Goal: Information Seeking & Learning: Learn about a topic

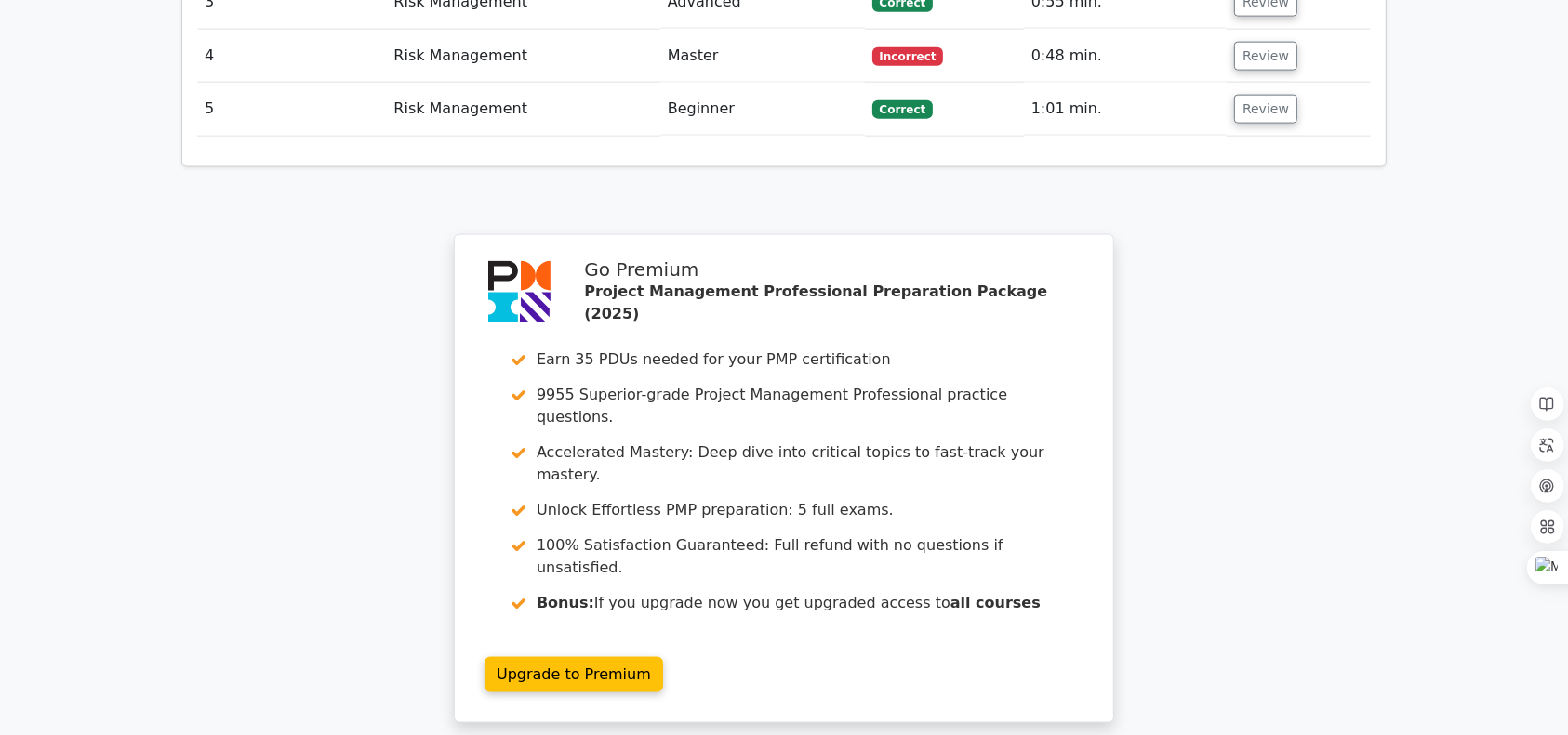
scroll to position [2653, 0]
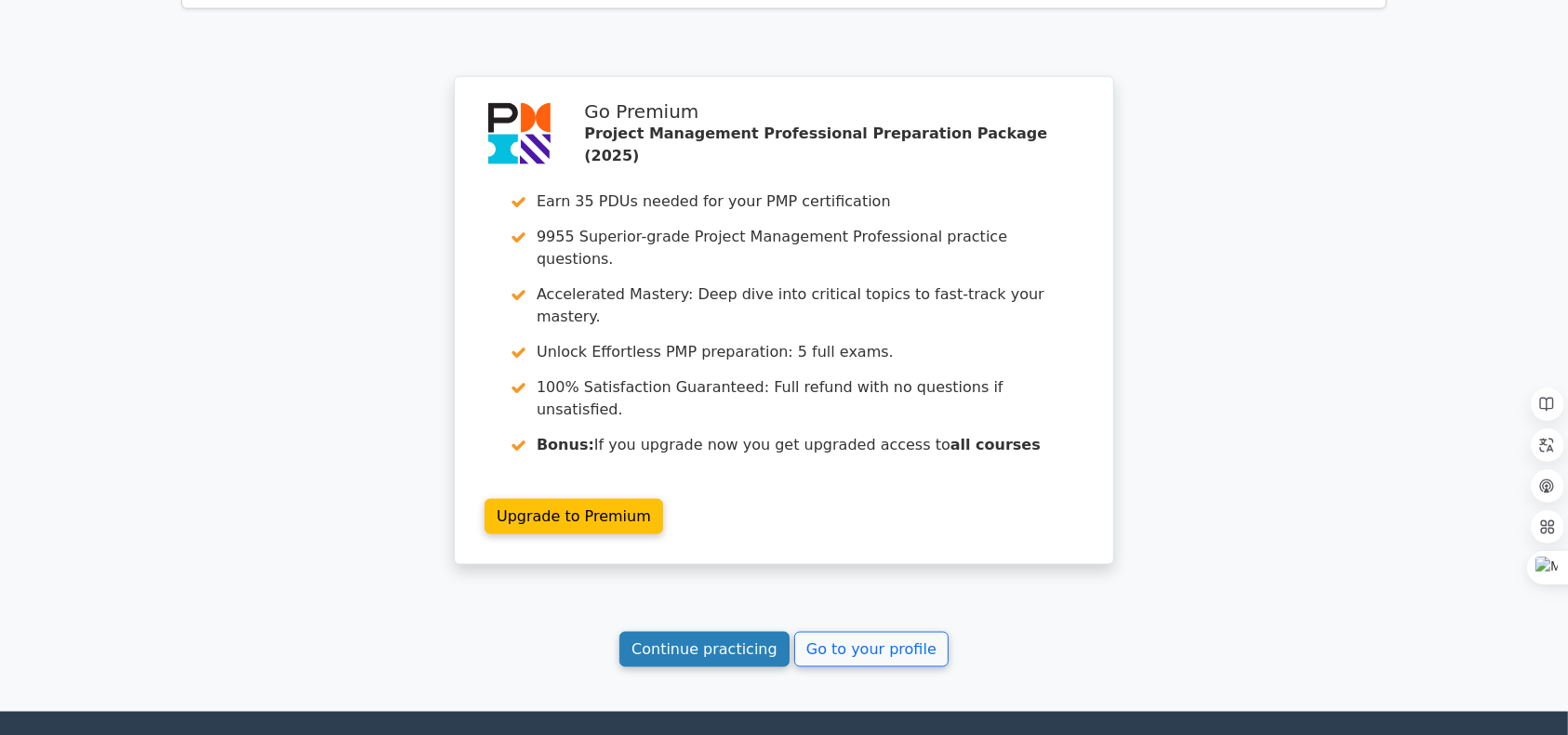
click at [701, 632] on link "Continue practicing" at bounding box center [704, 650] width 171 height 35
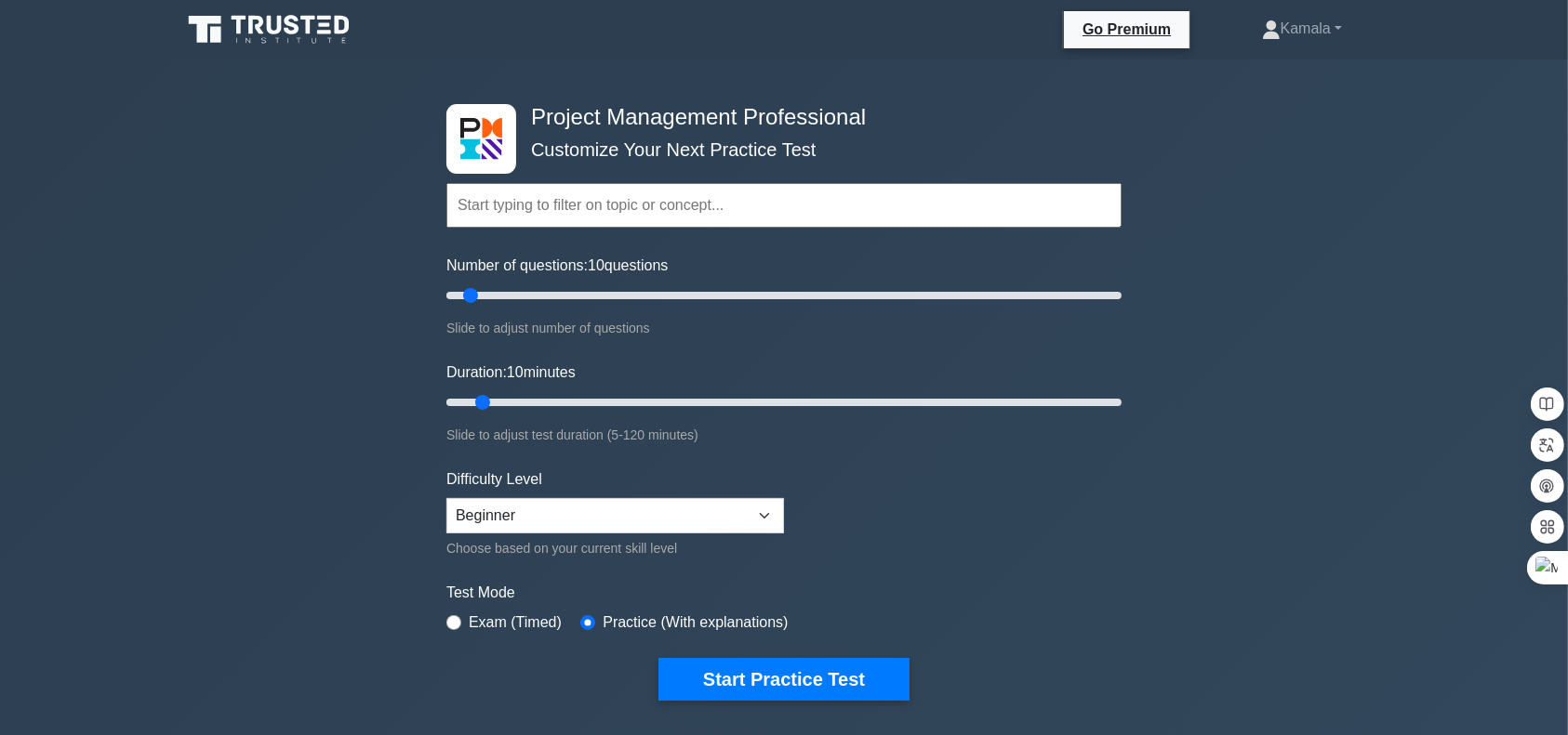
click at [705, 209] on input "text" at bounding box center [784, 205] width 675 height 45
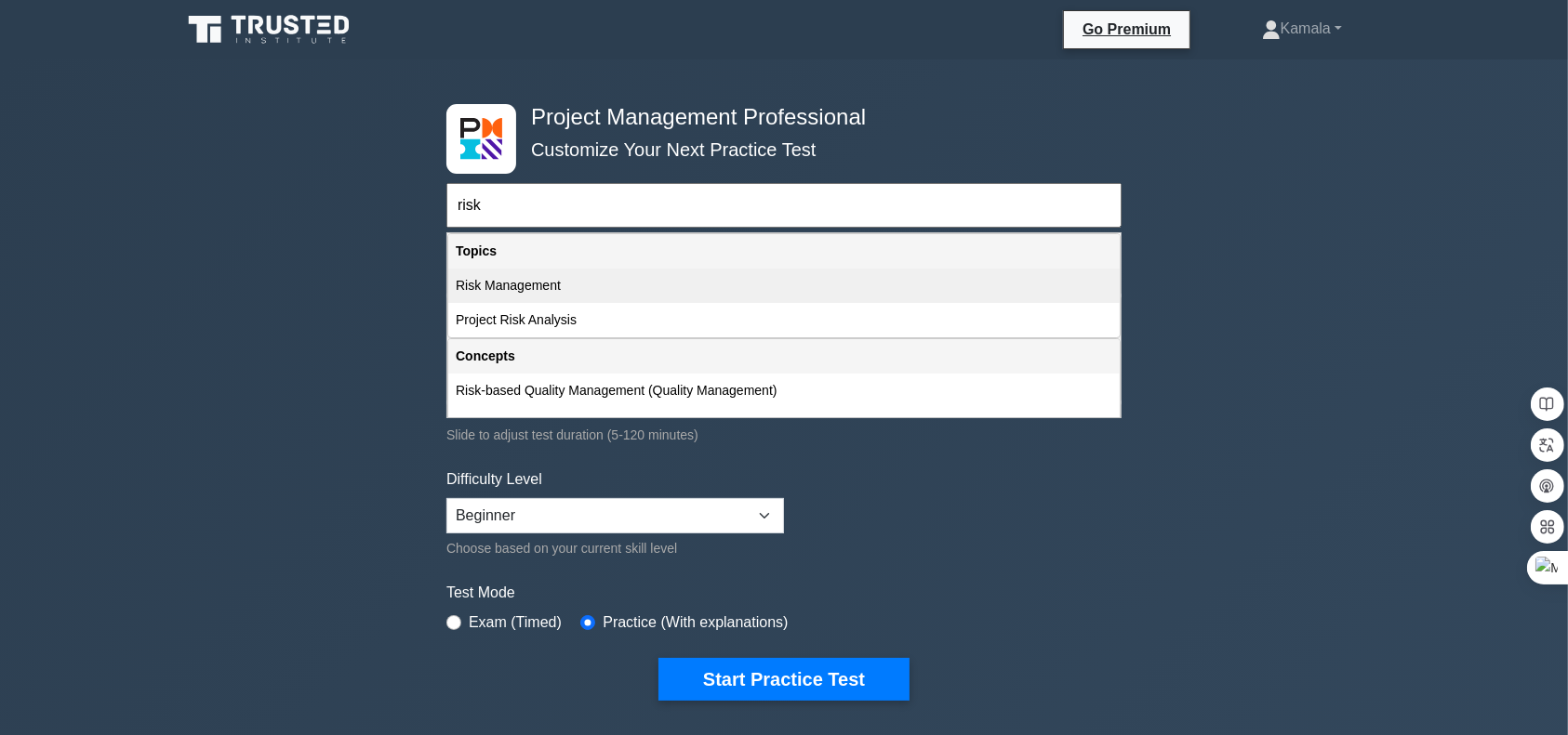
click at [500, 287] on div "Risk Management" at bounding box center [784, 286] width 671 height 34
type input "Risk Management"
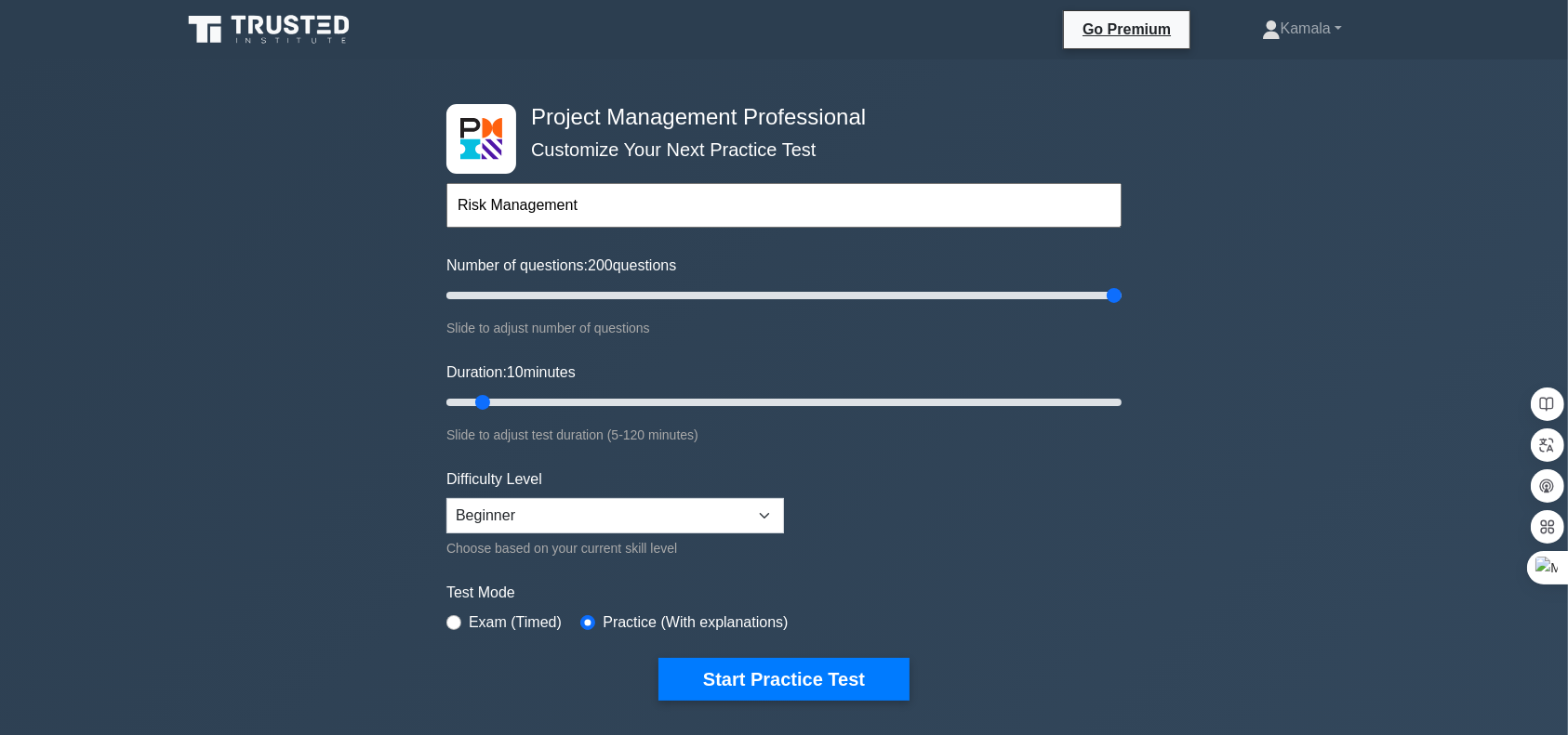
type input "200"
type input "120"
type input "50"
click at [766, 519] on select "Beginner Intermediate Expert" at bounding box center [615, 516] width 337 height 35
click at [1038, 536] on form "Topics Scope Management Time Management Cost Management Quality Management Risk…" at bounding box center [784, 414] width 675 height 575
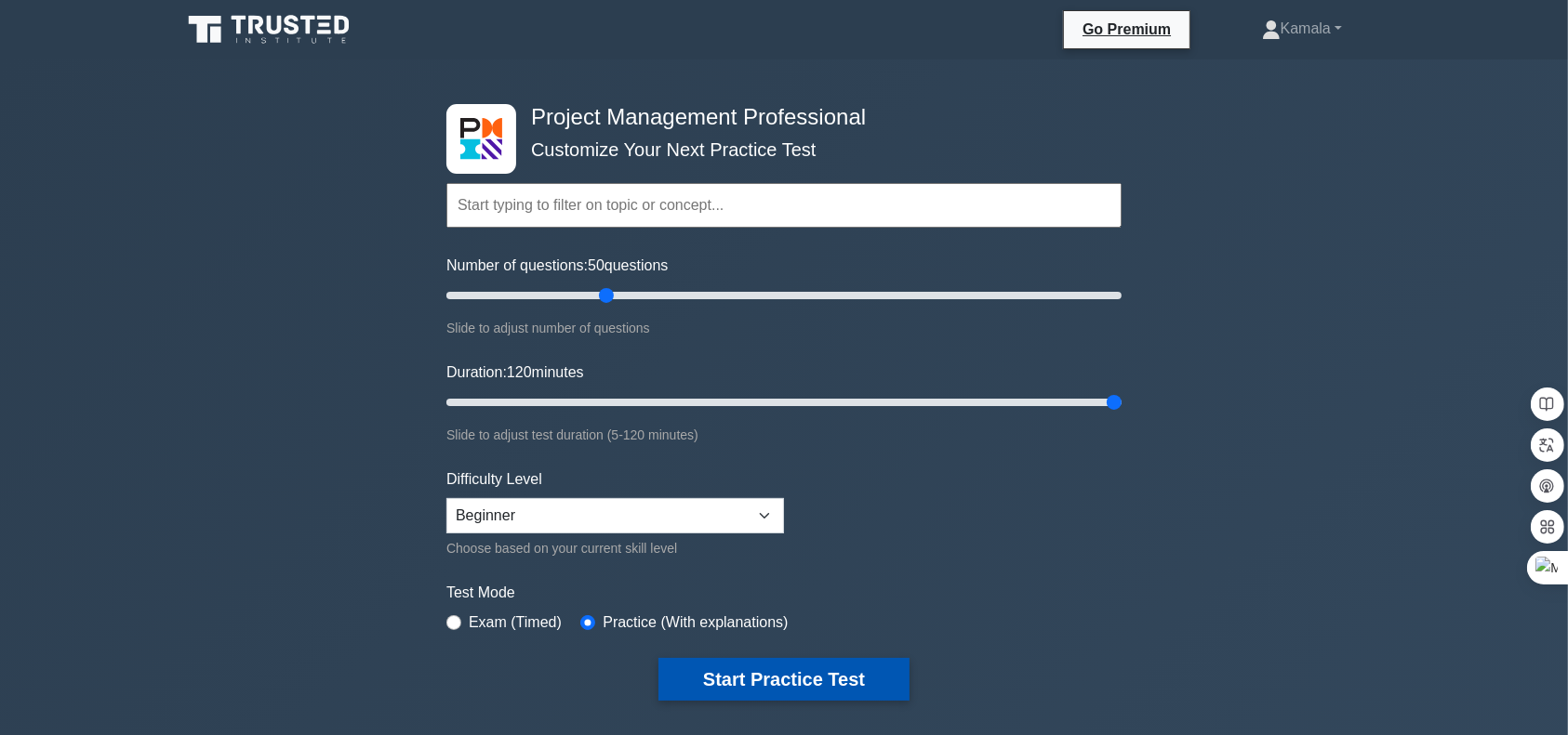
click at [822, 681] on button "Start Practice Test" at bounding box center [784, 679] width 251 height 43
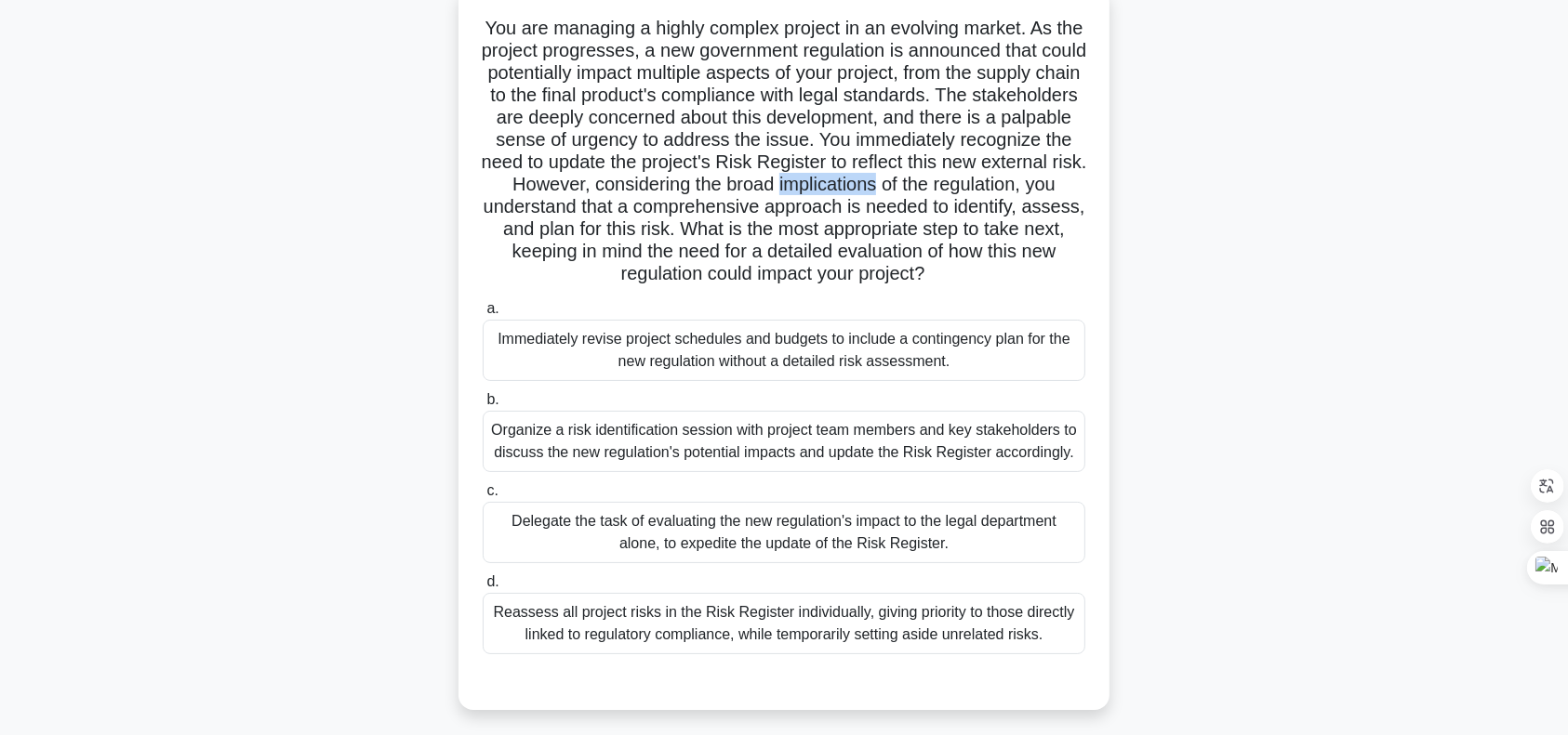
scroll to position [119, 0]
click at [1257, 238] on div "You are managing a highly complex project in an evolving market. As the project…" at bounding box center [784, 362] width 1228 height 746
copy h5 "evolving"
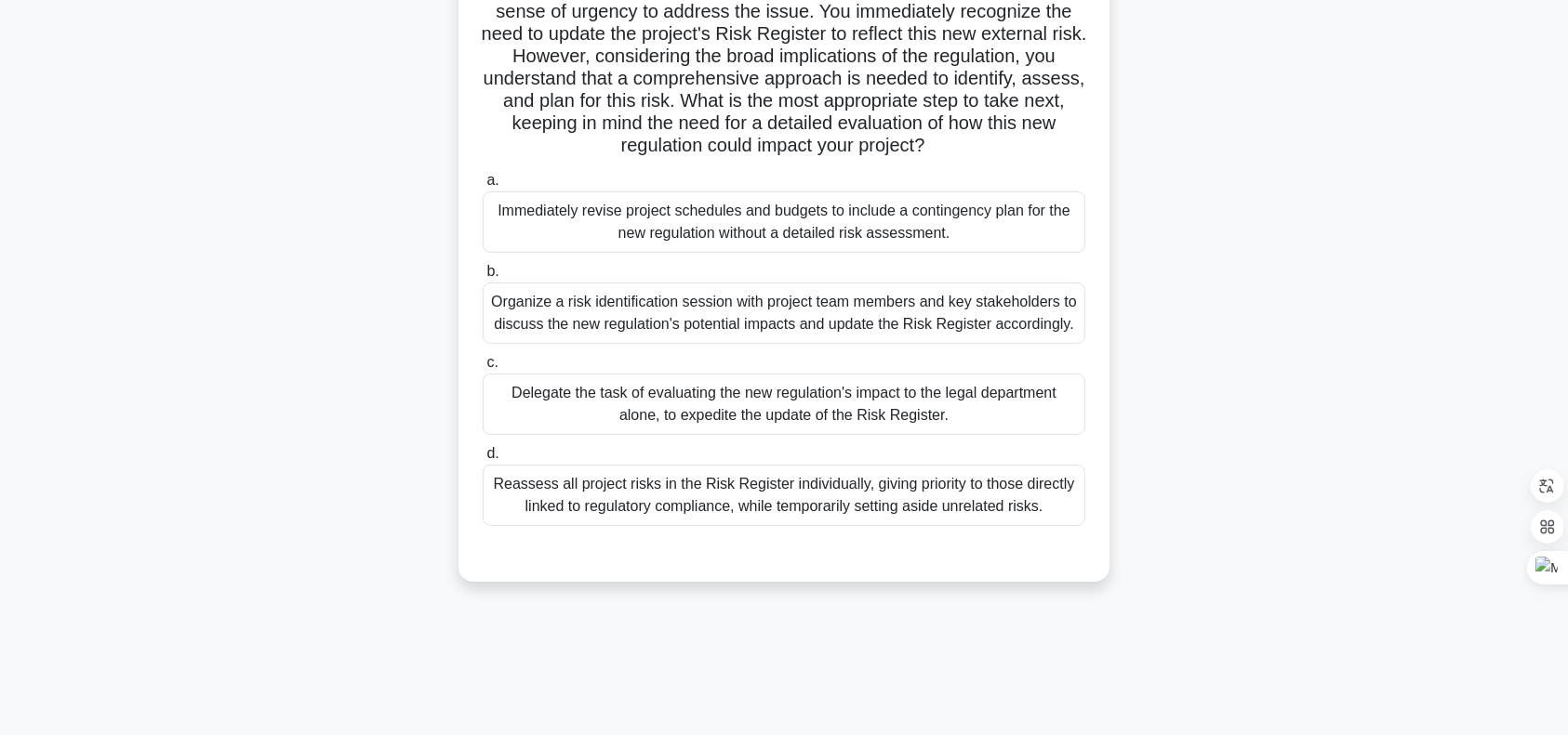
scroll to position [248, 0]
click at [952, 334] on div "Organize a risk identification session with project team members and key stakeh…" at bounding box center [783, 310] width 603 height 61
click at [482, 275] on input "b. Organize a risk identification session with project team members and key sta…" at bounding box center [482, 269] width 0 height 12
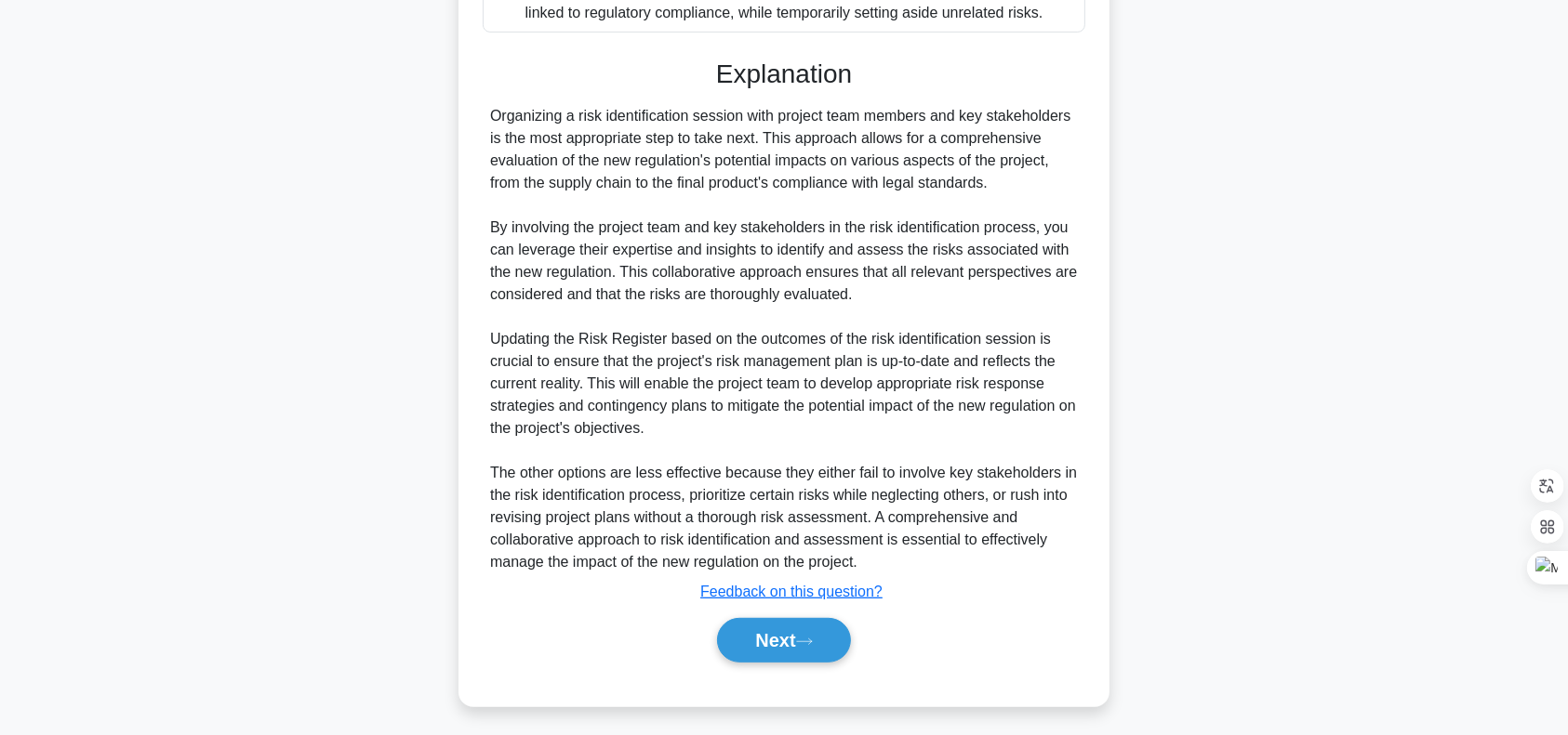
scroll to position [742, 0]
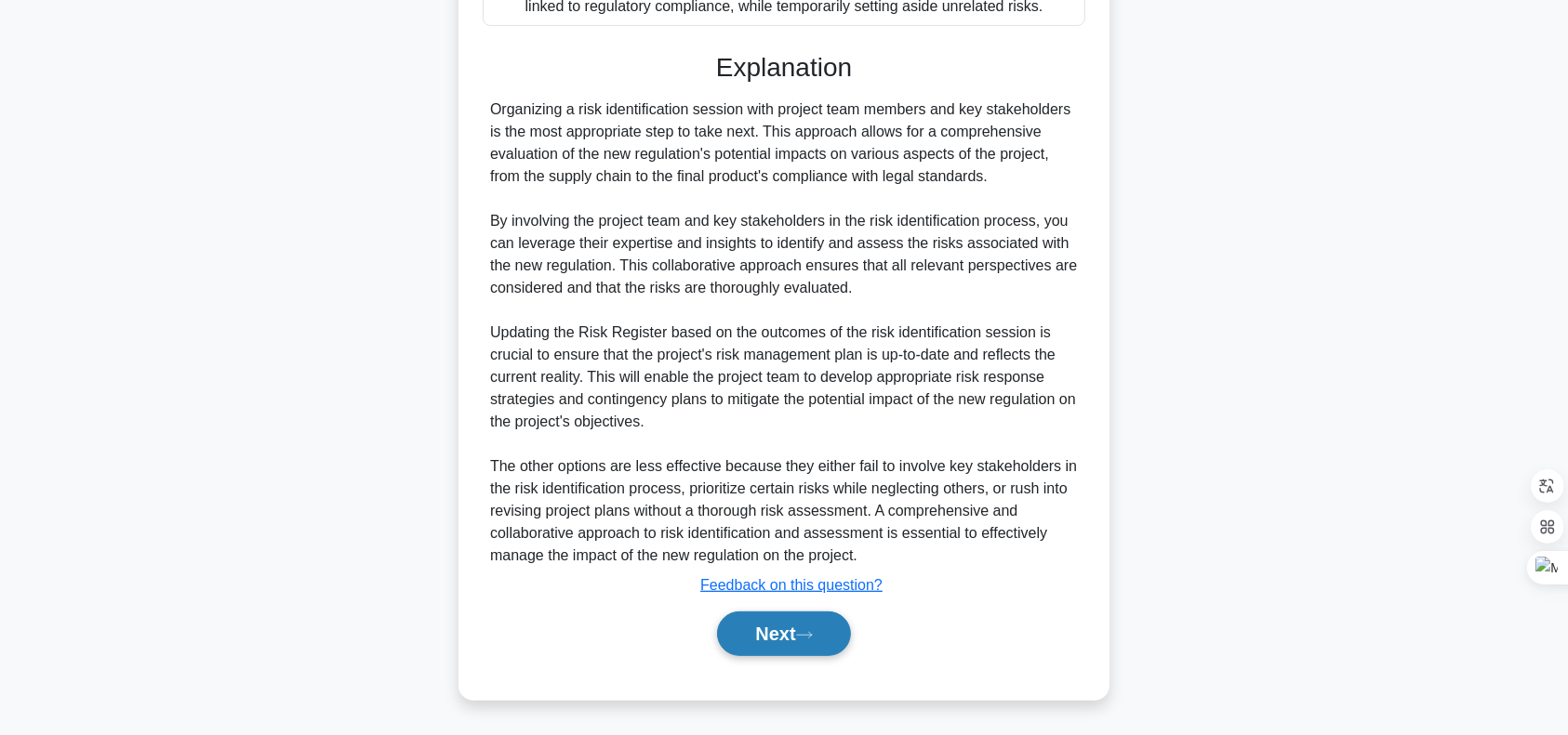
click at [771, 636] on button "Next" at bounding box center [783, 633] width 133 height 45
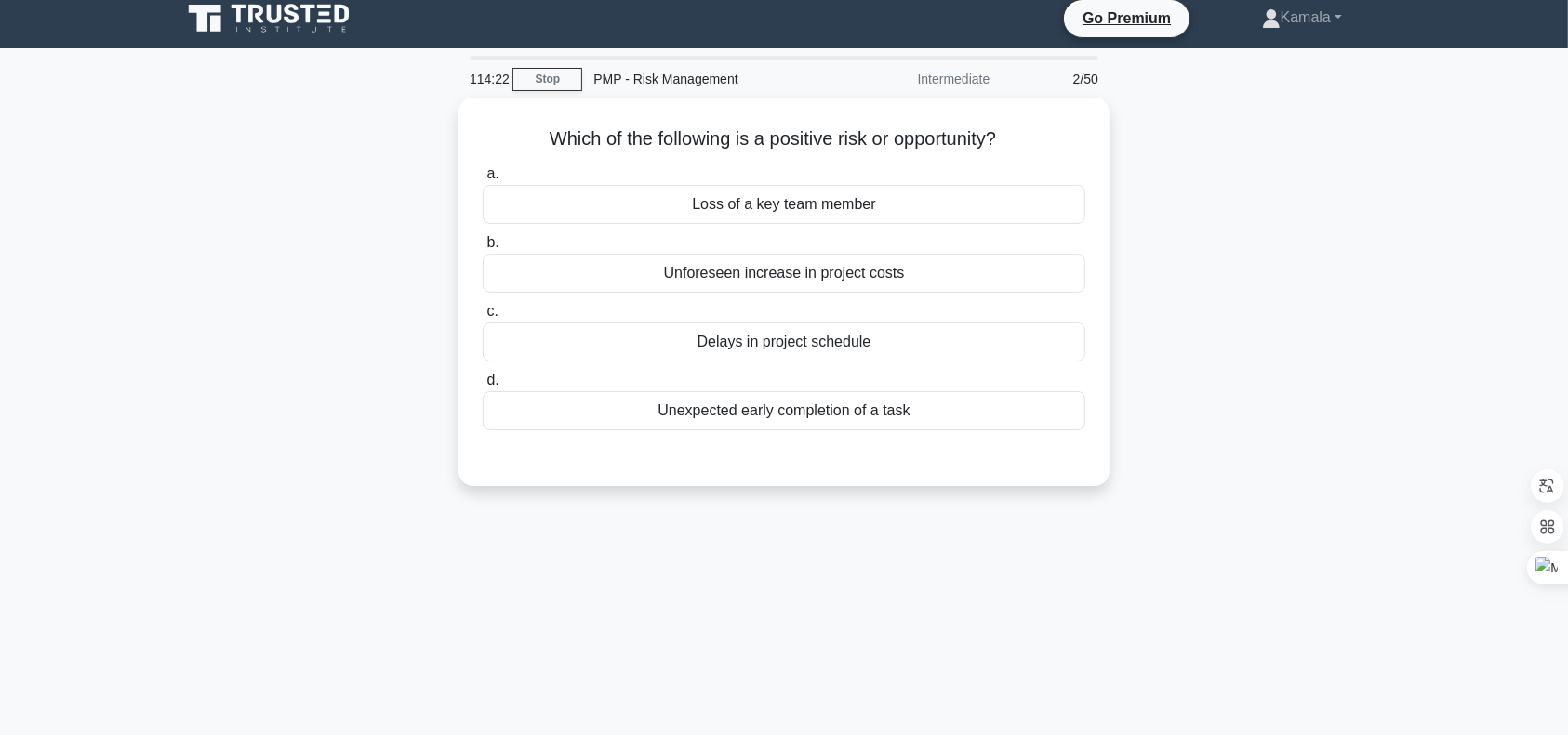
scroll to position [0, 0]
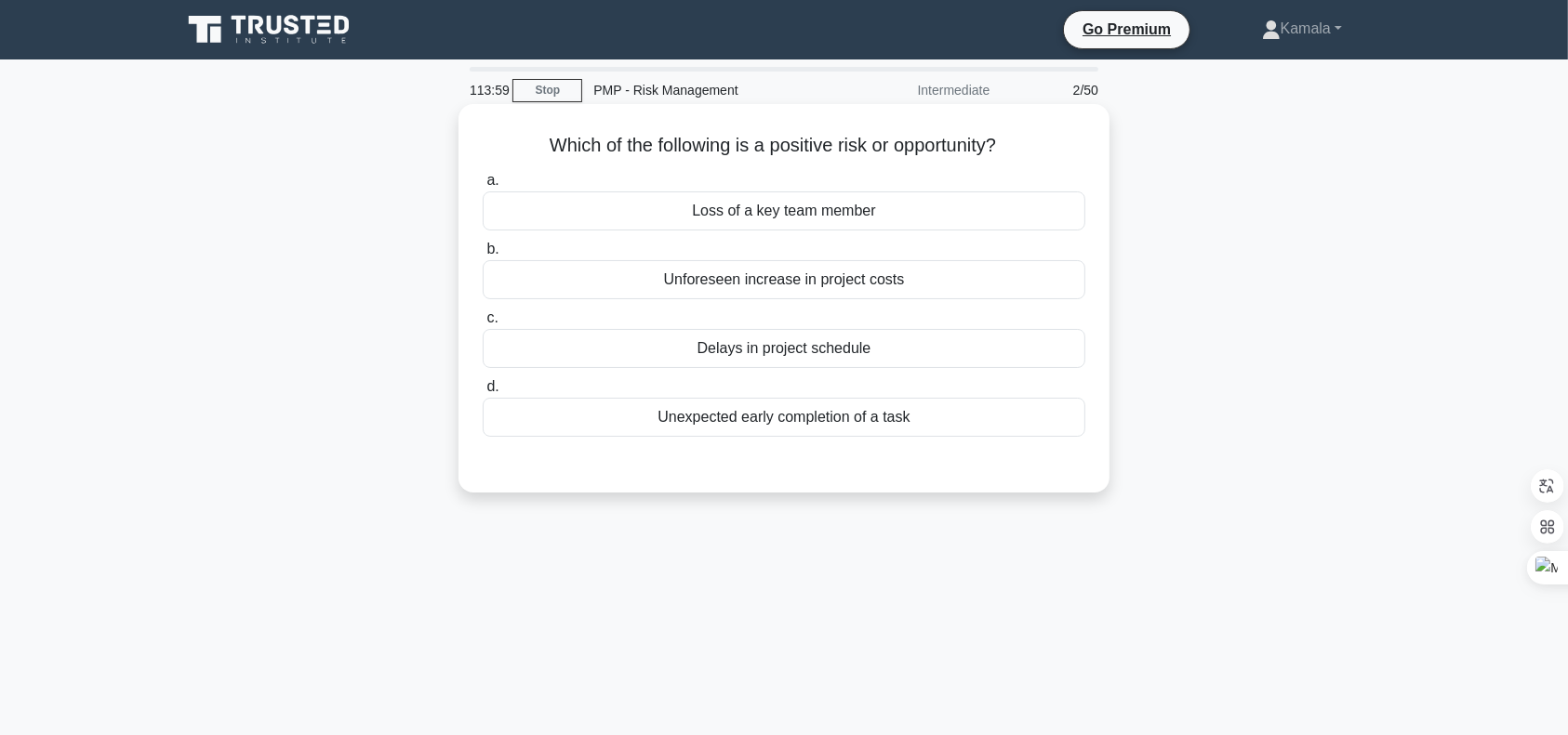
click at [744, 429] on div "Unexpected early completion of a task" at bounding box center [783, 417] width 603 height 39
click at [482, 393] on input "d. Unexpected early completion of a task" at bounding box center [482, 387] width 0 height 12
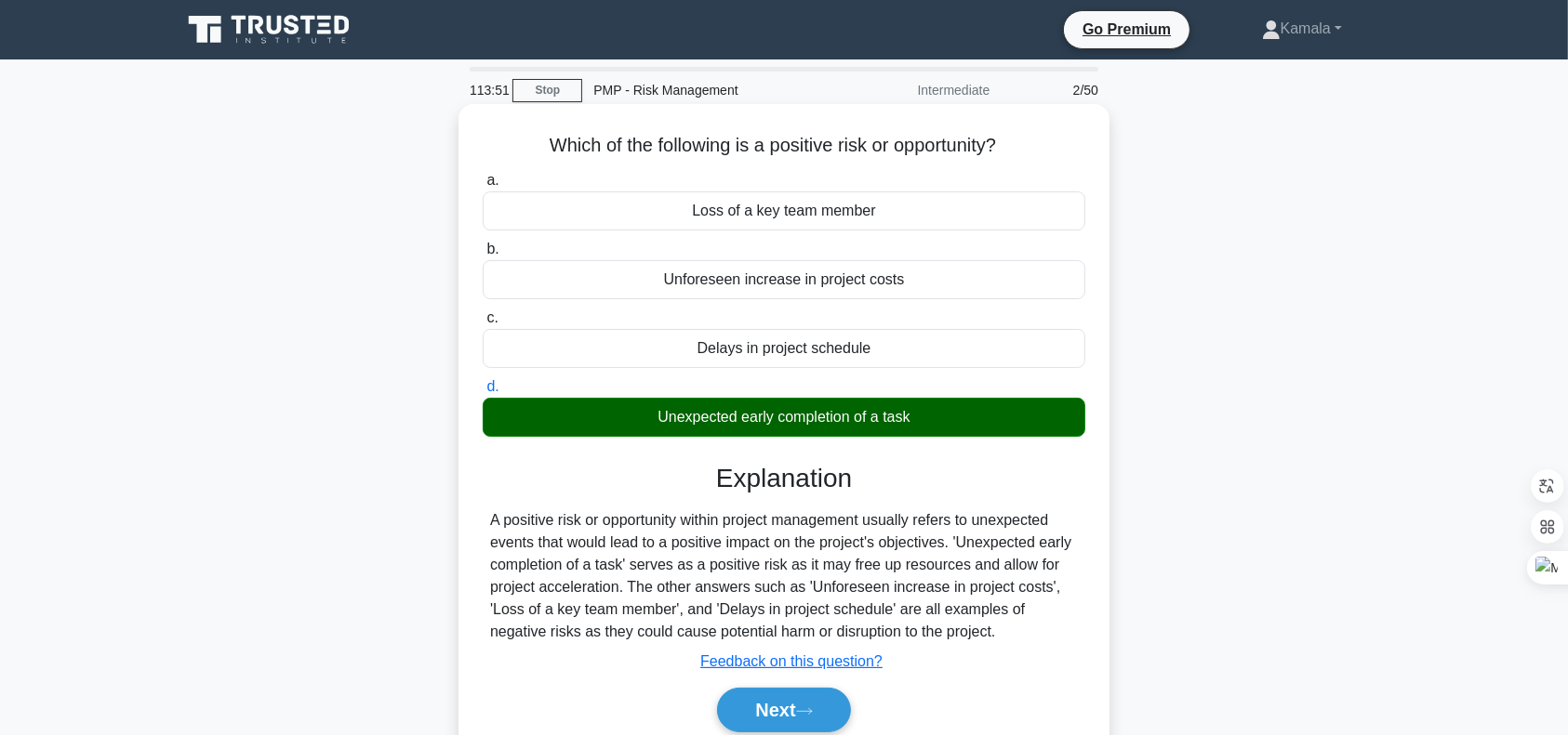
drag, startPoint x: 639, startPoint y: 280, endPoint x: 739, endPoint y: 283, distance: 100.0
click at [739, 283] on div "Unforeseen increase in project costs" at bounding box center [783, 280] width 603 height 39
copy div "Unforeseen"
click at [774, 722] on button "Next" at bounding box center [783, 710] width 133 height 45
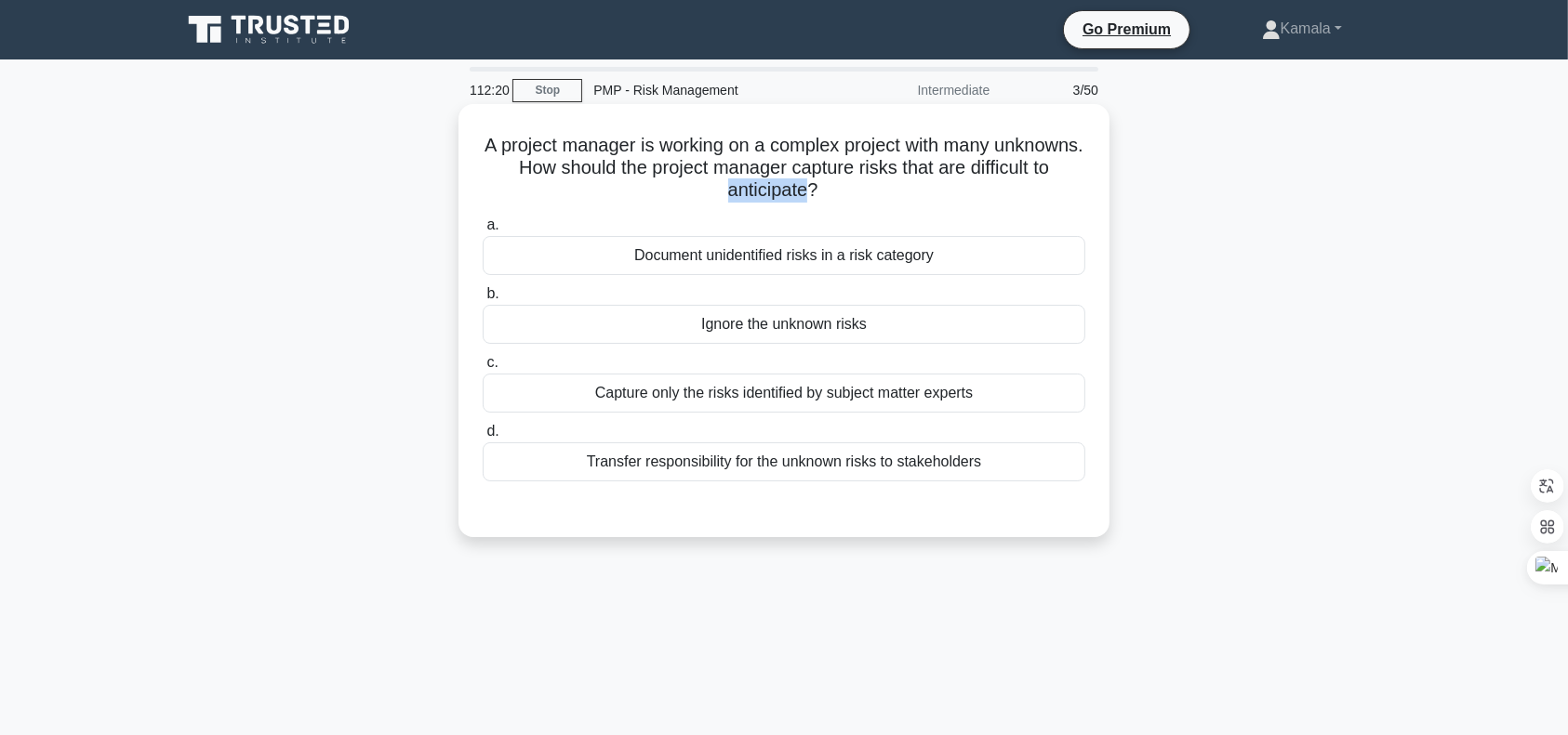
drag, startPoint x: 772, startPoint y: 192, endPoint x: 857, endPoint y: 198, distance: 85.2
click at [857, 198] on h5 "A project manager is working on a complex project with many unknowns. How shoul…" at bounding box center [784, 169] width 607 height 69
copy h5 "anticipate"
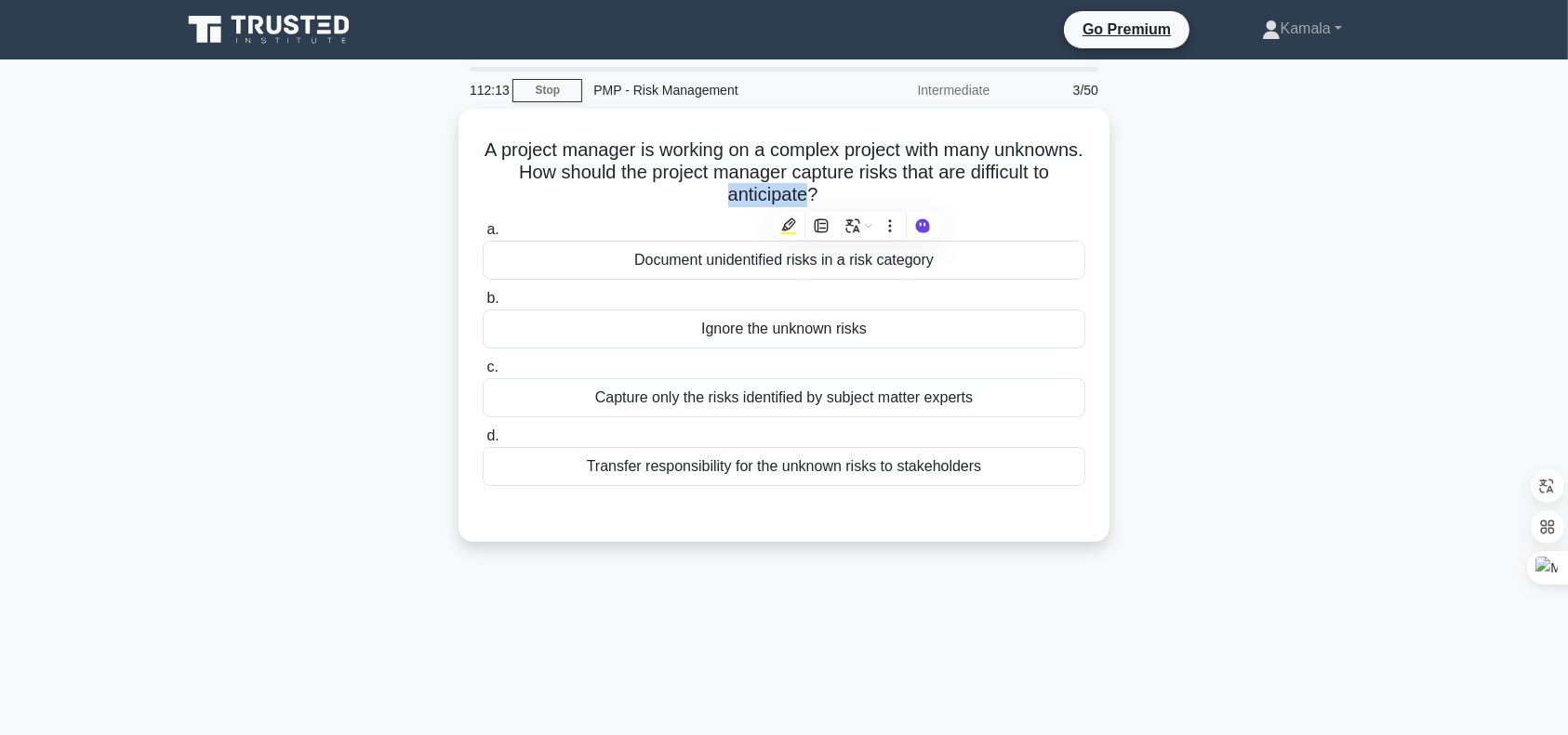
click at [1395, 313] on div "A project manager is working on a complex project with many unknowns. How shoul…" at bounding box center [784, 336] width 1228 height 455
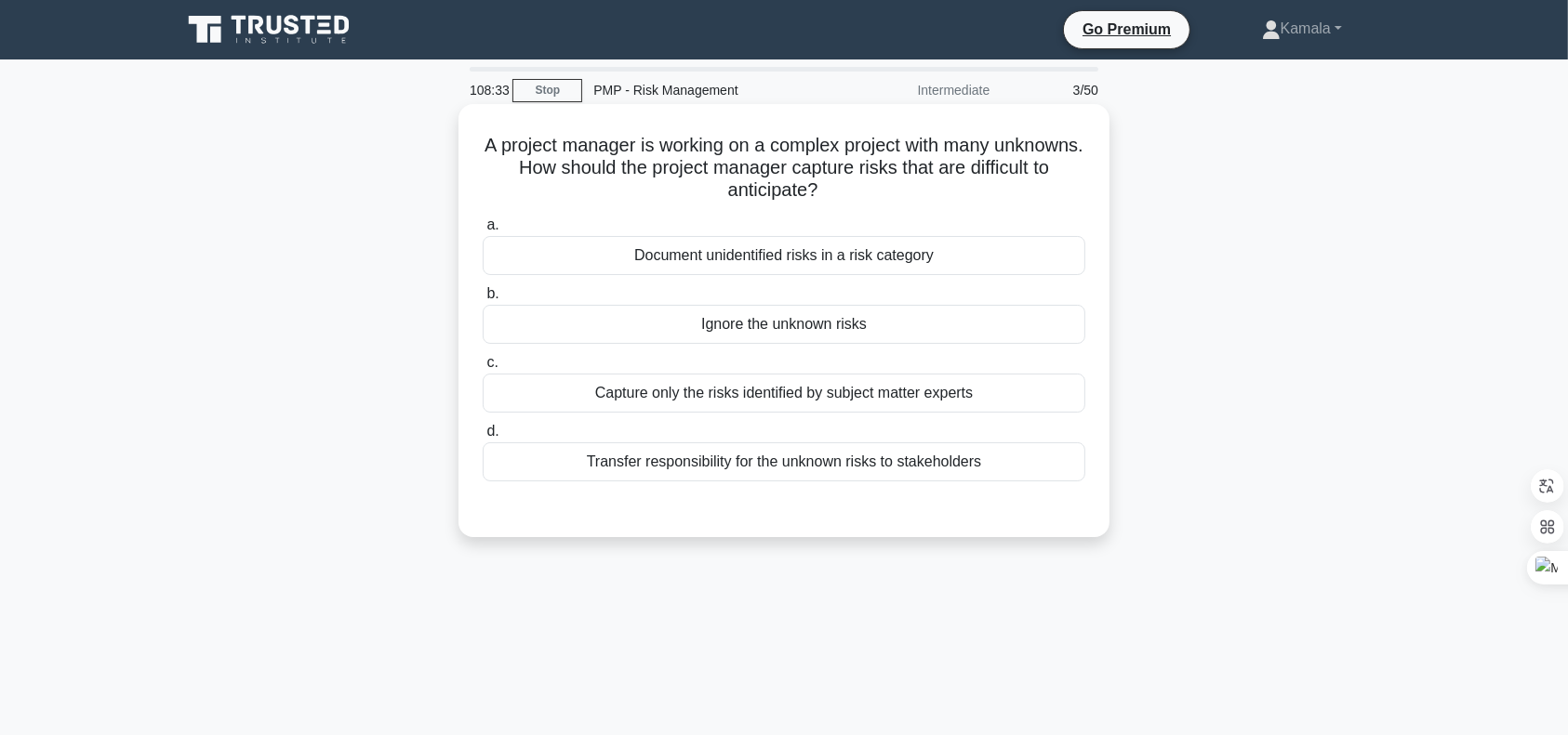
click at [603, 245] on div "Document unidentified risks in a risk category" at bounding box center [783, 255] width 603 height 39
click at [482, 232] on input "a. Document unidentified risks in a risk category" at bounding box center [482, 225] width 0 height 12
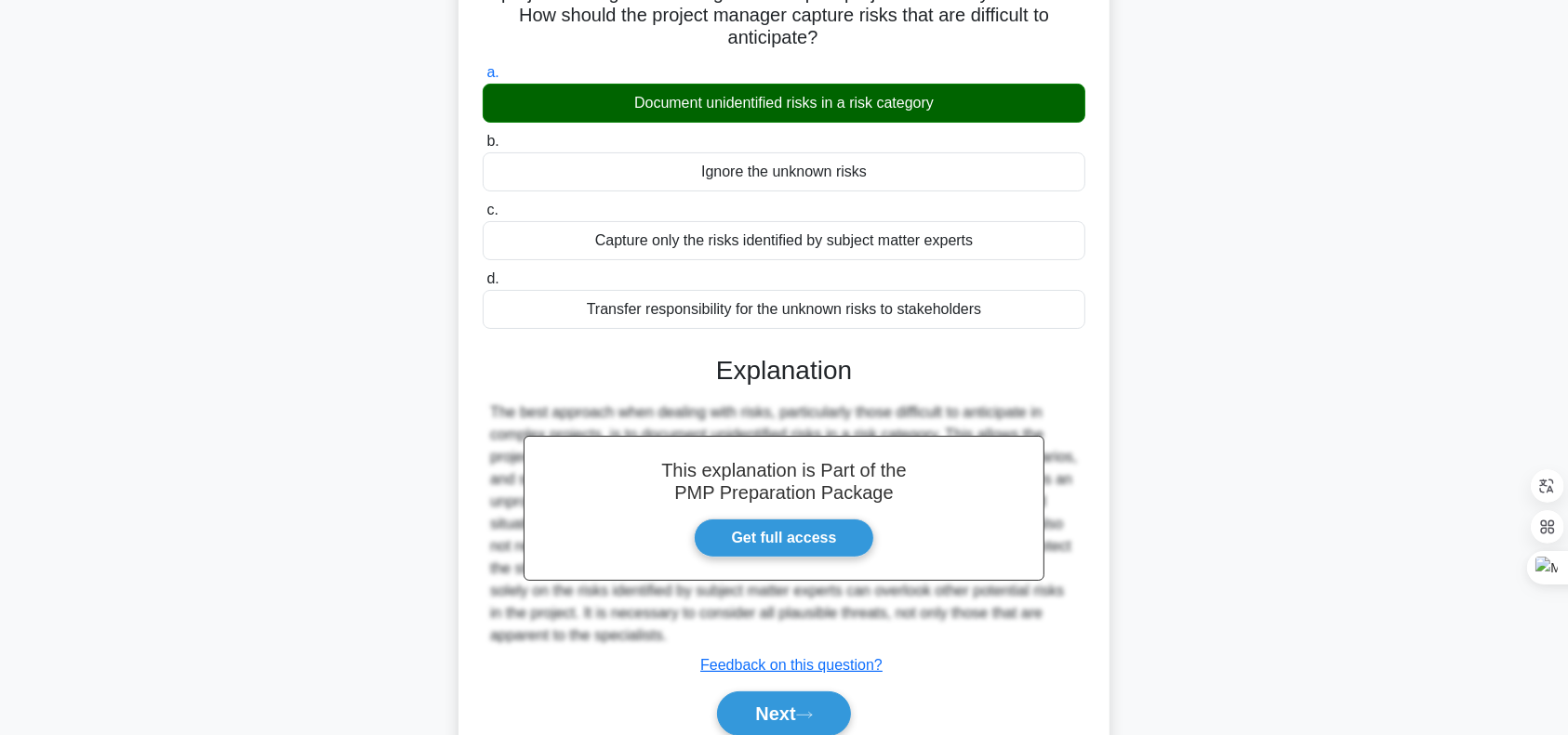
scroll to position [268, 0]
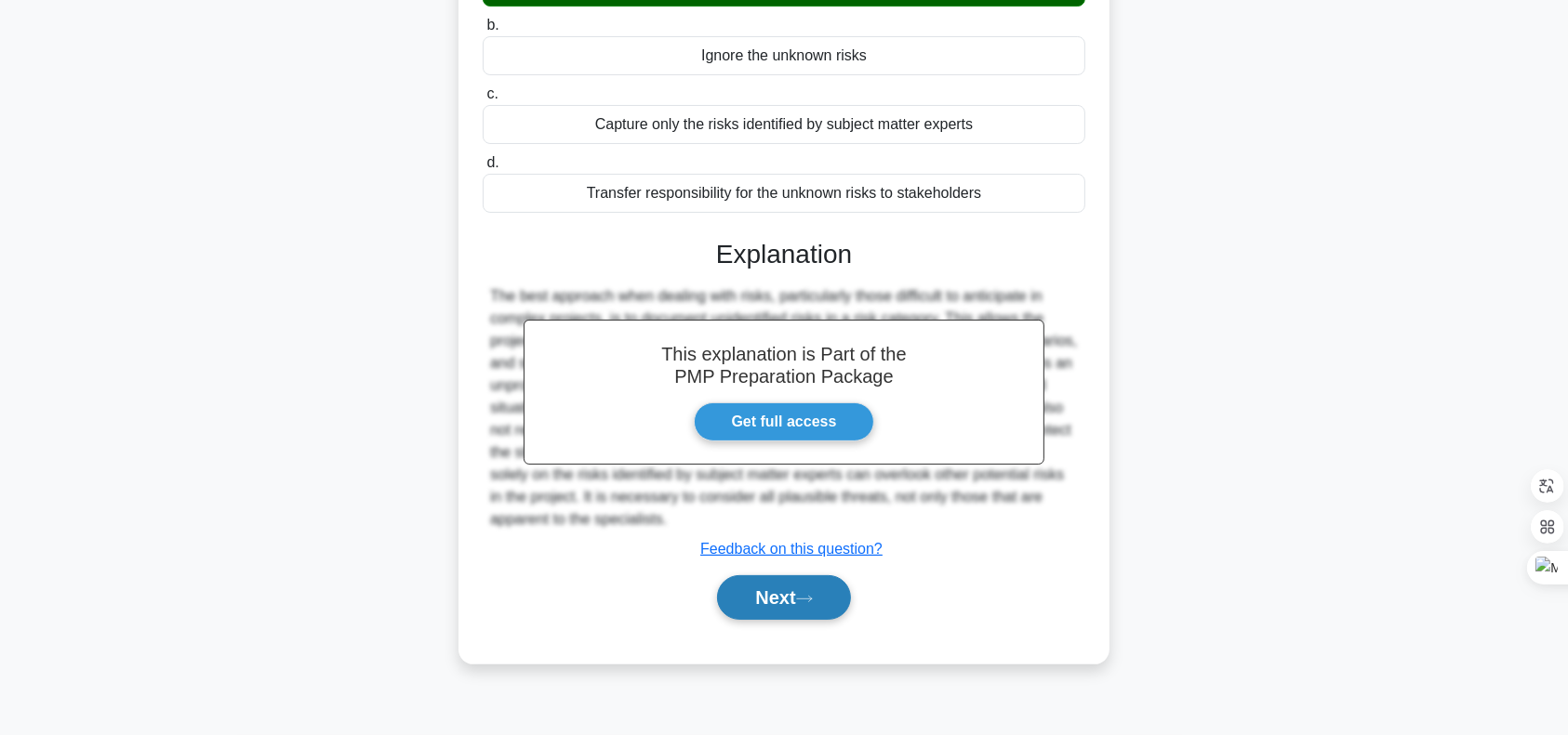
click at [811, 597] on icon at bounding box center [804, 599] width 15 height 6
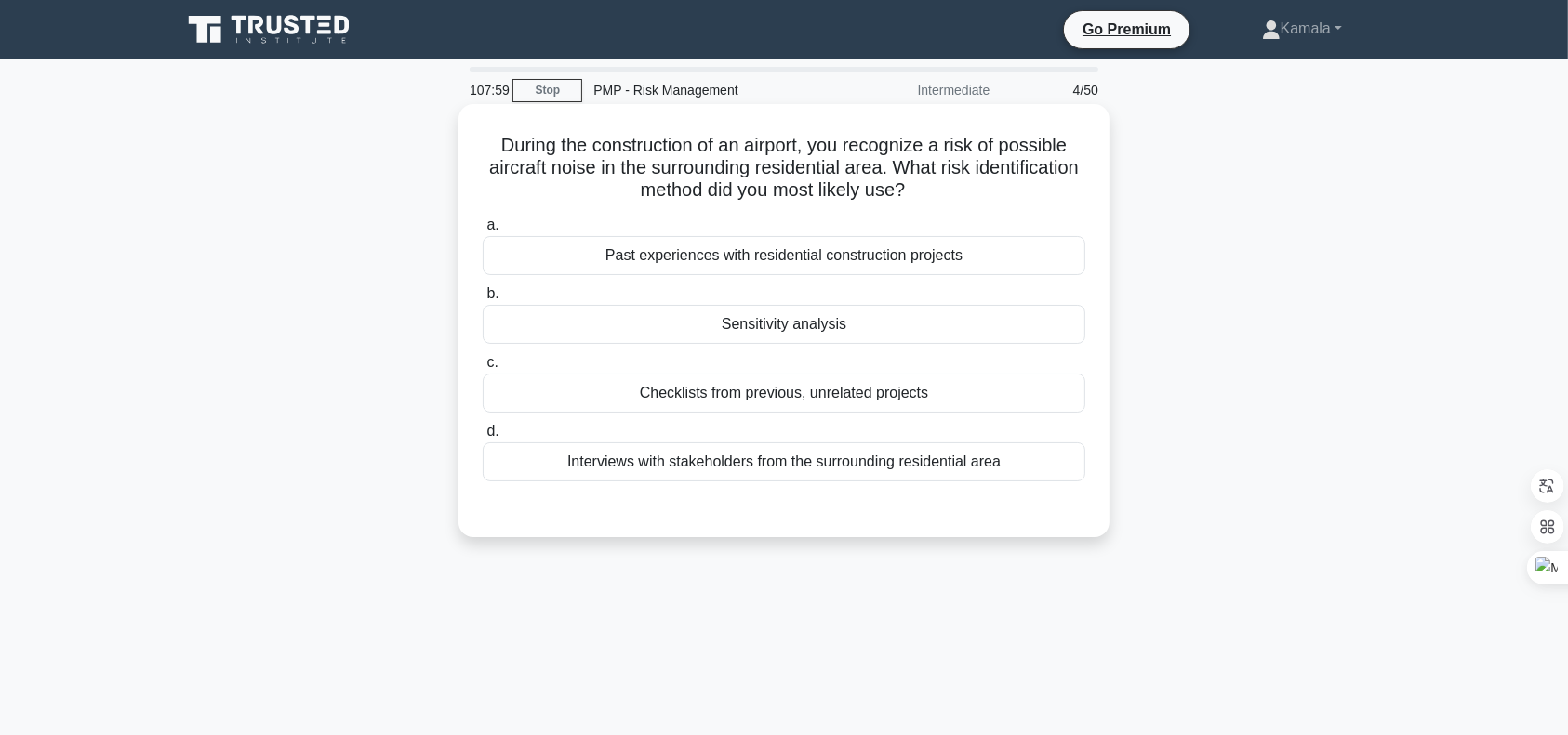
scroll to position [8, 0]
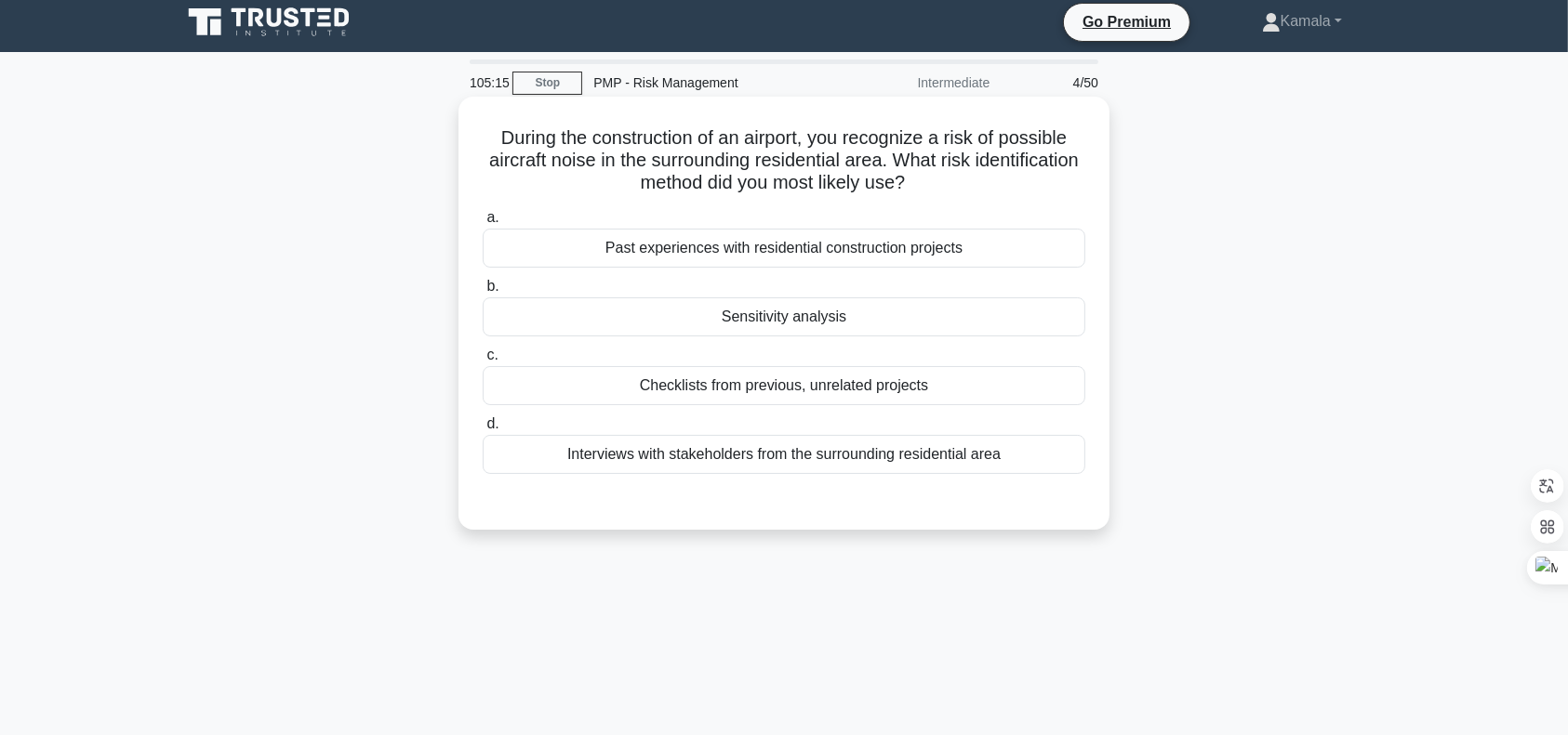
drag, startPoint x: 493, startPoint y: 136, endPoint x: 967, endPoint y: 184, distance: 476.4
click at [967, 184] on h5 "During the construction of an airport, you recognize a risk of possible aircraf…" at bounding box center [784, 161] width 607 height 69
copy h5 "During the construction of an airport, you recognize a risk of possible aircraf…"
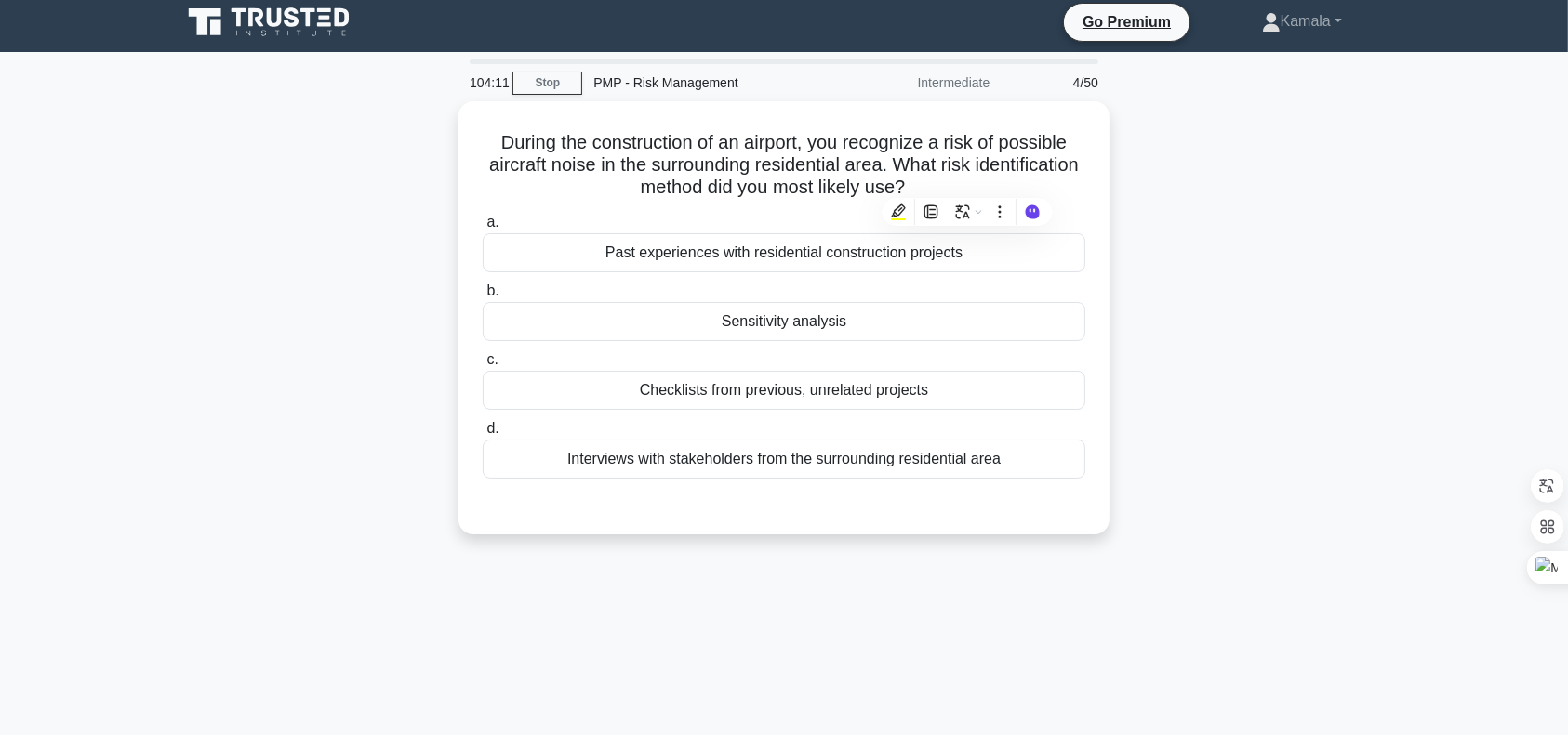
click at [1396, 282] on div "During the construction of an airport, you recognize a risk of possible aircraf…" at bounding box center [784, 329] width 1228 height 455
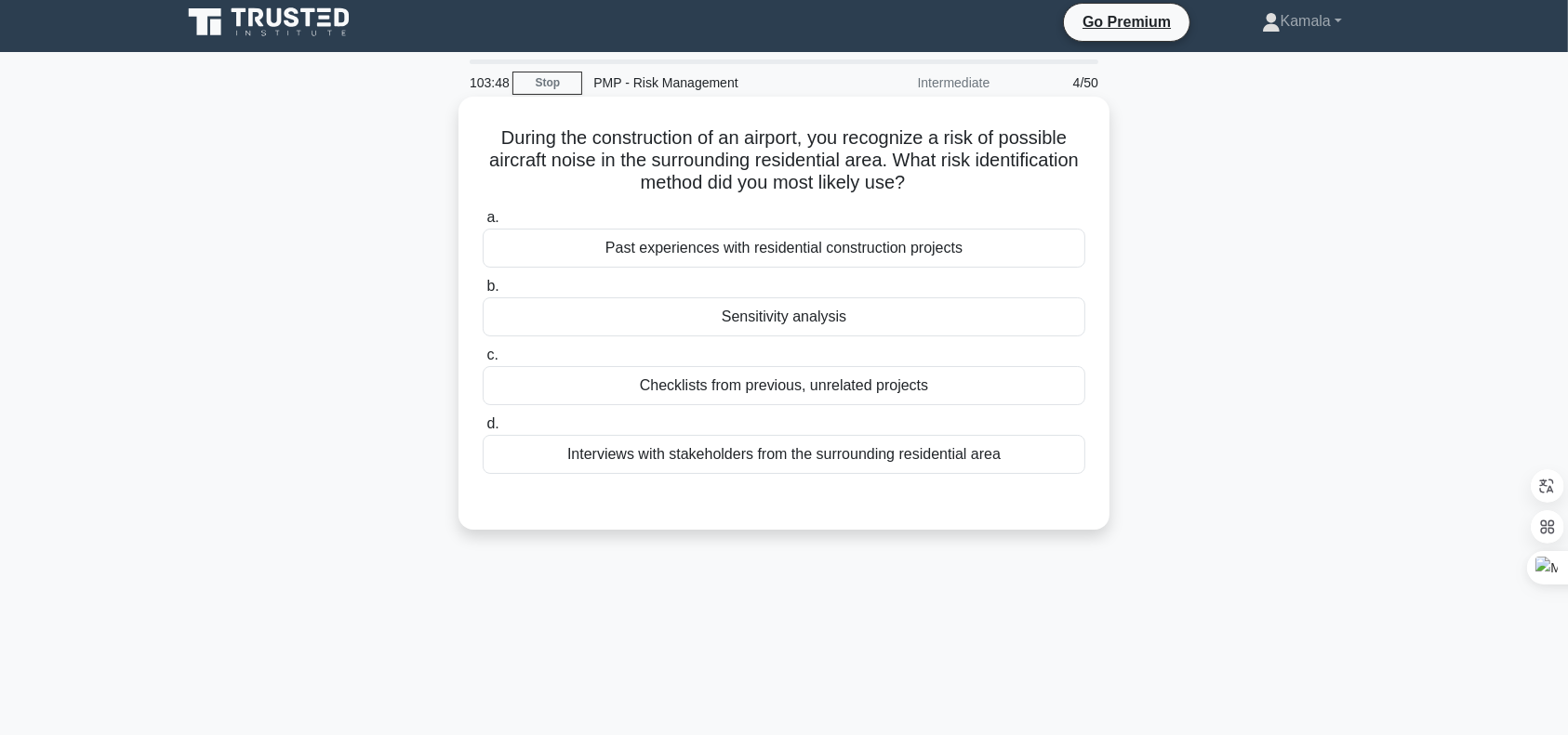
click at [901, 323] on div "Sensitivity analysis" at bounding box center [783, 316] width 603 height 39
click at [482, 293] on input "b. Sensitivity analysis" at bounding box center [482, 287] width 0 height 12
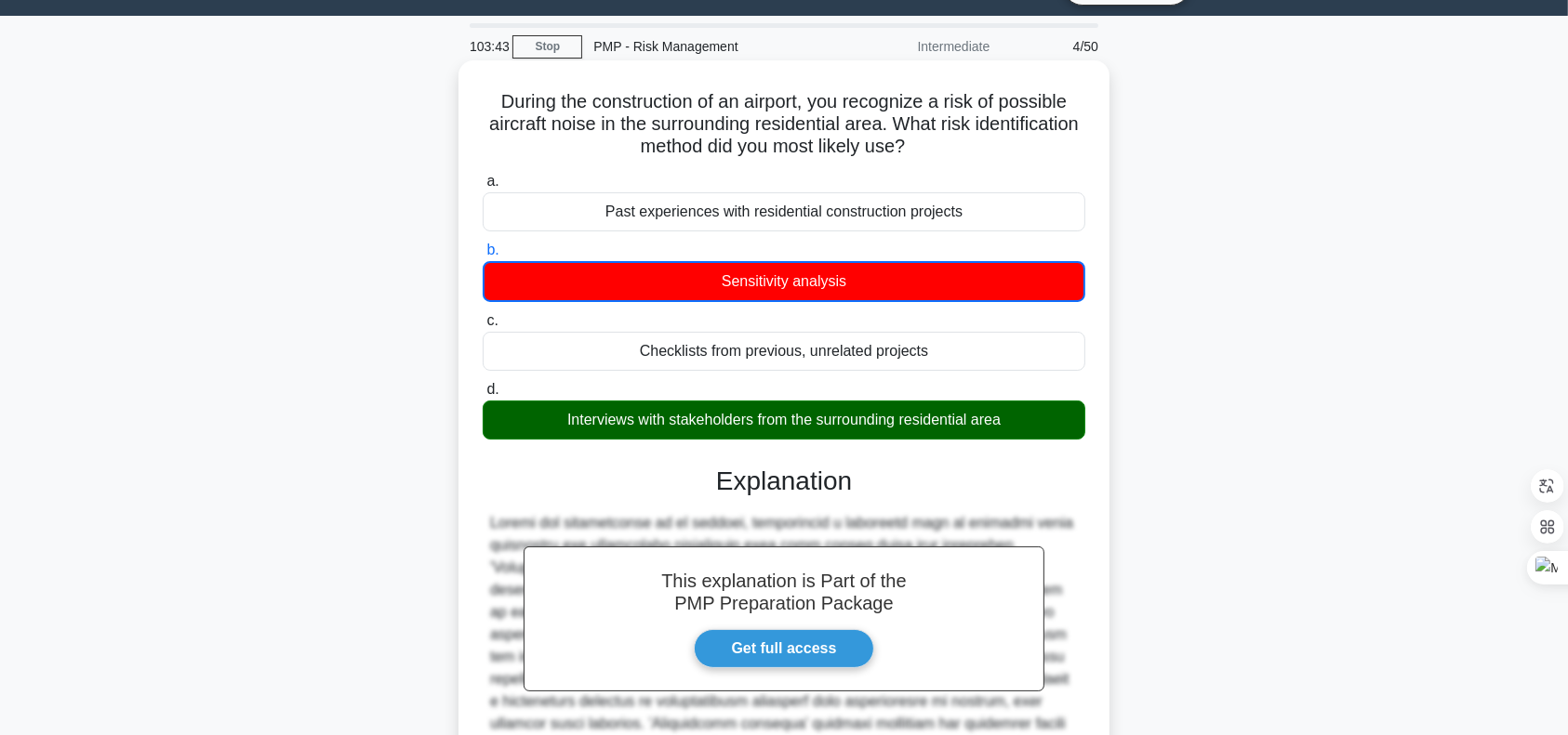
scroll to position [38, 0]
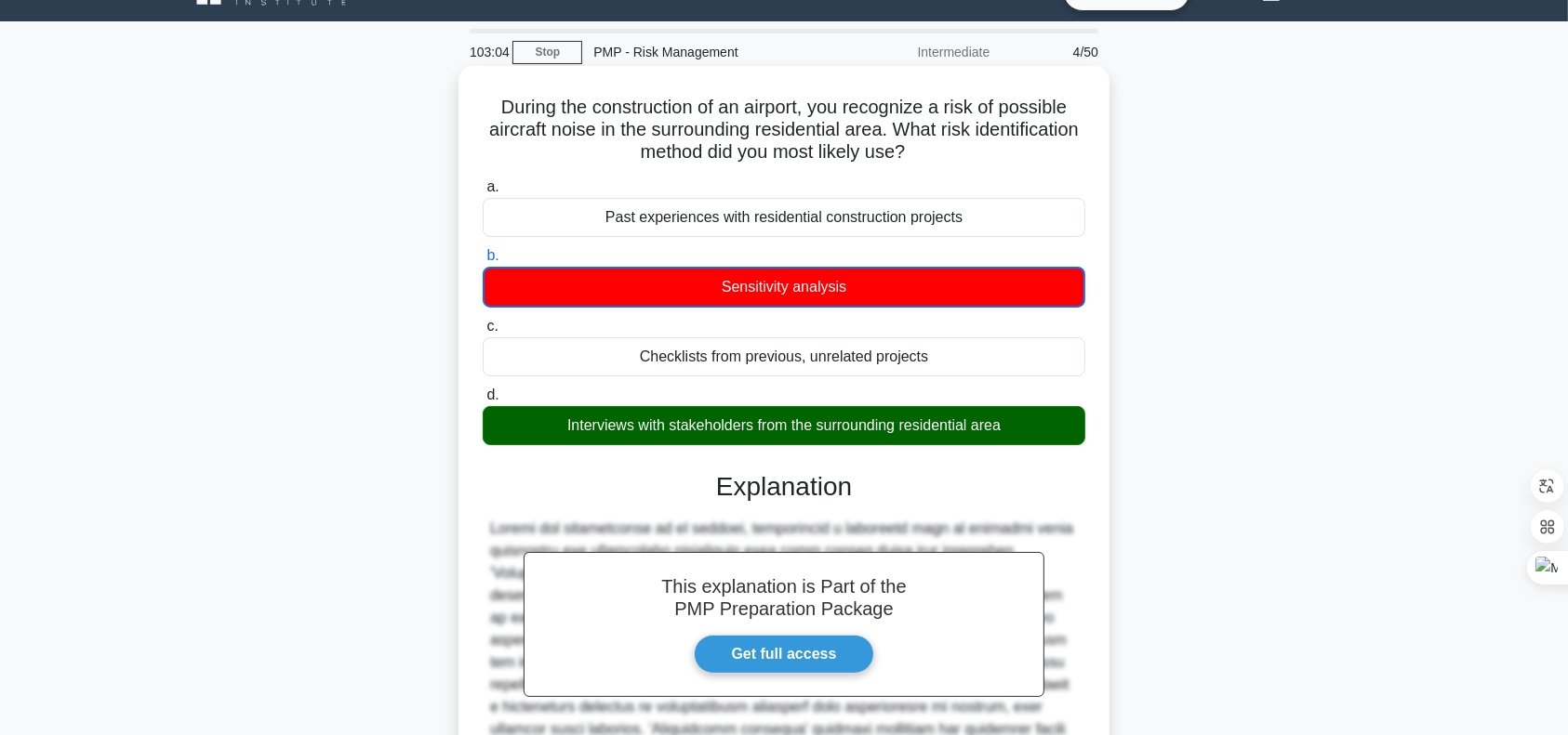
drag, startPoint x: 489, startPoint y: 103, endPoint x: 1043, endPoint y: 429, distance: 642.8
click at [1043, 429] on div "During the construction of an airport, you recognize a risk of possible aircraf…" at bounding box center [784, 503] width 636 height 860
copy div "During the construction of an airport, you recognize a risk of possible aircraf…"
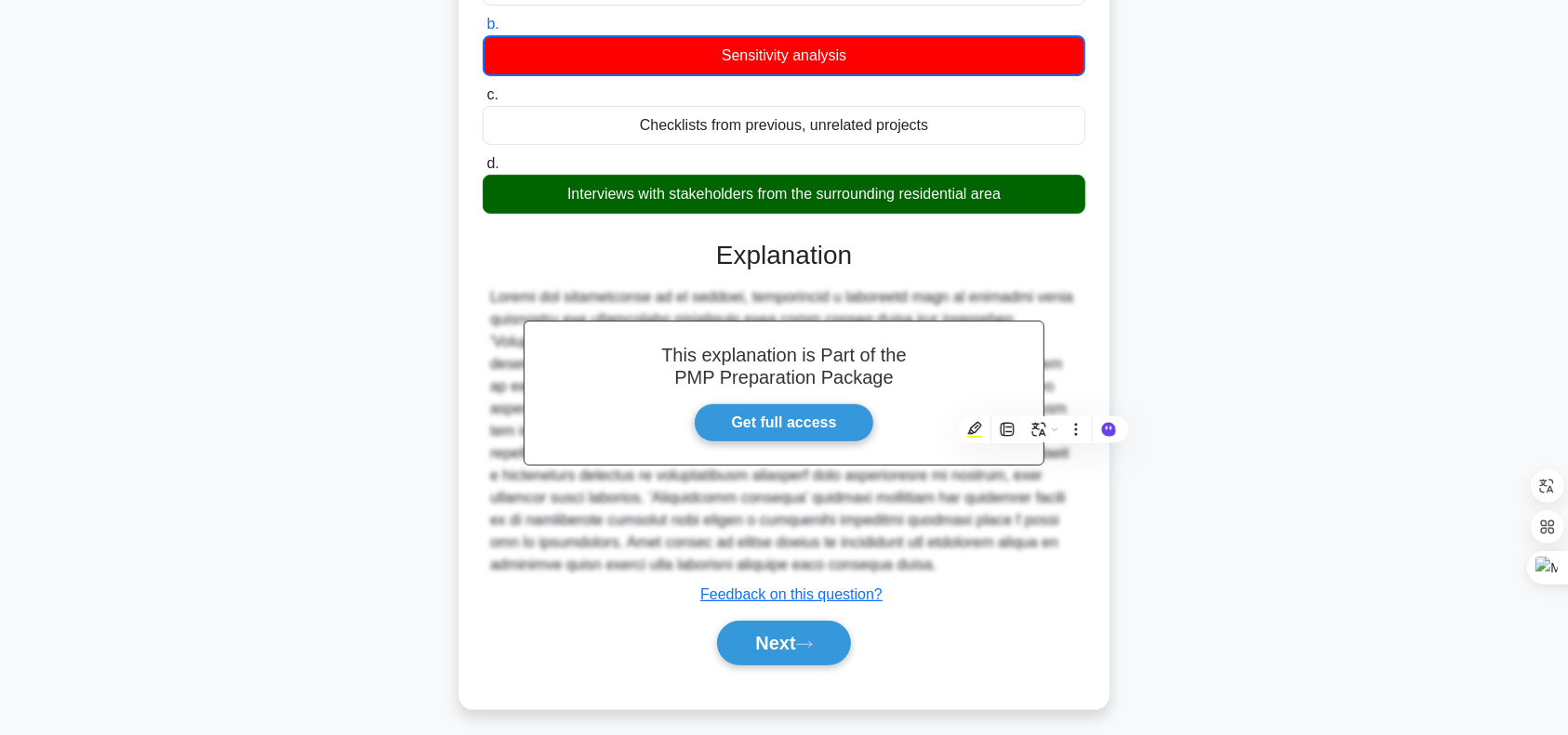
scroll to position [278, 0]
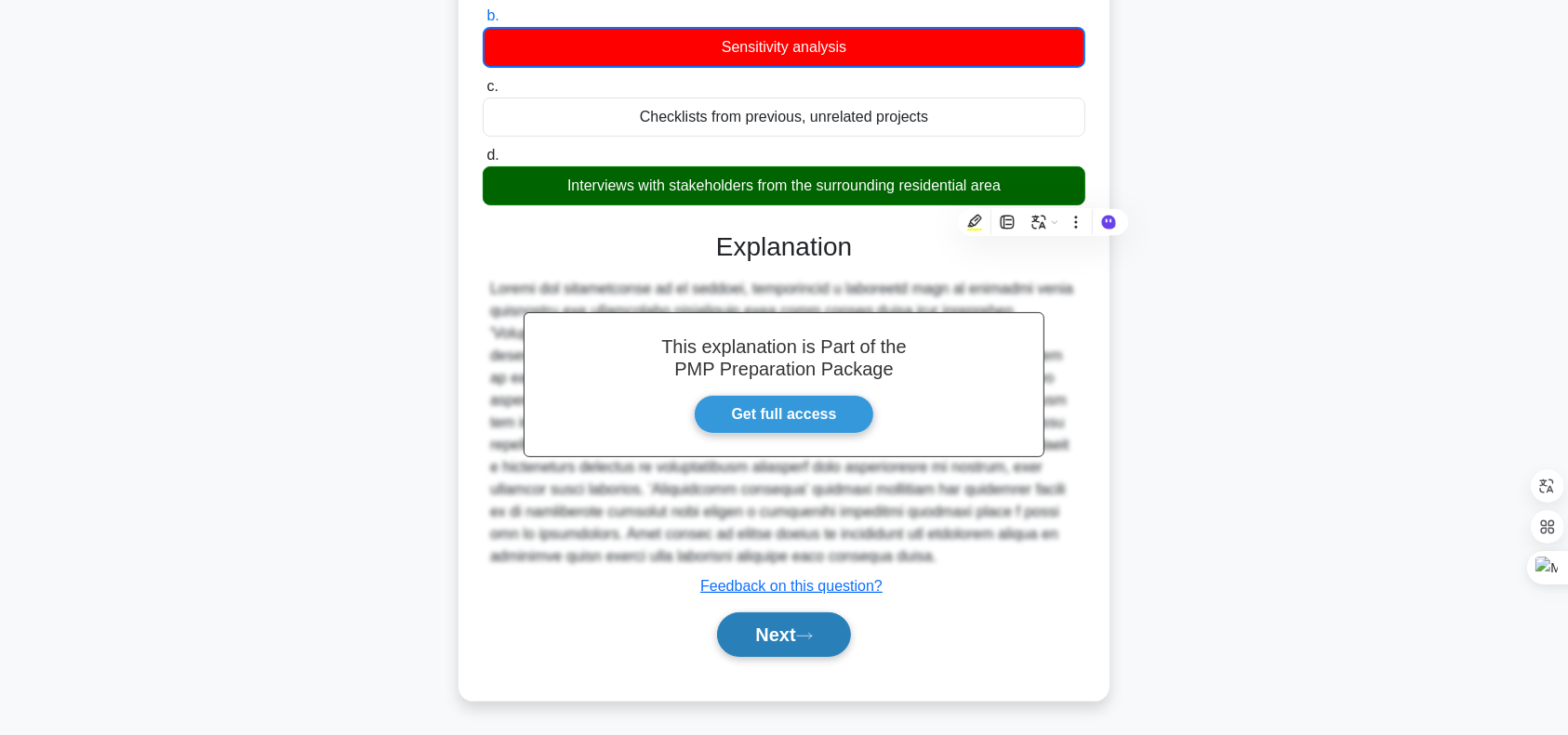
click at [773, 654] on button "Next" at bounding box center [783, 634] width 133 height 45
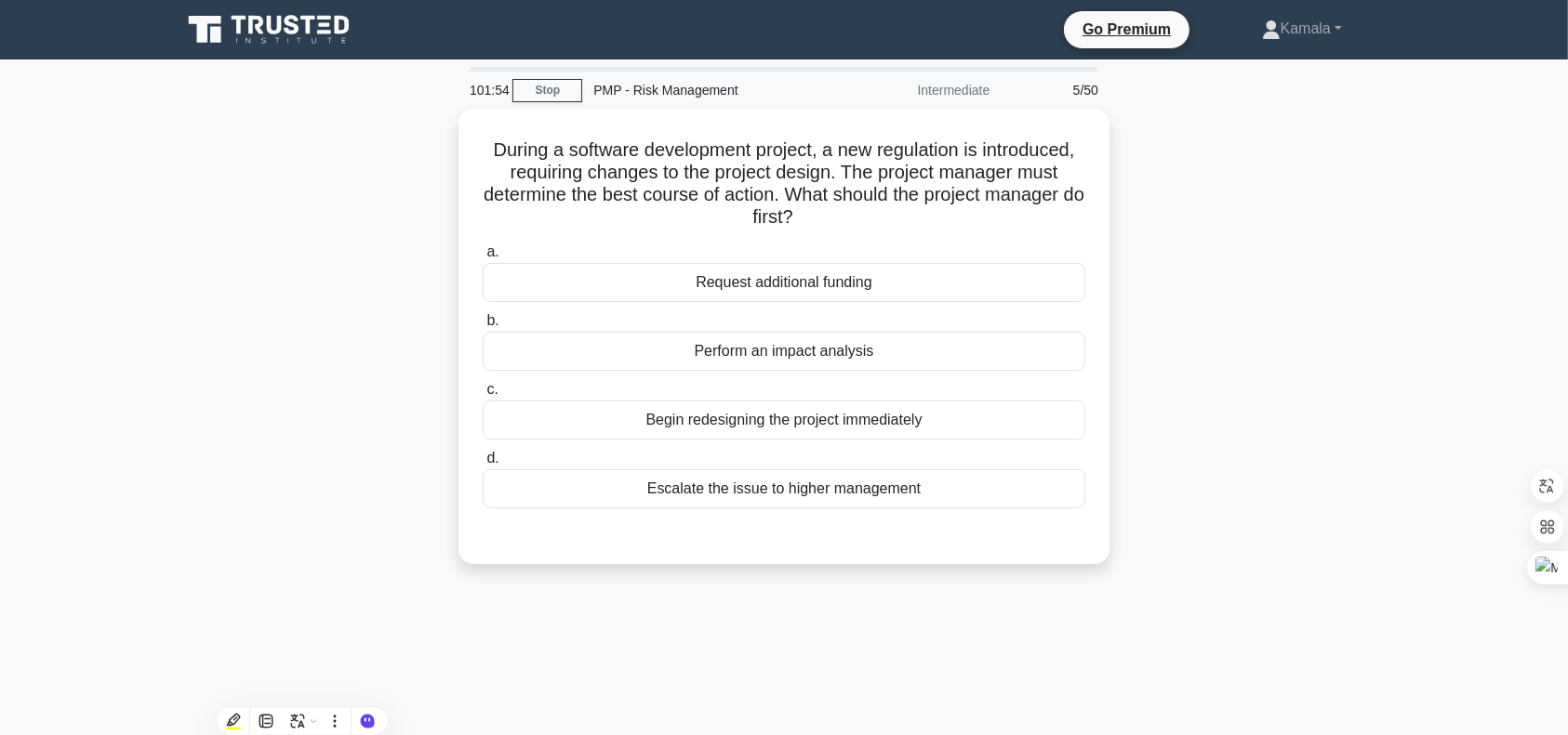
scroll to position [4, 0]
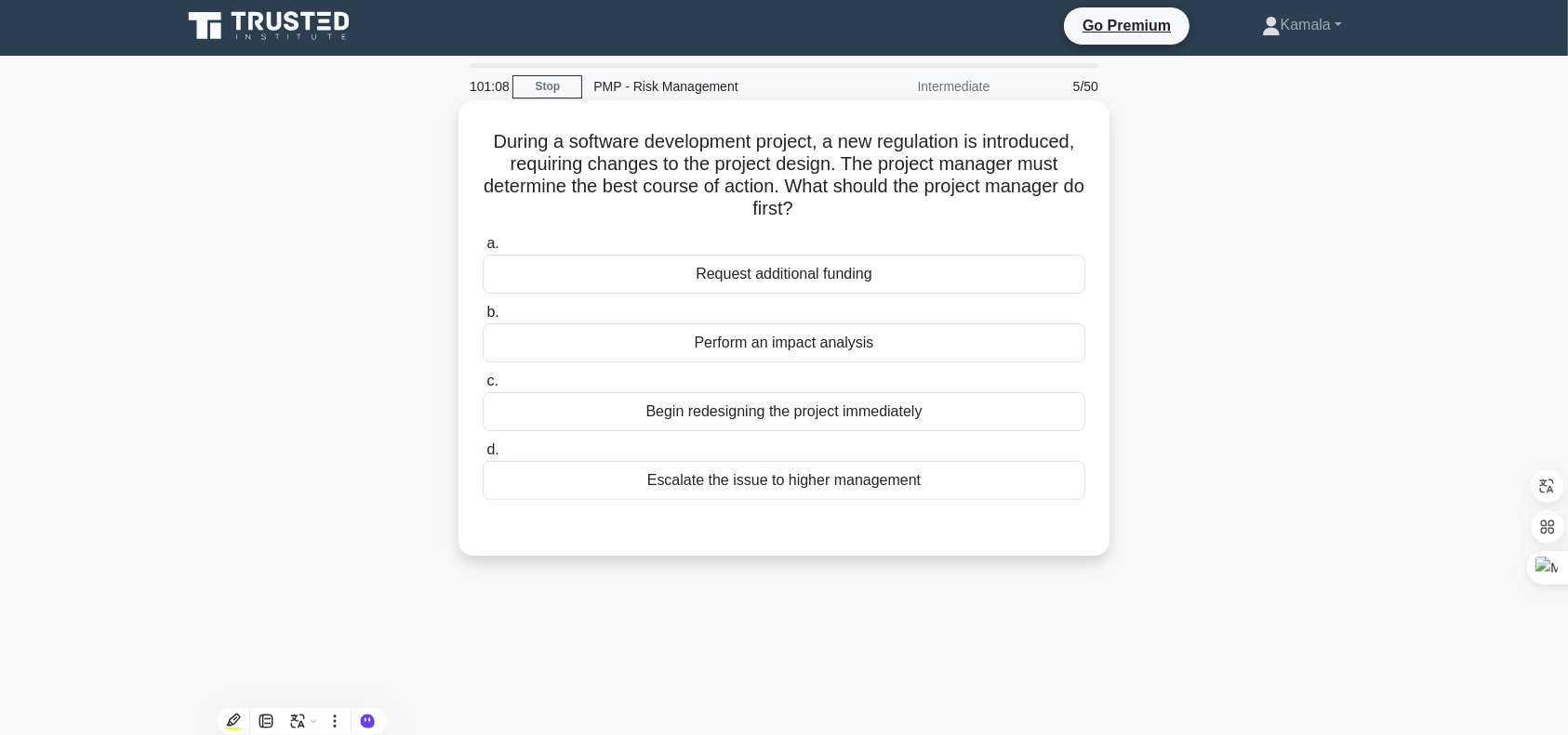
click at [645, 352] on div "Perform an impact analysis" at bounding box center [783, 343] width 603 height 39
click at [482, 319] on input "b. Perform an impact analysis" at bounding box center [482, 312] width 0 height 12
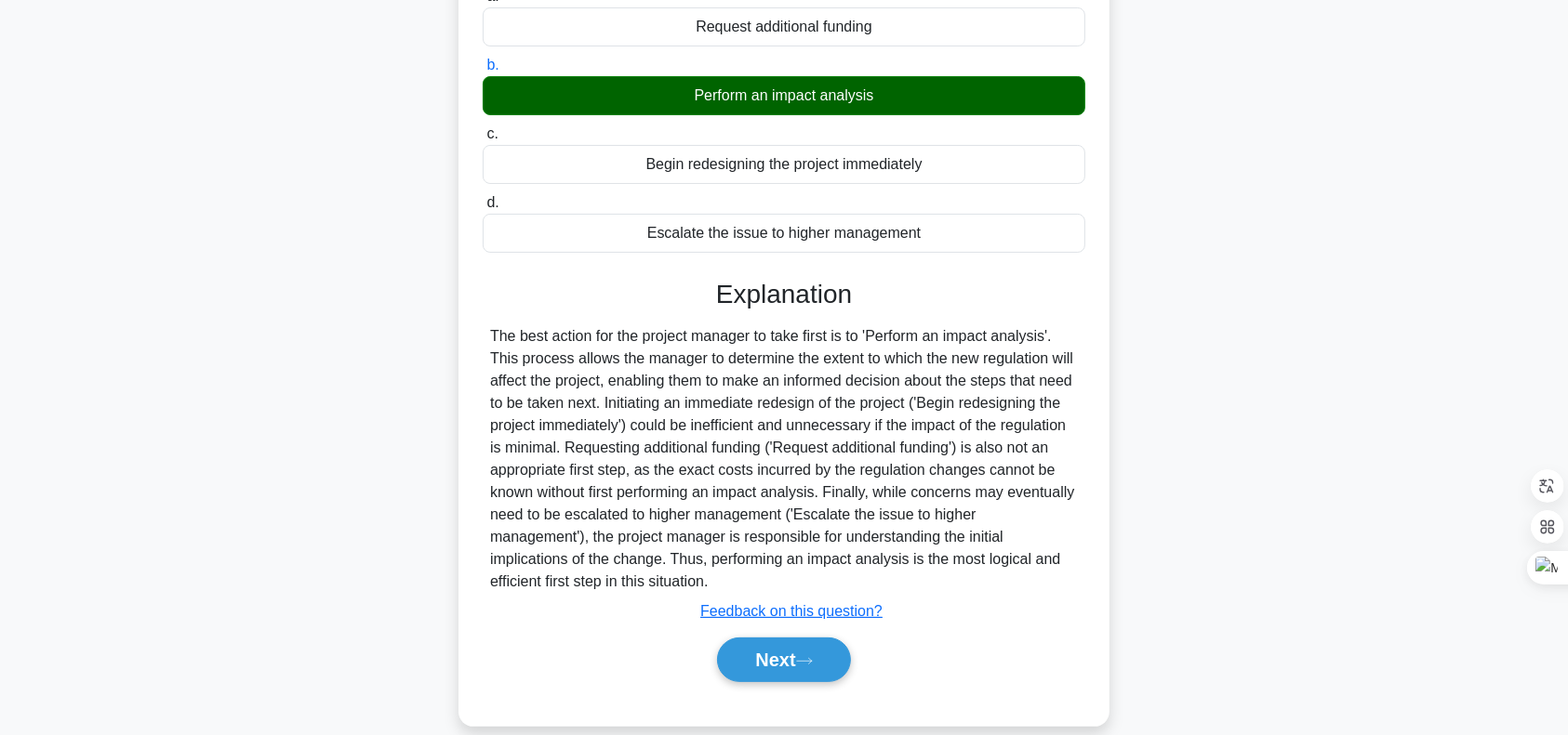
scroll to position [276, 0]
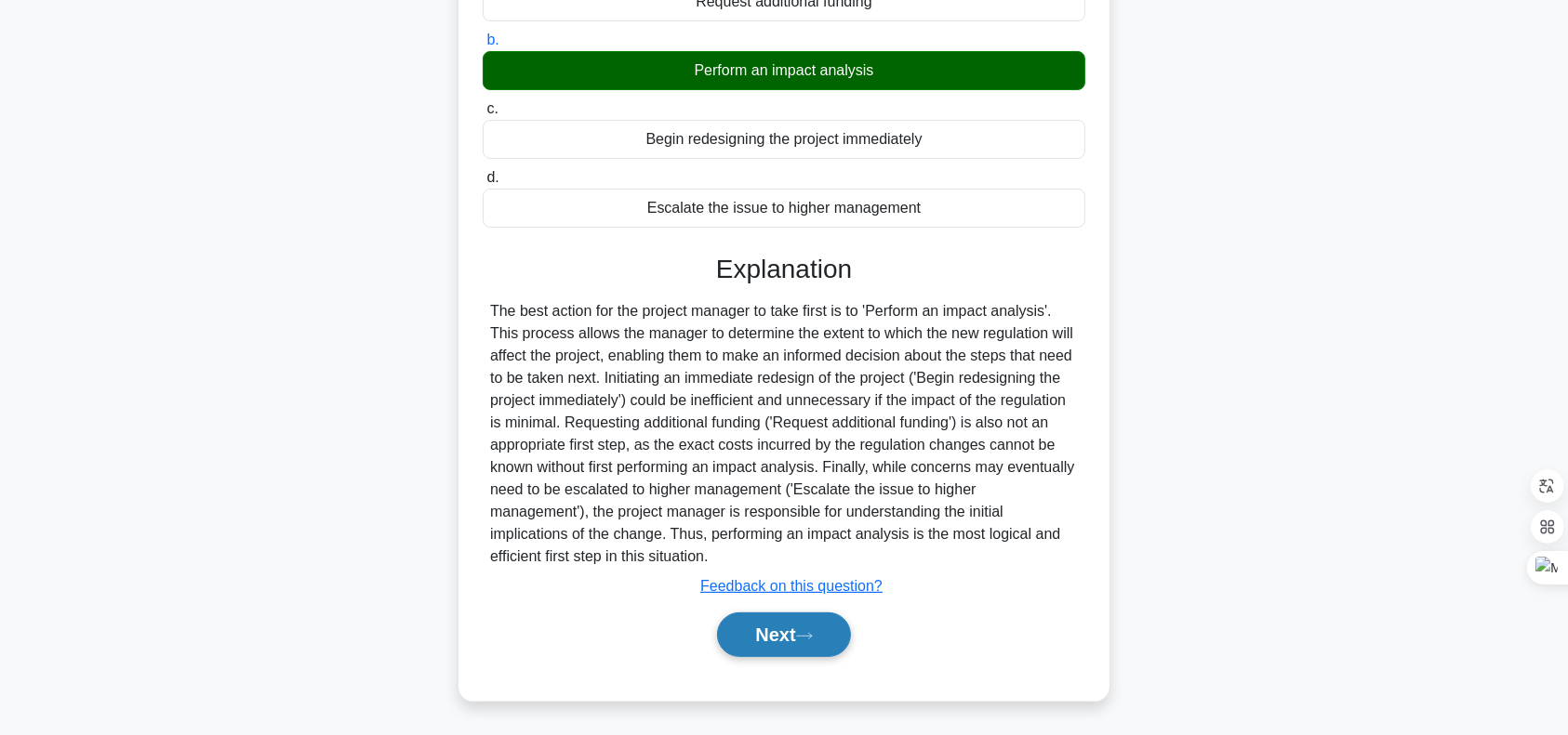
click at [773, 652] on button "Next" at bounding box center [783, 634] width 133 height 45
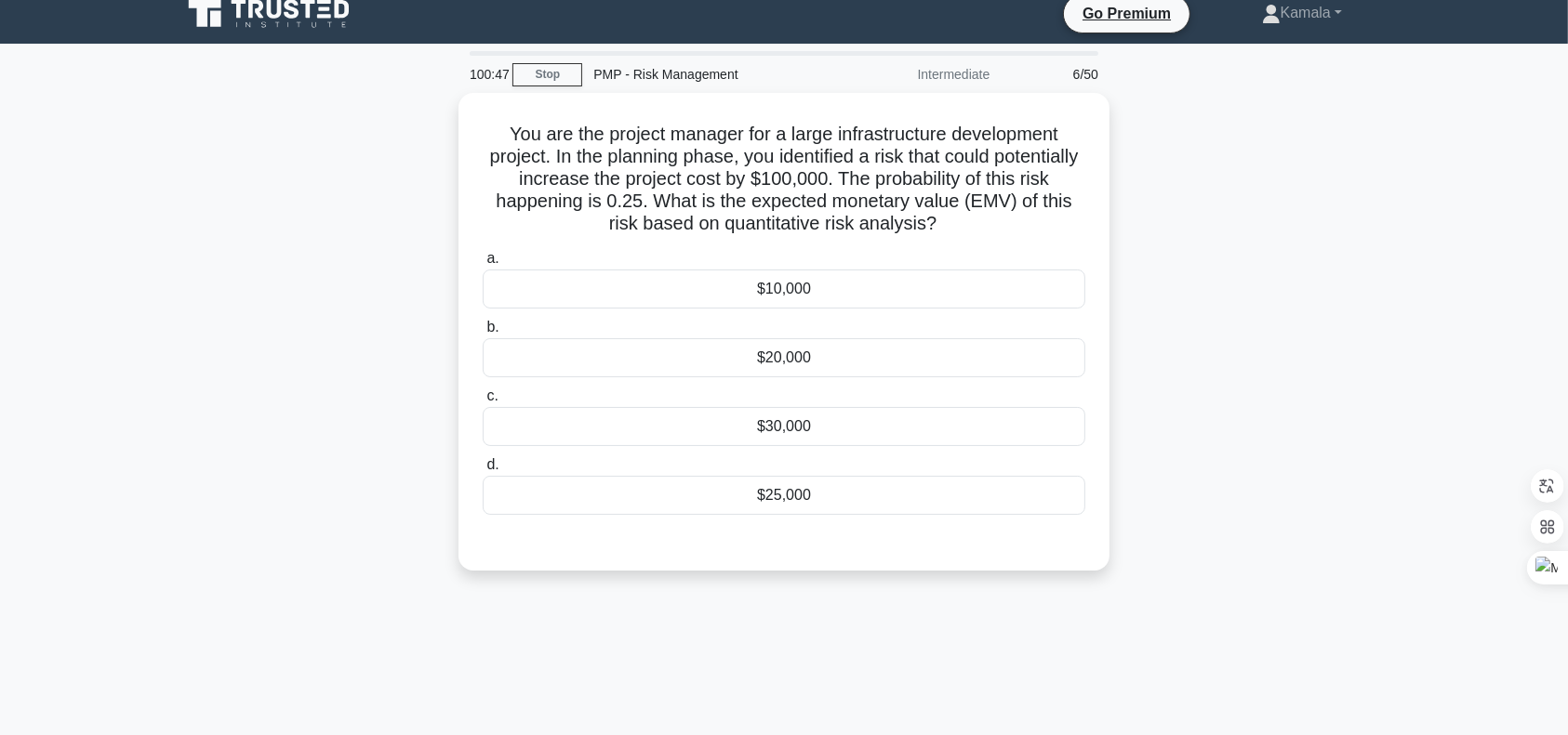
scroll to position [15, 0]
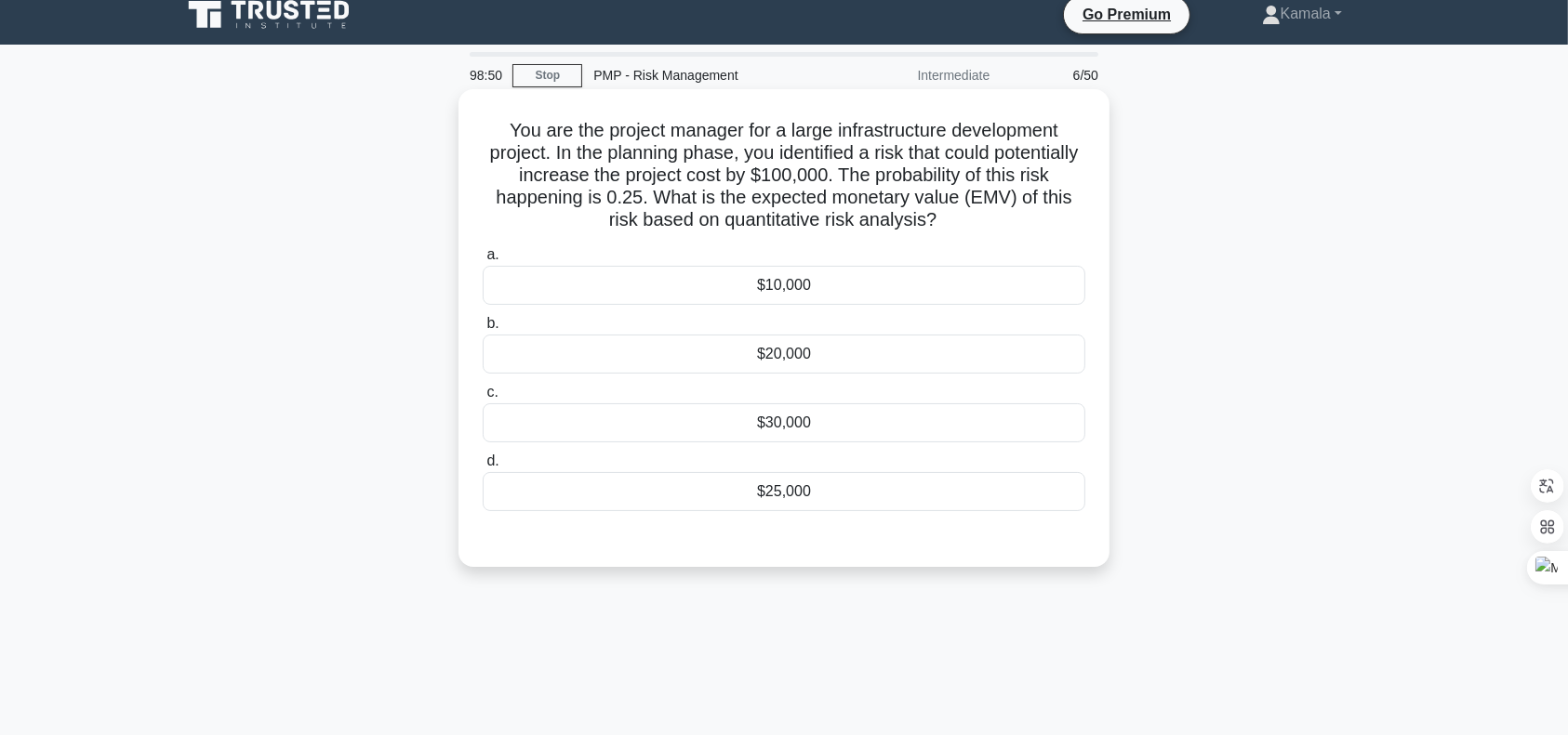
drag, startPoint x: 505, startPoint y: 126, endPoint x: 980, endPoint y: 226, distance: 485.4
click at [980, 226] on h5 "You are the project manager for a large infrastructure development project. In …" at bounding box center [784, 175] width 607 height 113
copy h5 "You are the project manager for a large infrastructure development project. In …"
click at [855, 506] on div "$25,000" at bounding box center [783, 492] width 603 height 39
click at [482, 468] on input "d. $25,000" at bounding box center [482, 461] width 0 height 12
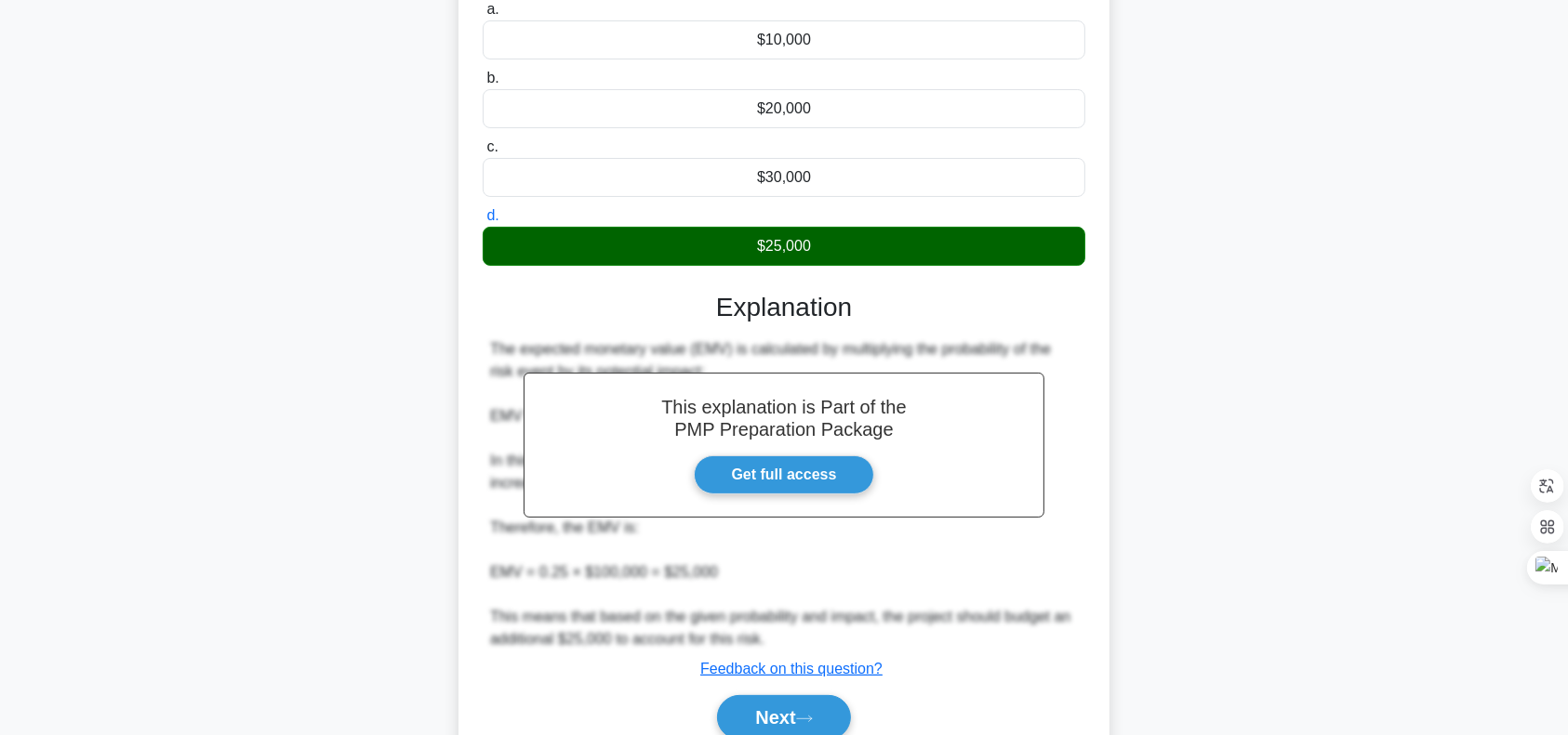
scroll to position [343, 0]
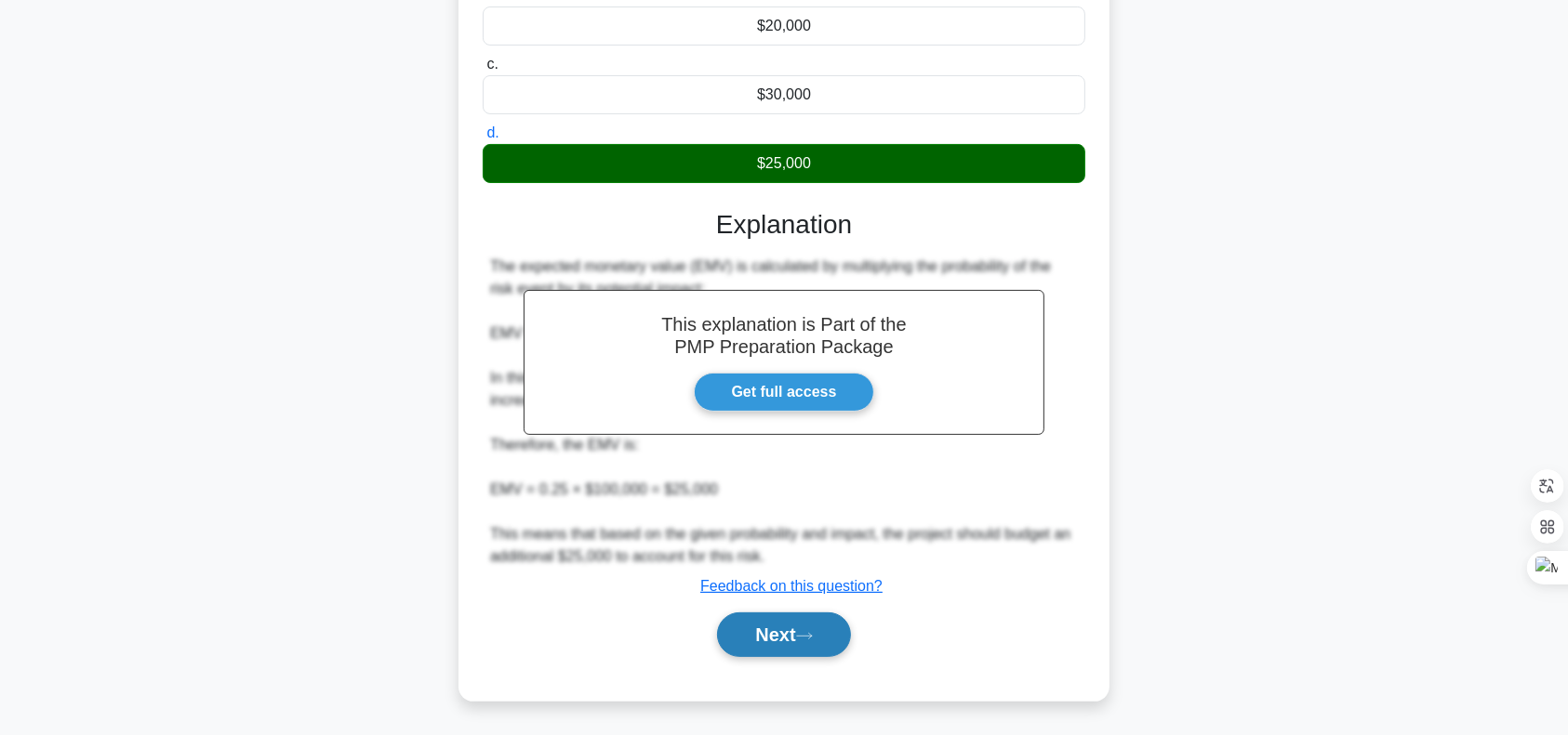
click at [766, 635] on button "Next" at bounding box center [783, 634] width 133 height 45
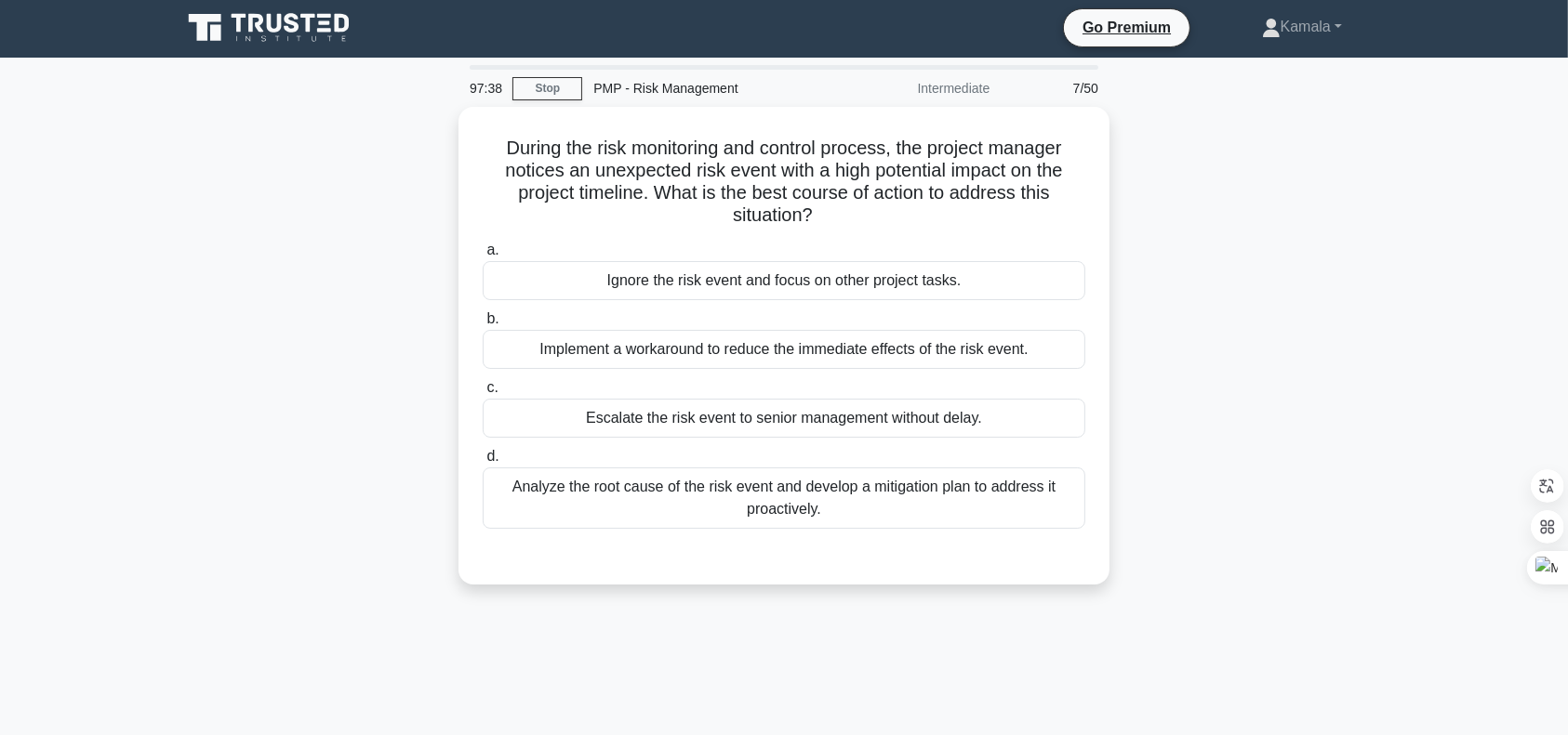
scroll to position [6, 0]
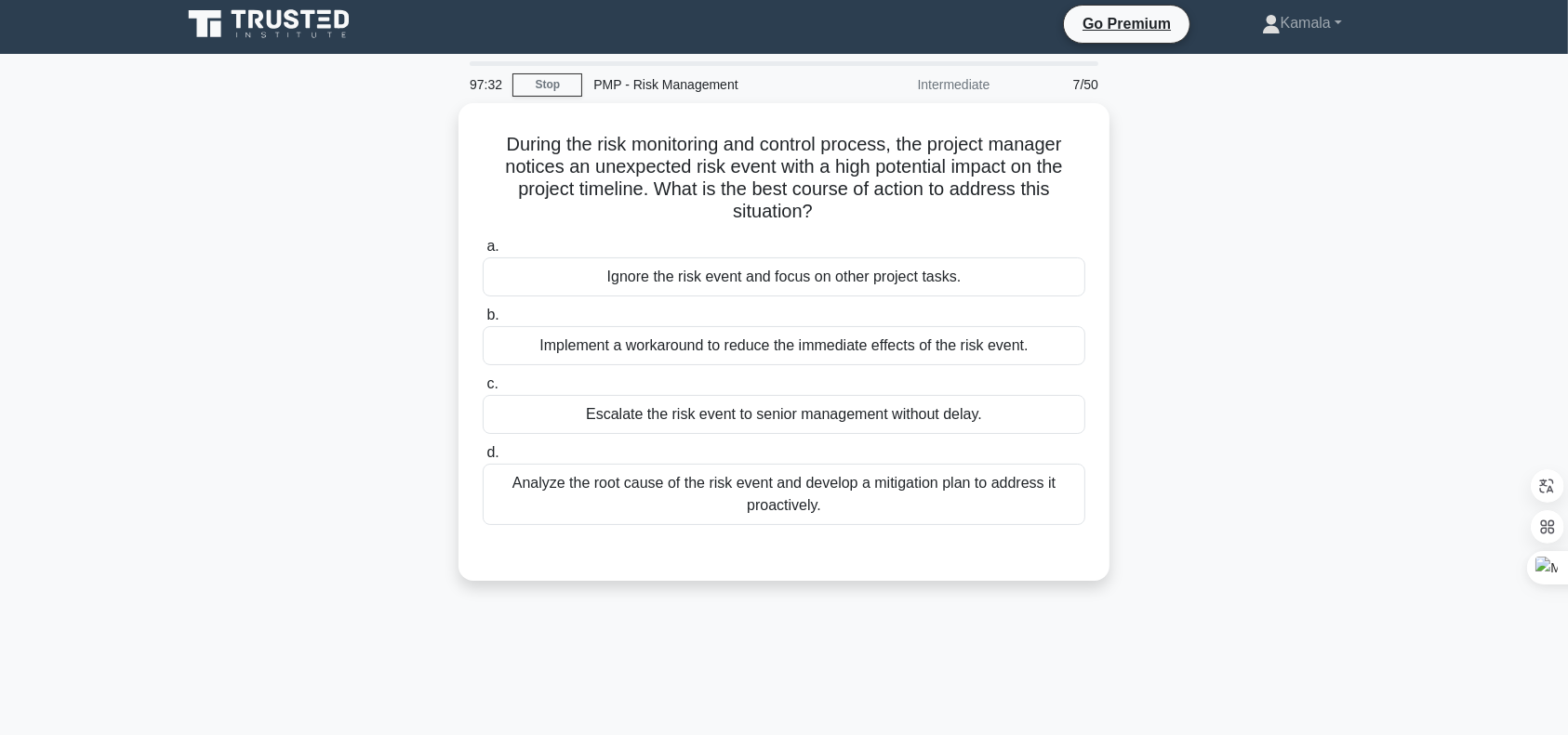
click at [265, 443] on div "During the risk monitoring and control process, the project manager notices an …" at bounding box center [784, 354] width 1228 height 500
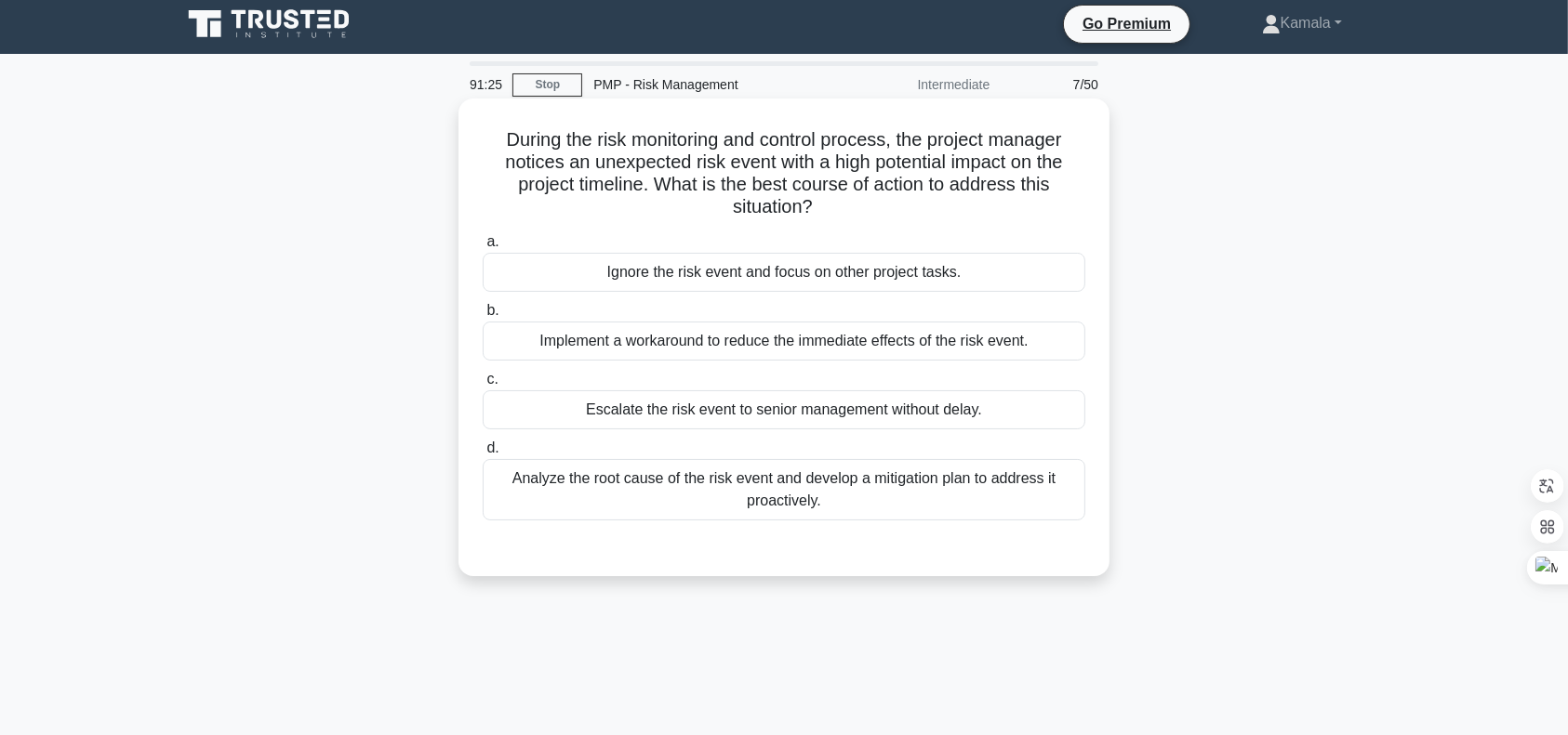
click at [924, 504] on div "Analyze the root cause of the risk event and develop a mitigation plan to addre…" at bounding box center [783, 490] width 603 height 61
click at [482, 454] on input "d. Analyze the root cause of the risk event and develop a mitigation plan to ad…" at bounding box center [482, 448] width 0 height 12
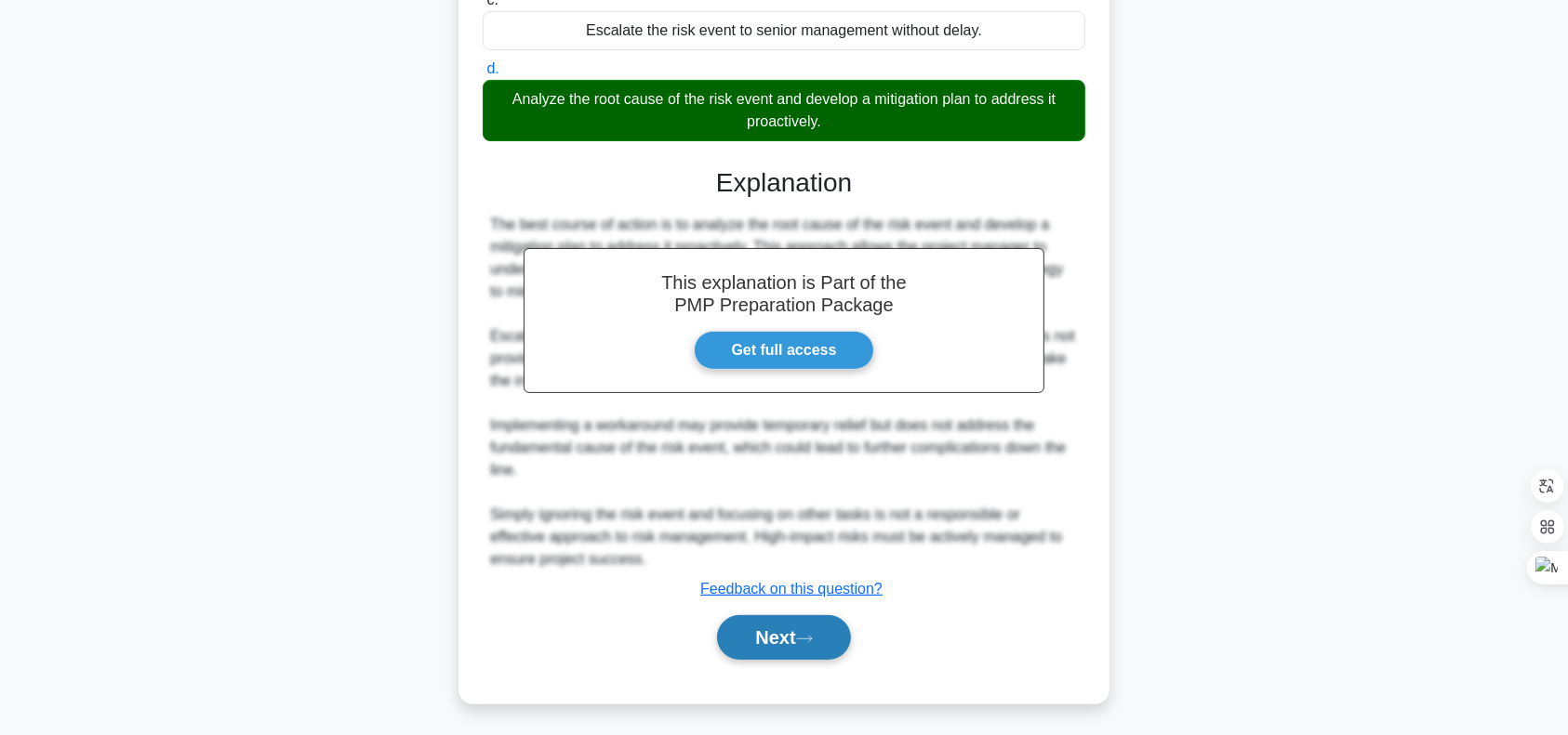
click at [793, 648] on button "Next" at bounding box center [783, 637] width 133 height 45
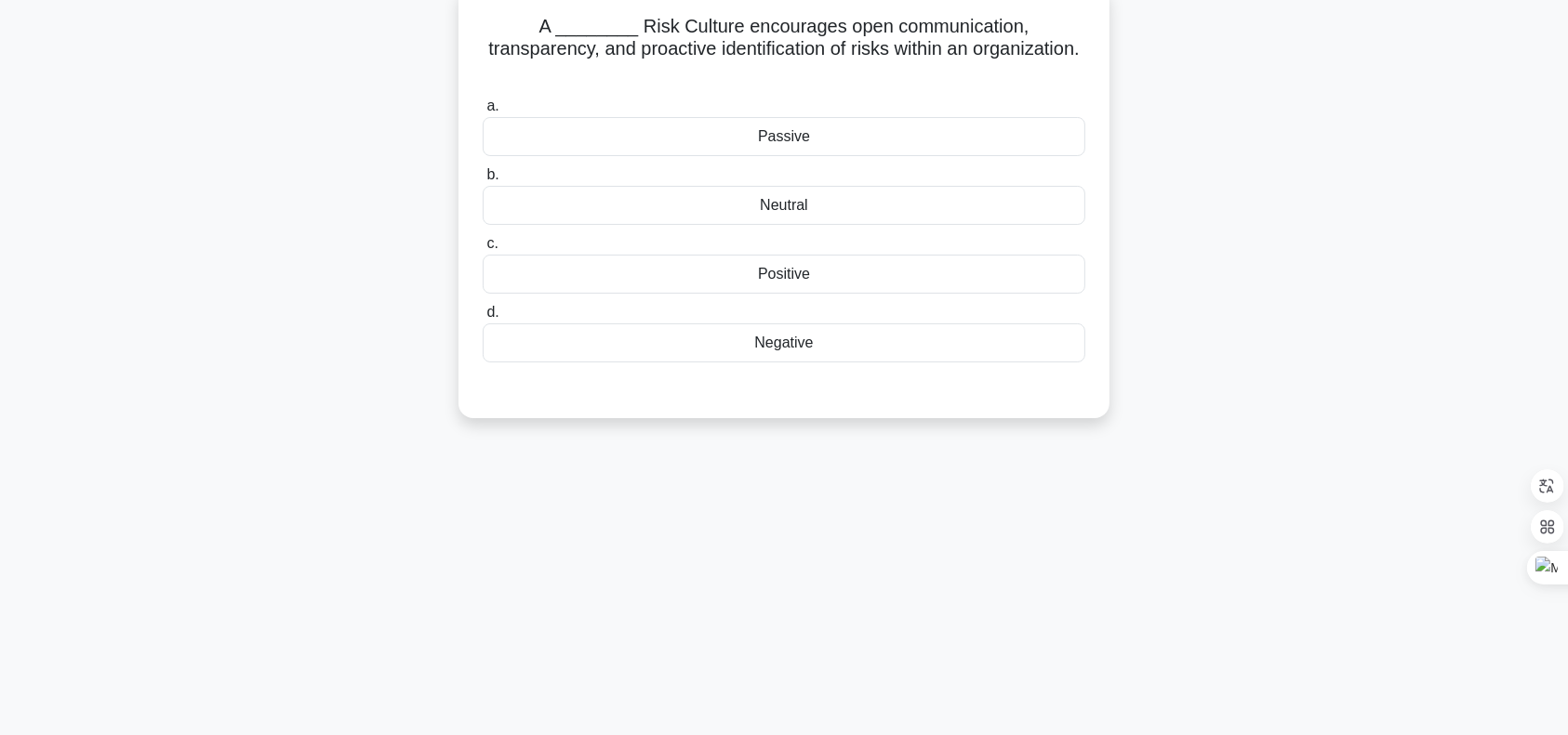
scroll to position [0, 0]
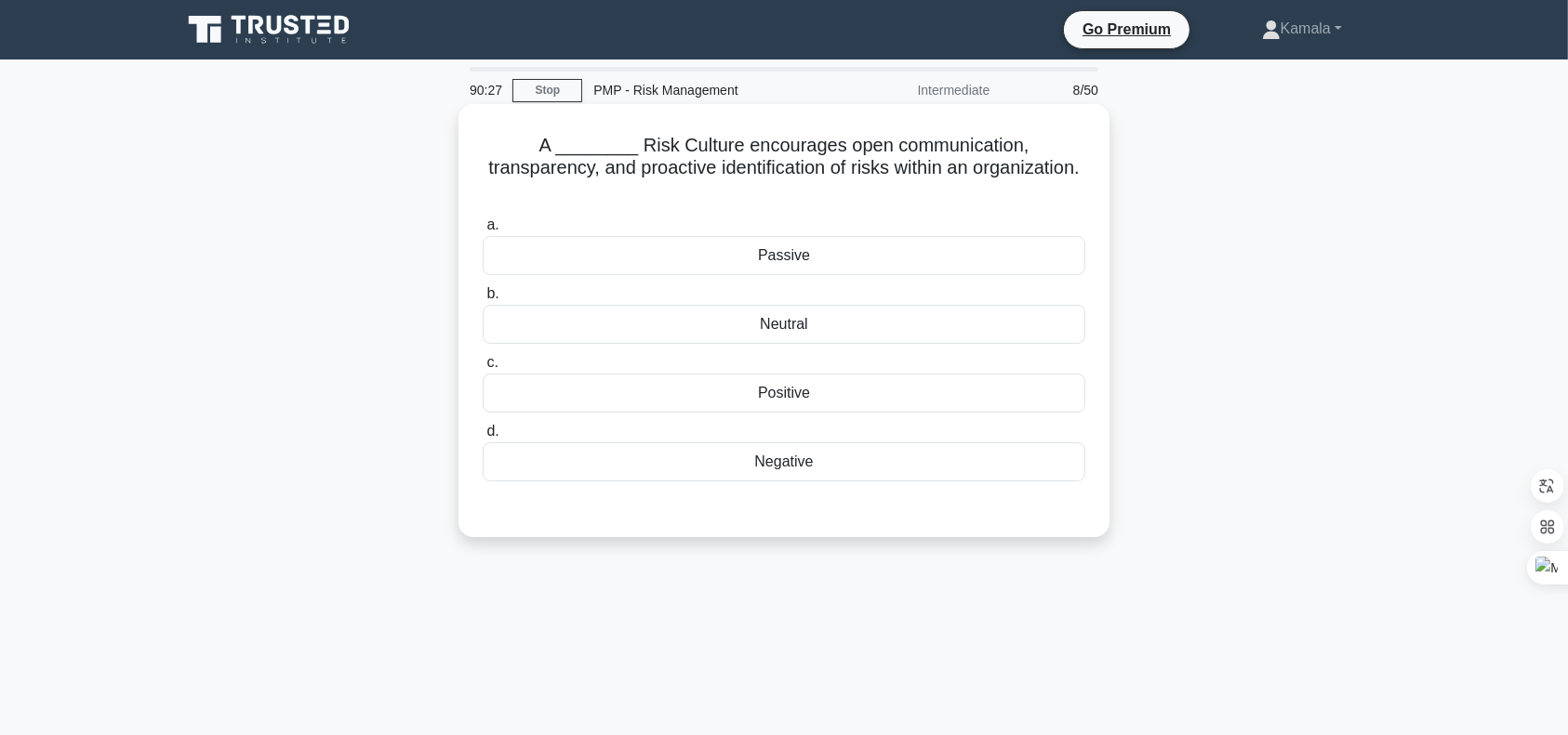
click at [835, 374] on div "Positive" at bounding box center [783, 393] width 603 height 39
click at [482, 367] on input "c. Positive" at bounding box center [482, 363] width 0 height 12
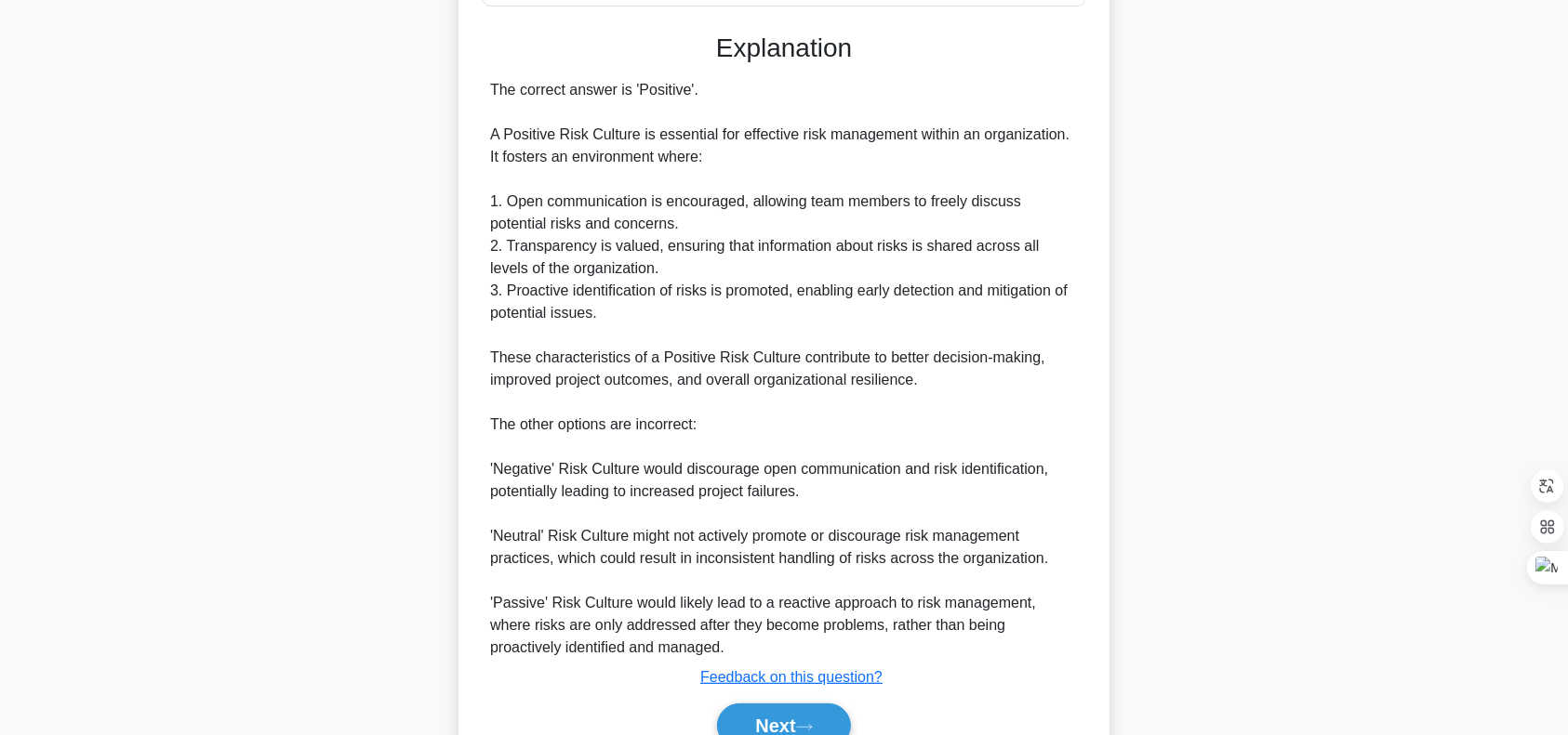
scroll to position [476, 0]
click at [776, 702] on button "Next" at bounding box center [783, 724] width 133 height 45
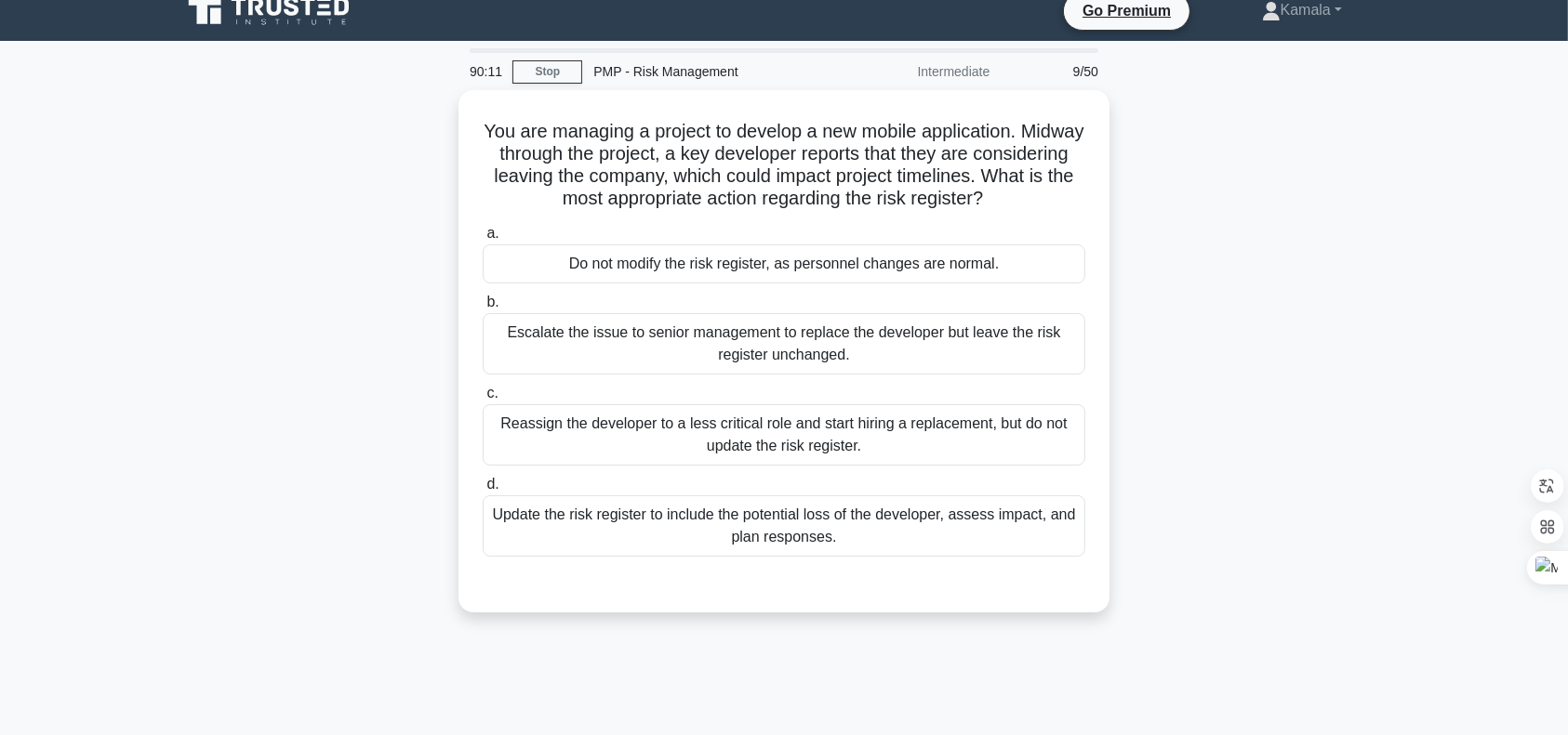
scroll to position [21, 0]
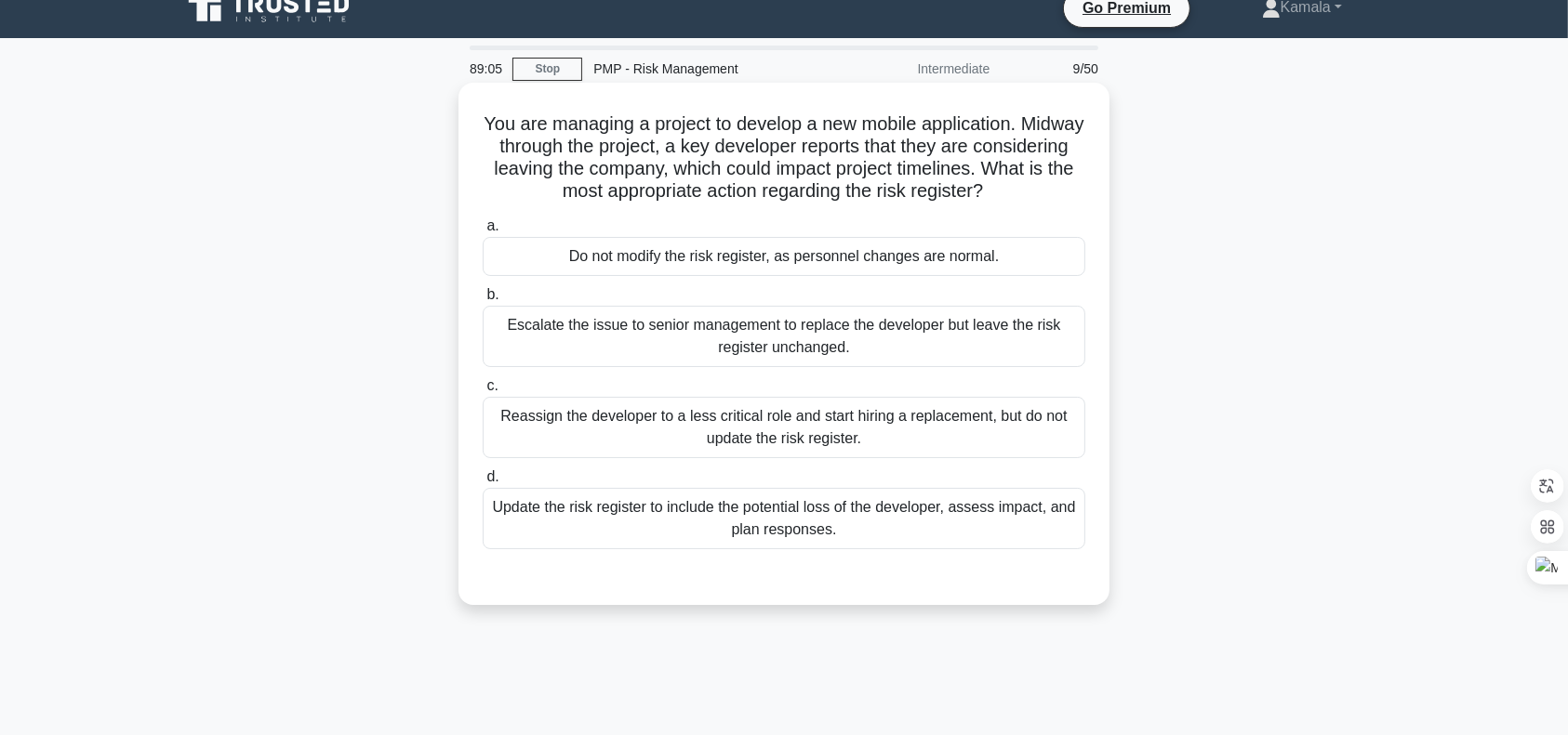
drag, startPoint x: 503, startPoint y: 123, endPoint x: 1049, endPoint y: 191, distance: 550.2
click at [1049, 191] on h5 "You are managing a project to develop a new mobile application. Midway through …" at bounding box center [784, 157] width 607 height 91
copy h5 "You are managing a project to develop a new mobile application. Midway through …"
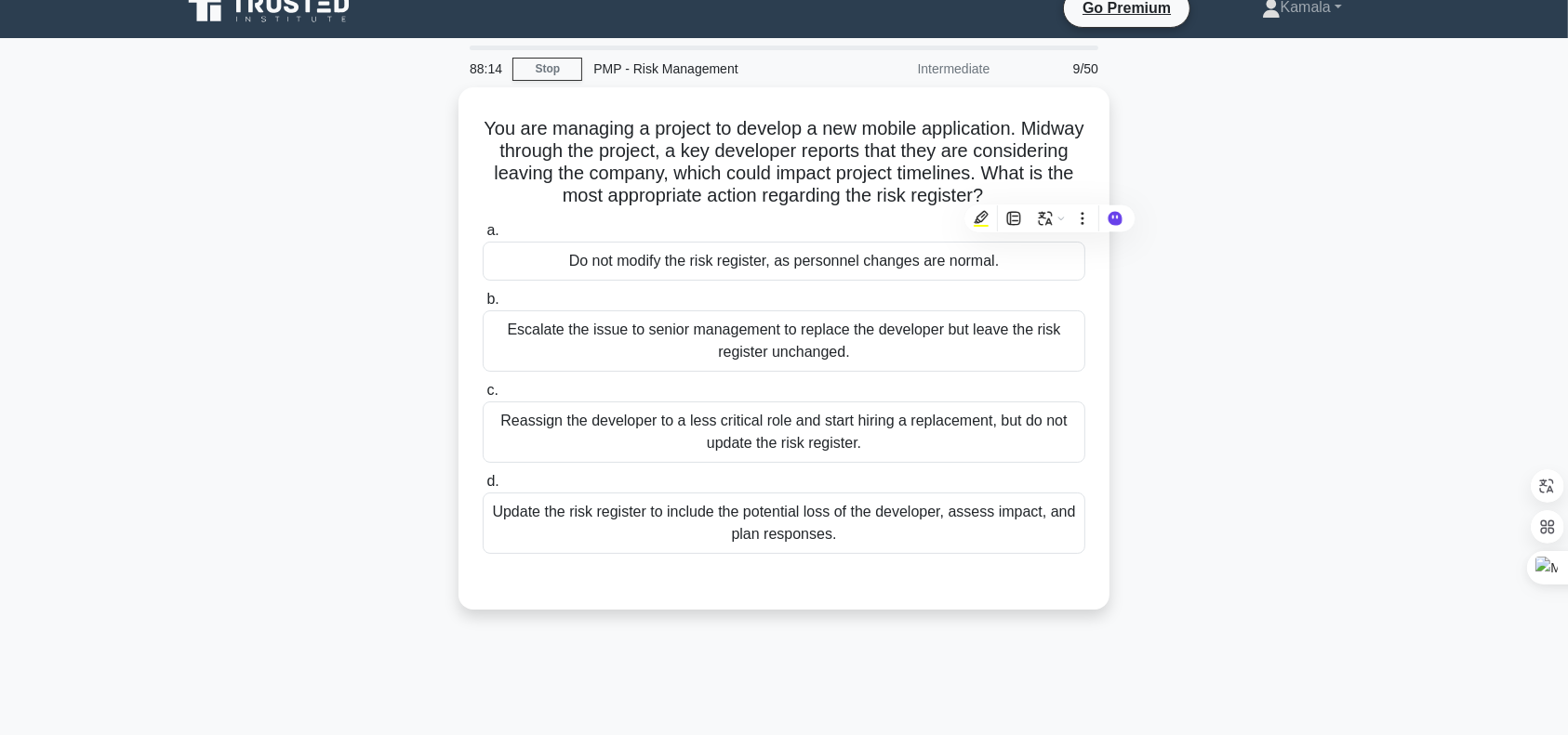
click at [1338, 476] on div "You are managing a project to develop a new mobile application. Midway through …" at bounding box center [784, 359] width 1228 height 544
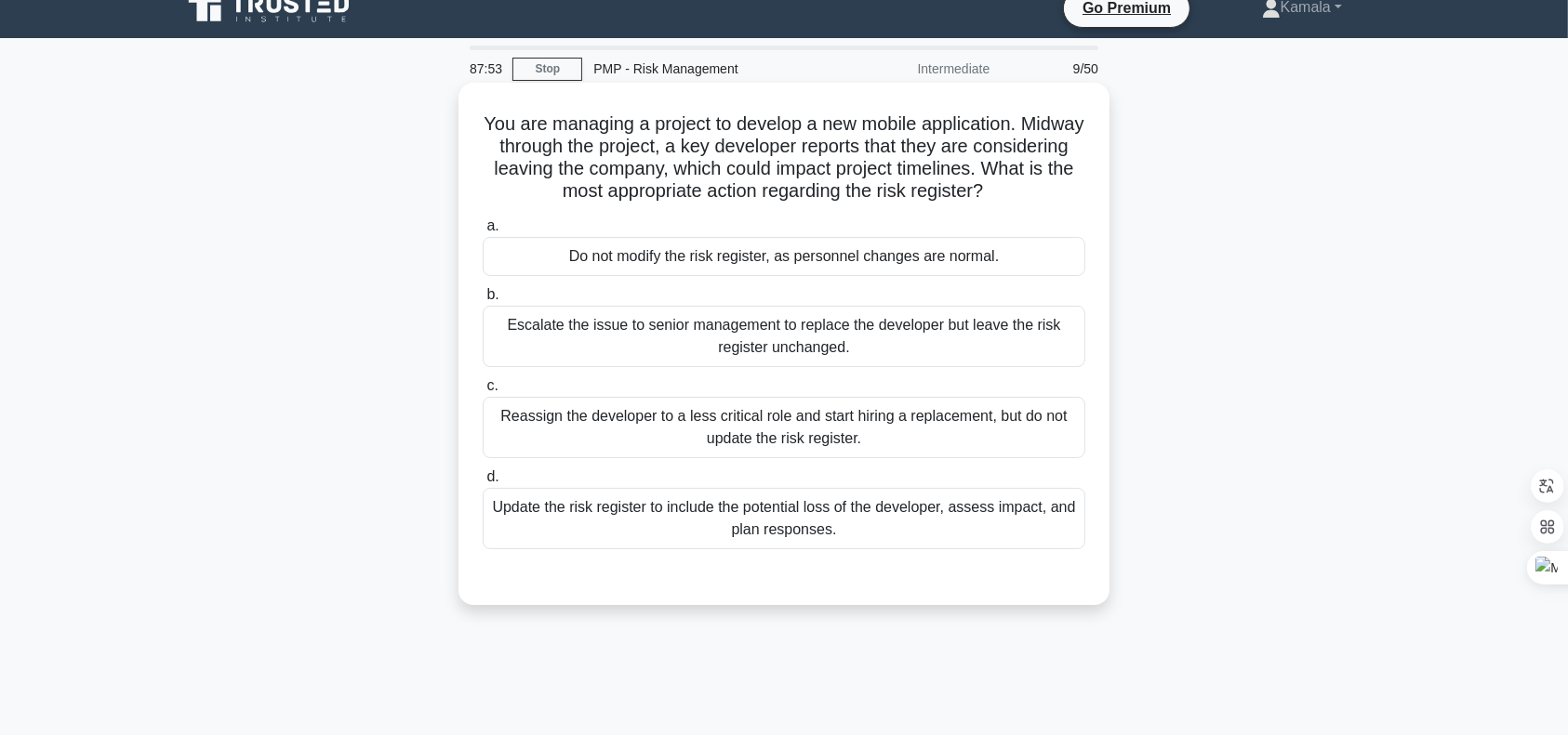
click at [853, 533] on div "Update the risk register to include the potential loss of the developer, assess…" at bounding box center [783, 518] width 603 height 61
click at [482, 483] on input "d. Update the risk register to include the potential loss of the developer, ass…" at bounding box center [482, 477] width 0 height 12
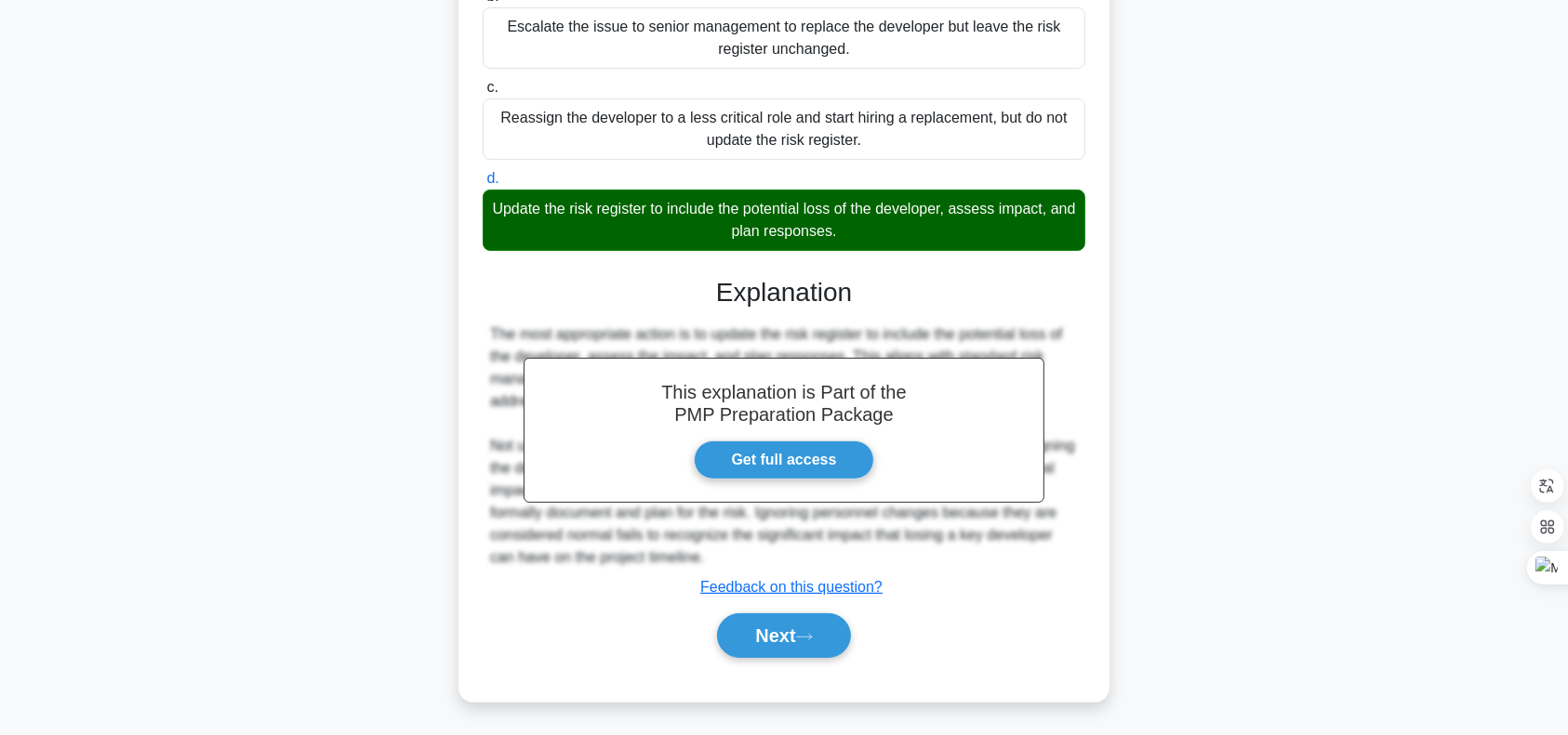
scroll to position [321, 0]
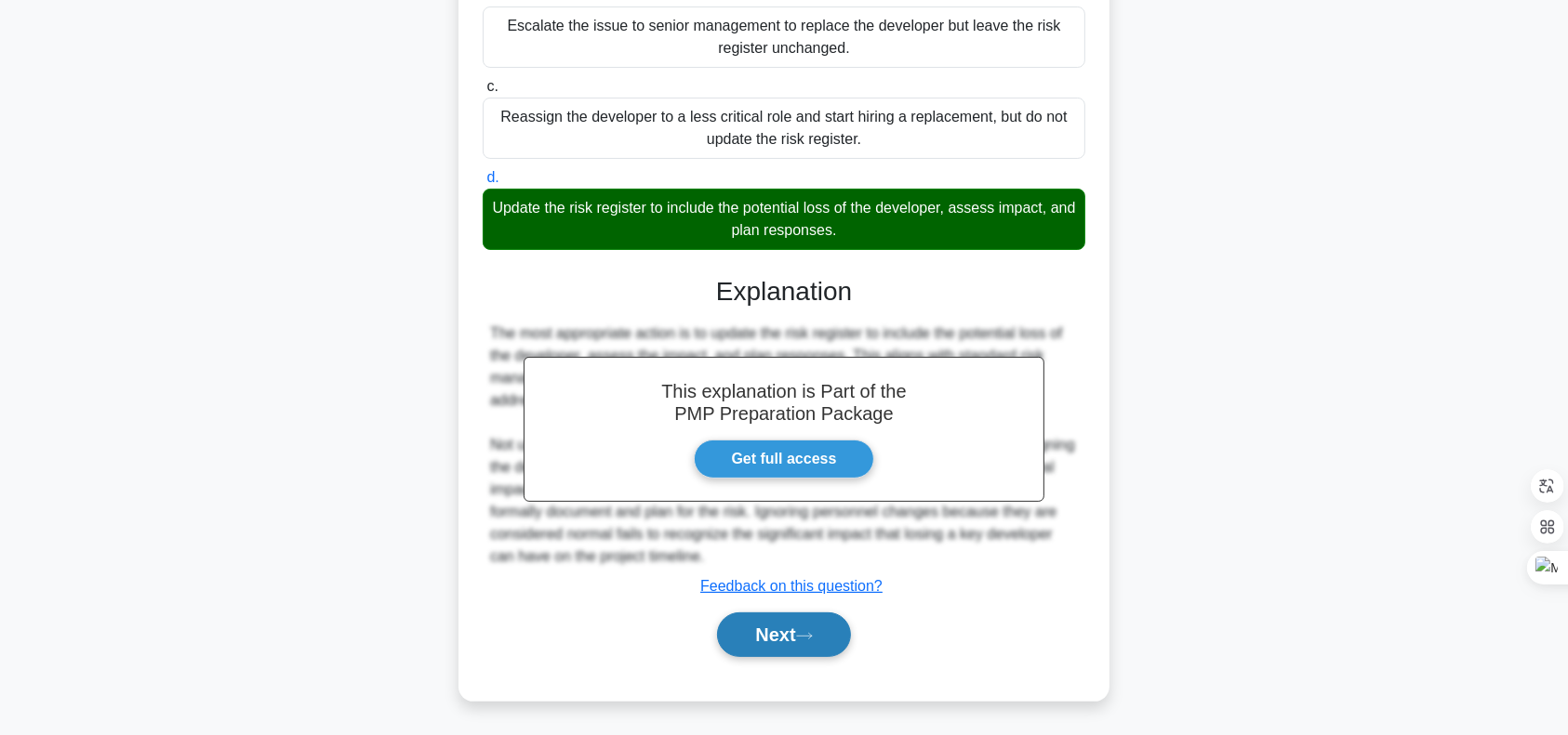
click at [794, 630] on button "Next" at bounding box center [783, 634] width 133 height 45
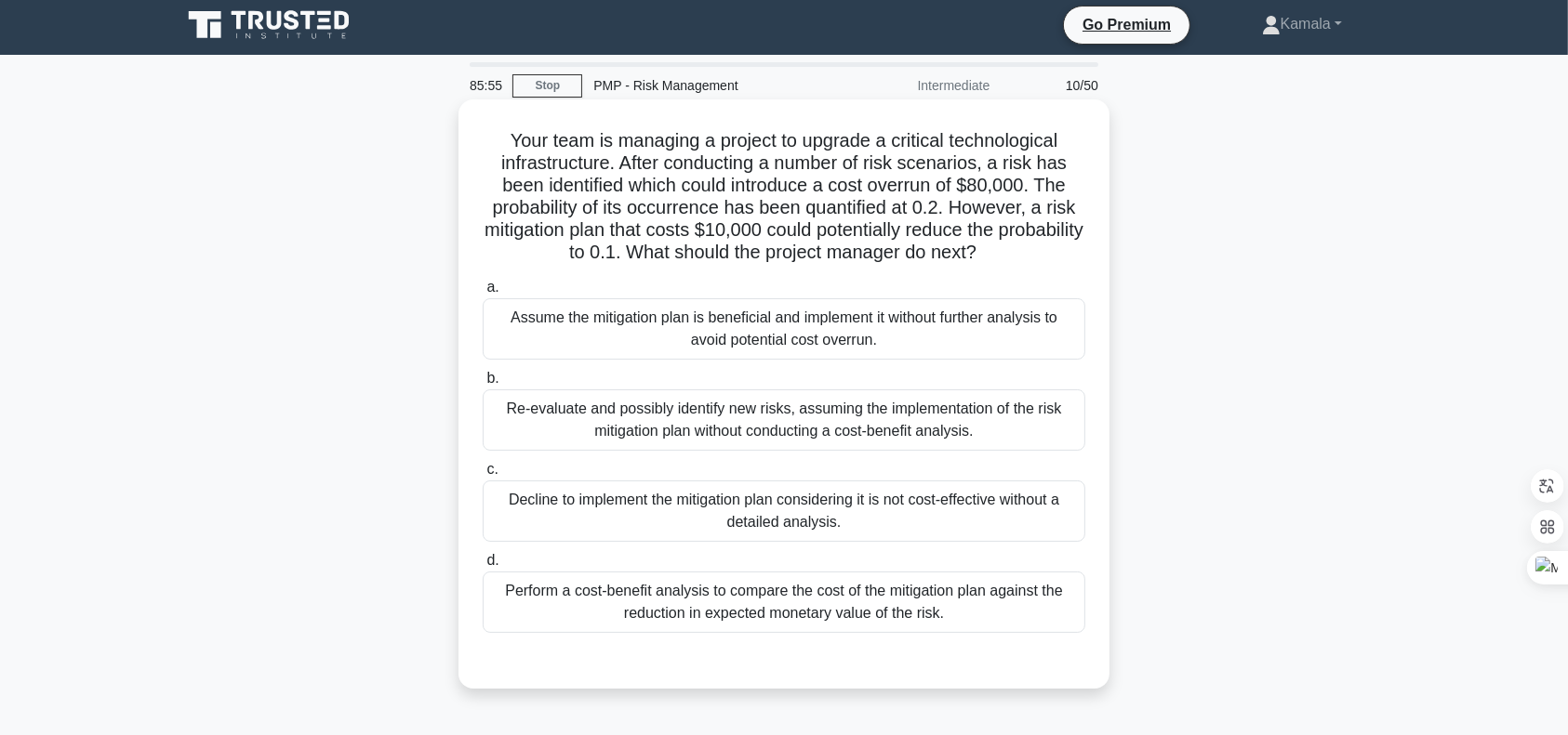
scroll to position [4, 0]
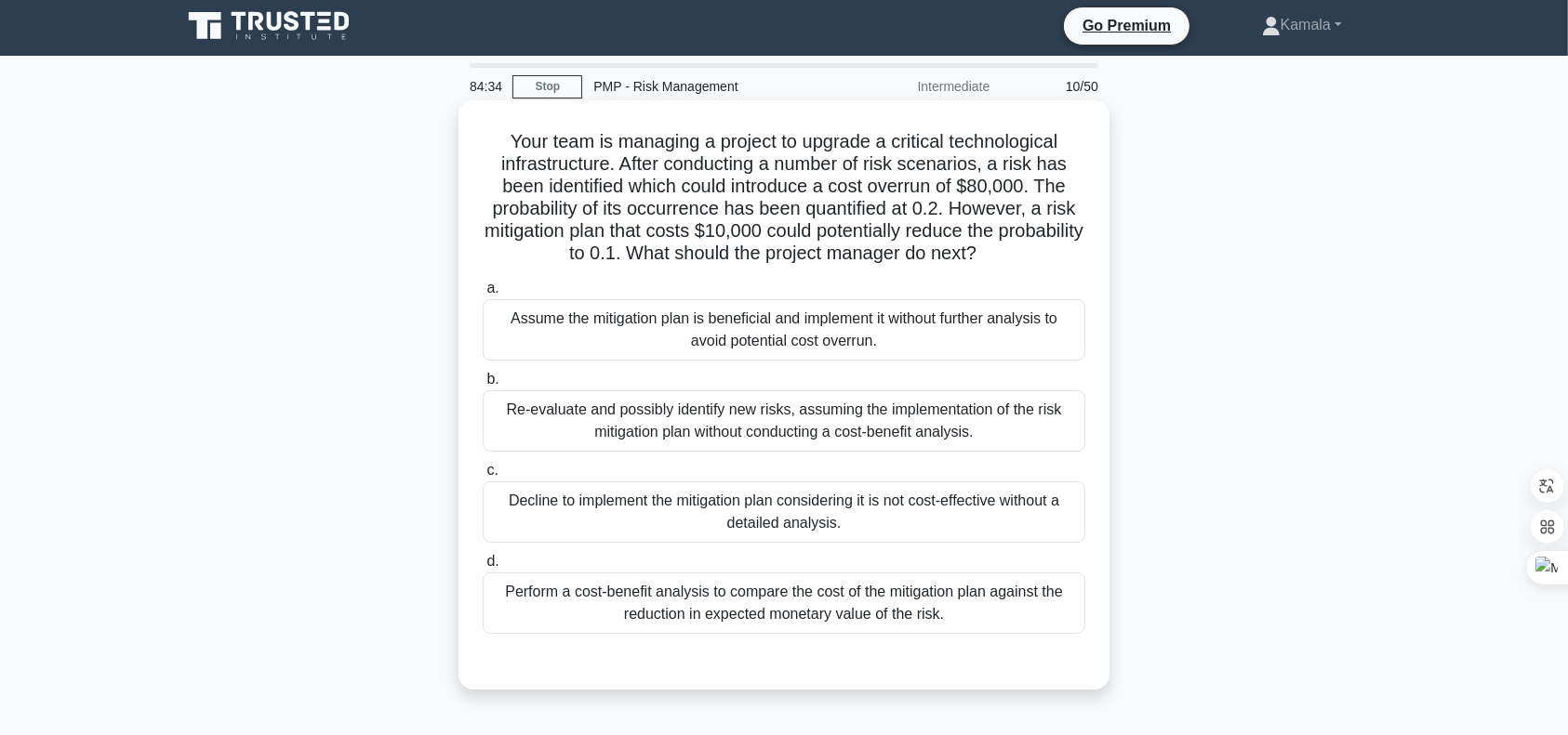
drag, startPoint x: 487, startPoint y: 131, endPoint x: 1037, endPoint y: 251, distance: 562.9
click at [1037, 251] on h5 "Your team is managing a project to upgrade a critical technological infrastruct…" at bounding box center [784, 198] width 607 height 136
copy h5 "Your team is managing a project to upgrade a critical technological infrastruct…"
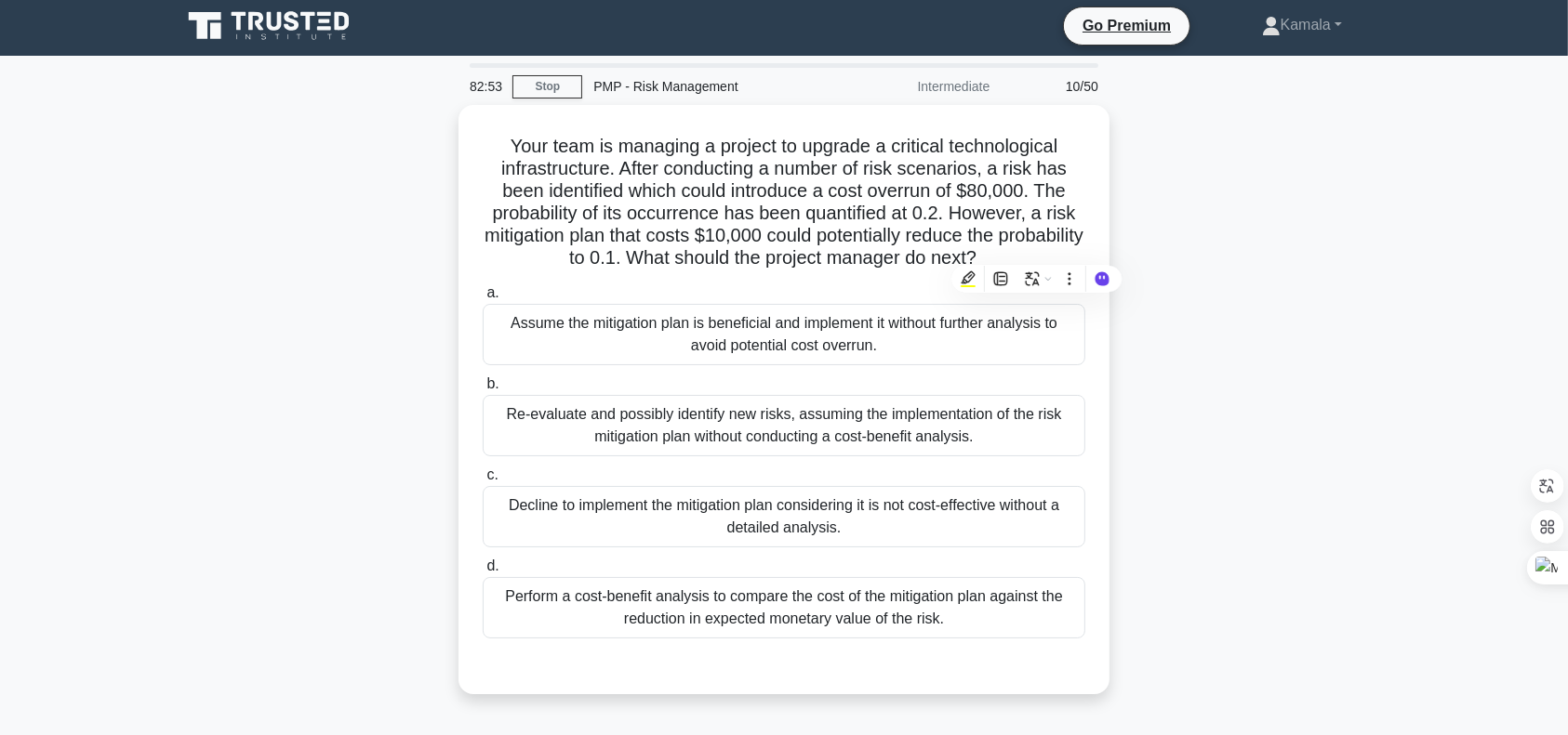
click at [340, 358] on div "Your team is managing a project to upgrade a critical technological infrastruct…" at bounding box center [784, 411] width 1228 height 611
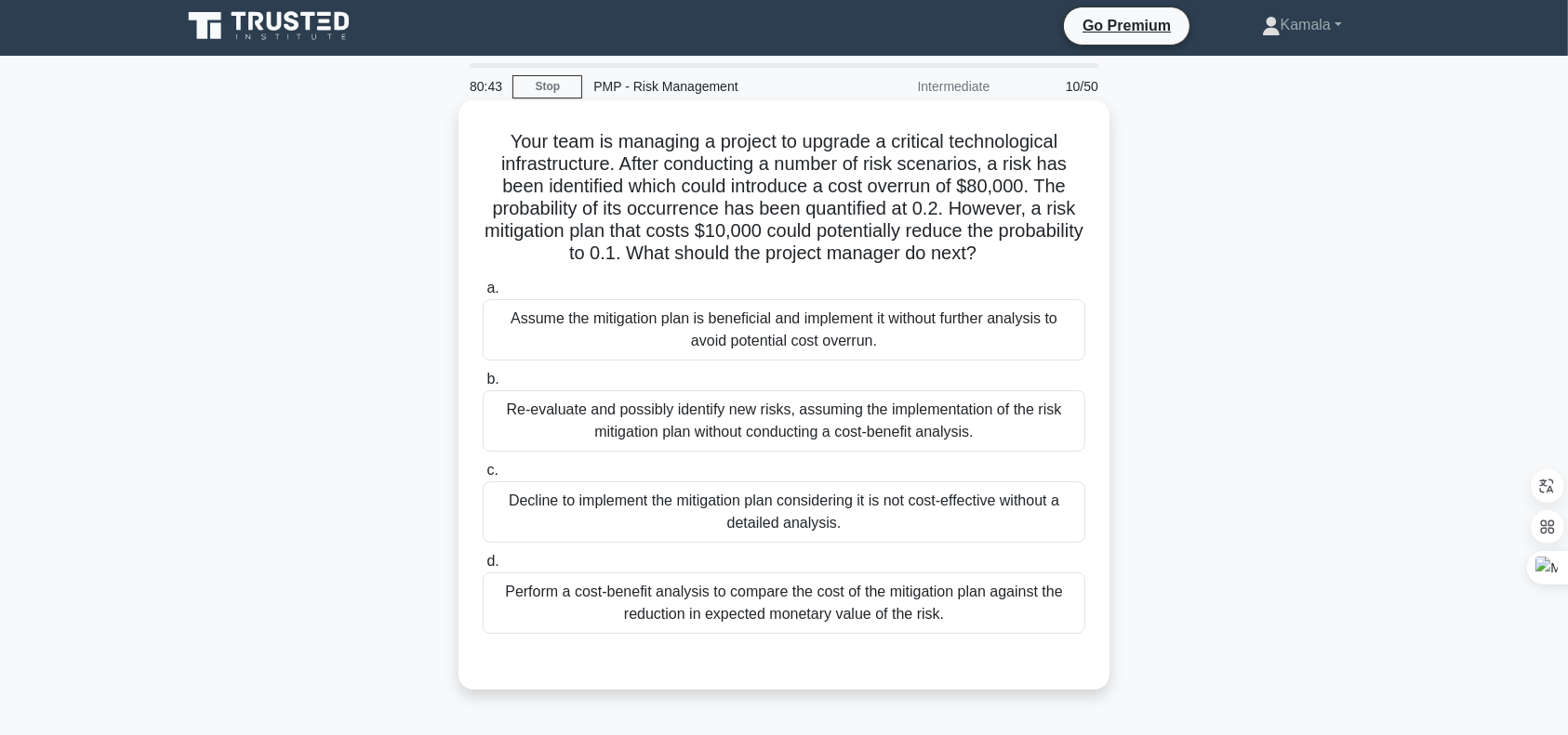
click at [956, 623] on div "Perform a cost-benefit analysis to compare the cost of the mitigation plan agai…" at bounding box center [783, 604] width 603 height 61
click at [482, 568] on input "d. Perform a cost-benefit analysis to compare the cost of the mitigation plan a…" at bounding box center [482, 562] width 0 height 12
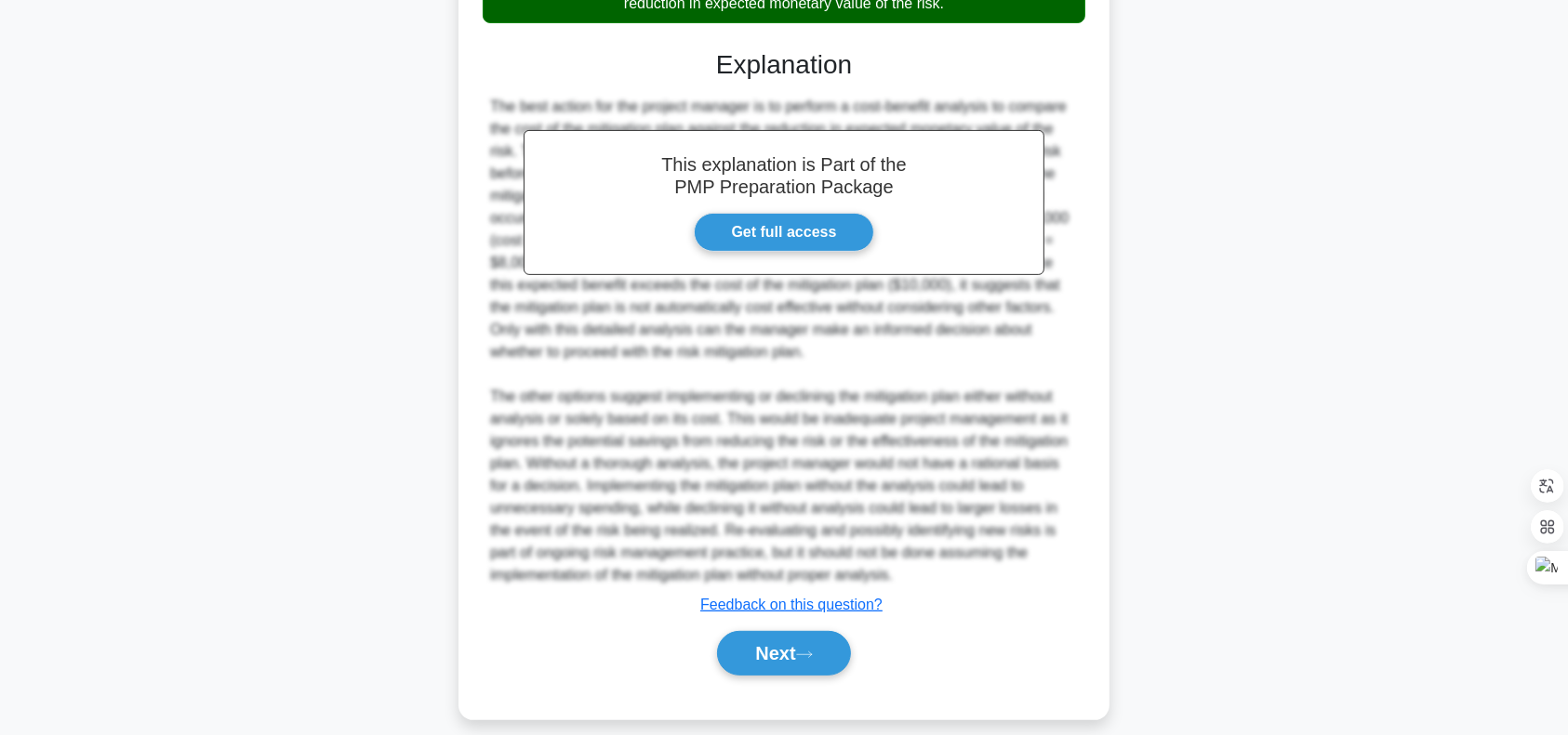
scroll to position [633, 0]
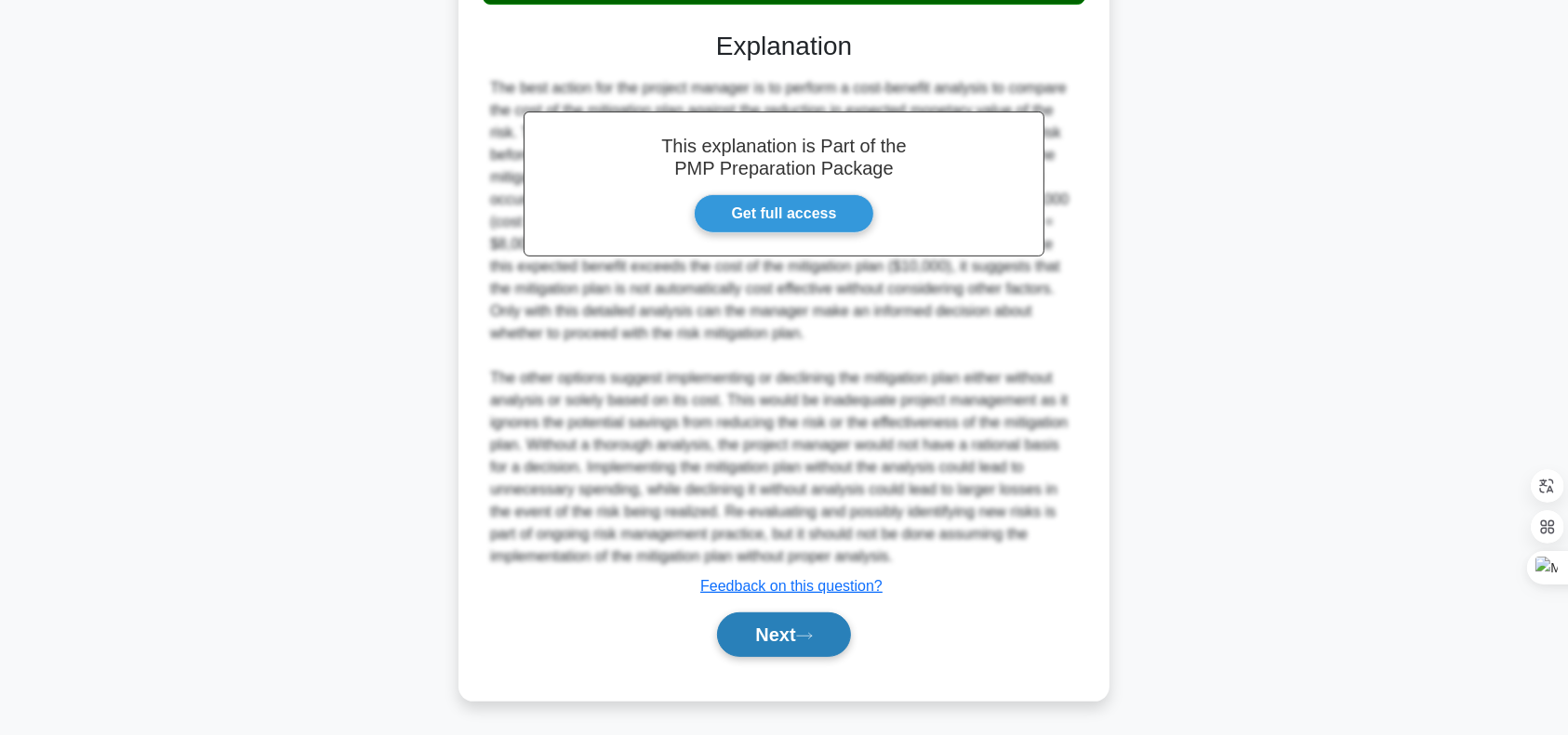
click at [773, 655] on button "Next" at bounding box center [783, 634] width 133 height 45
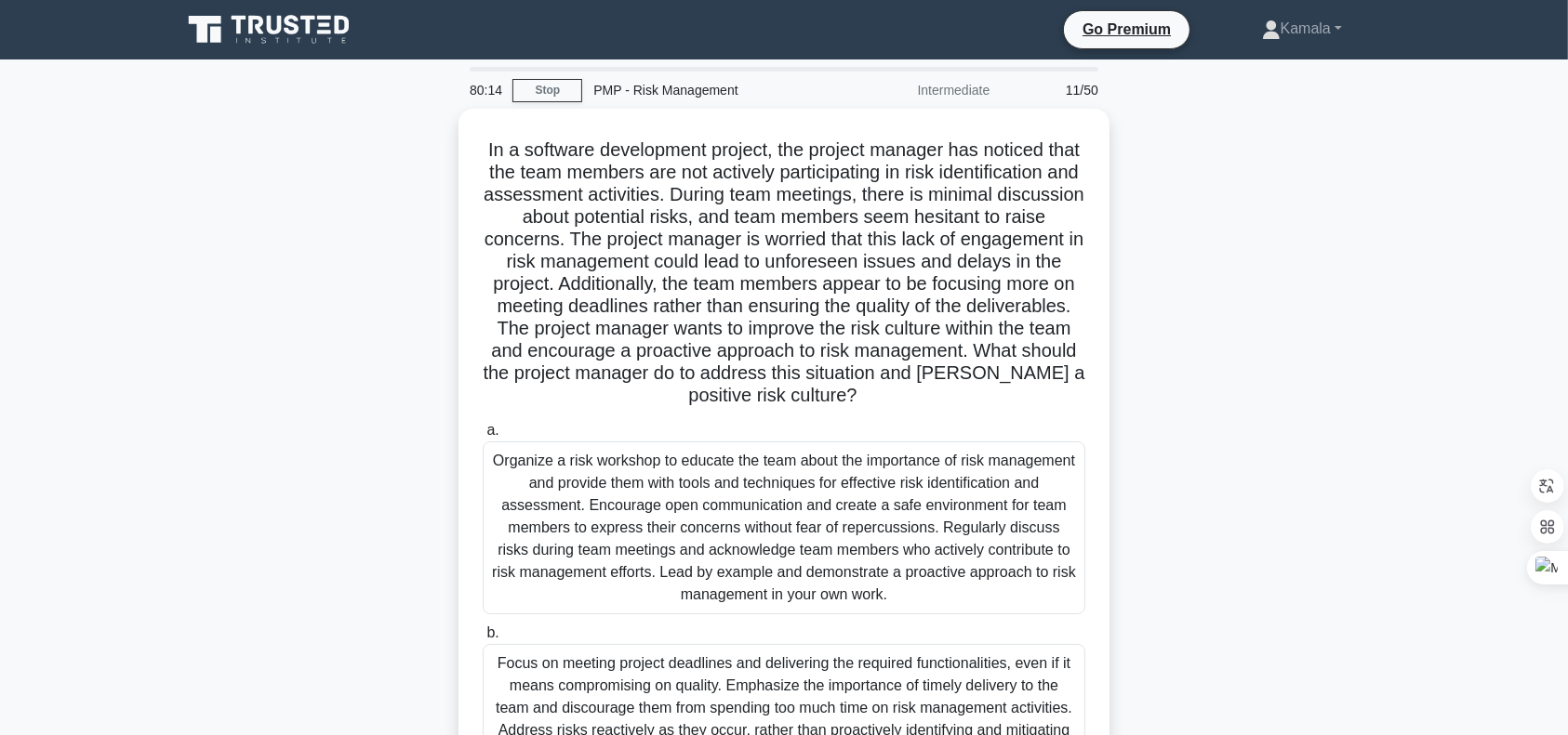
scroll to position [1, 0]
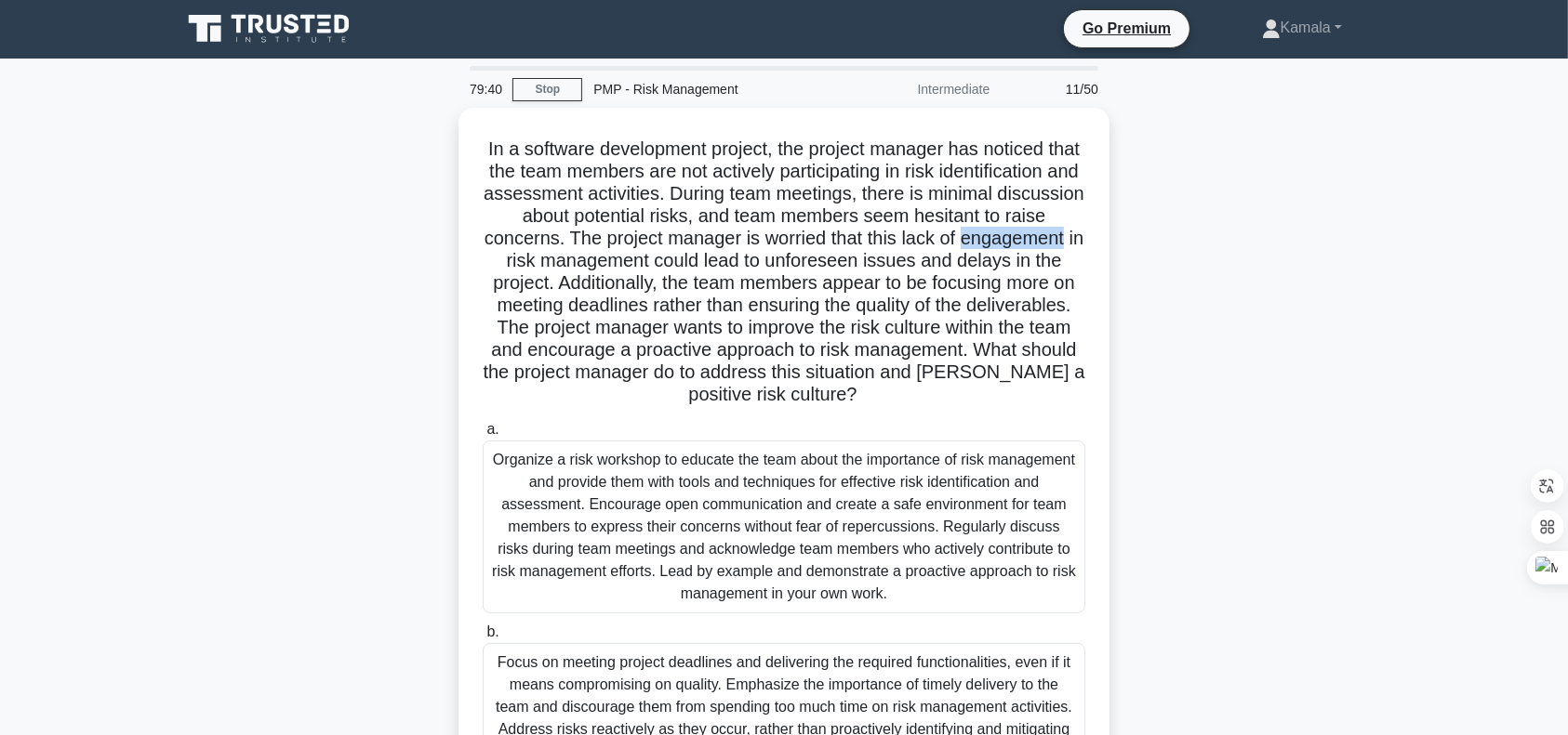
click at [374, 283] on div "In a software development project, the project manager has noticed that the tea…" at bounding box center [784, 626] width 1228 height 1036
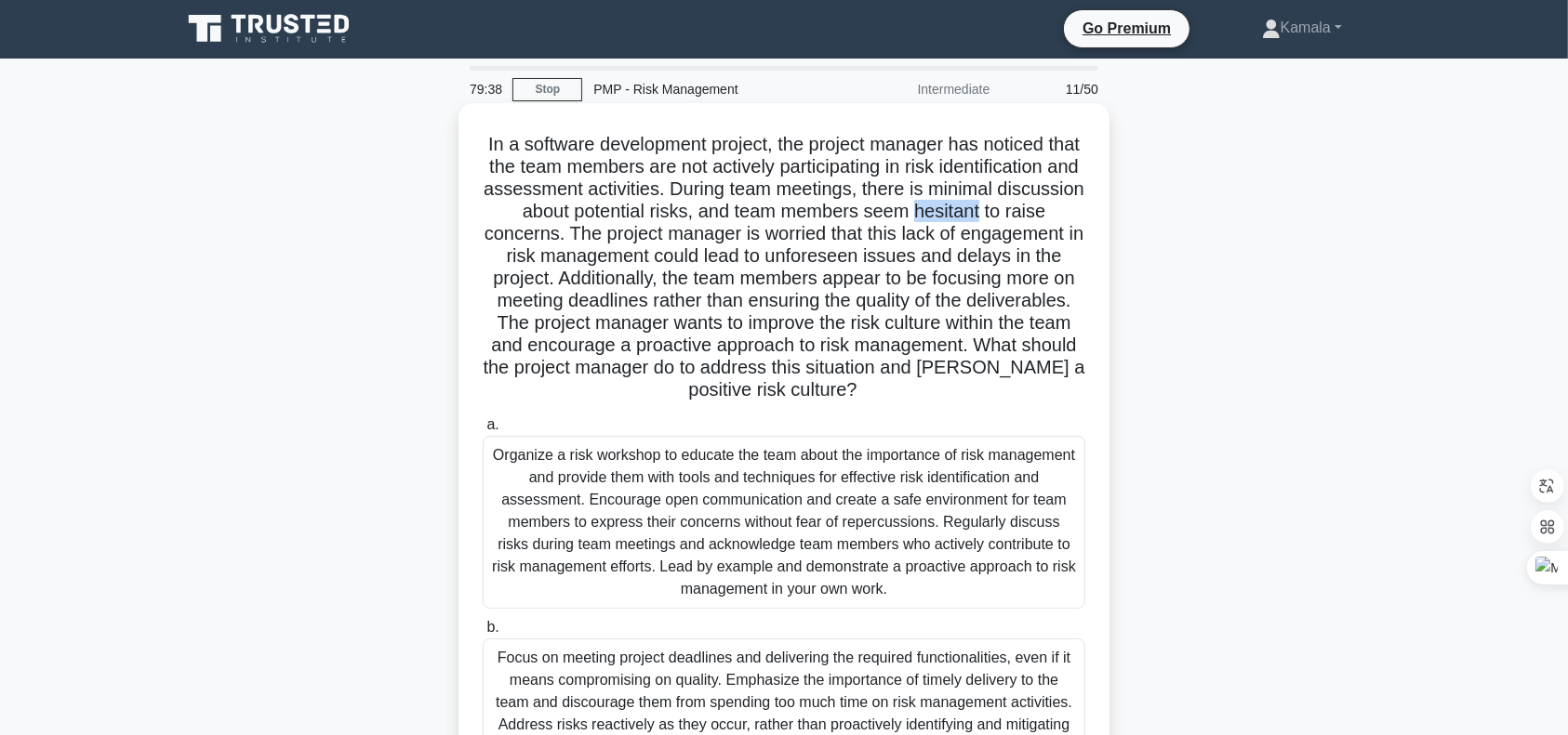
copy h5 "hesitant"
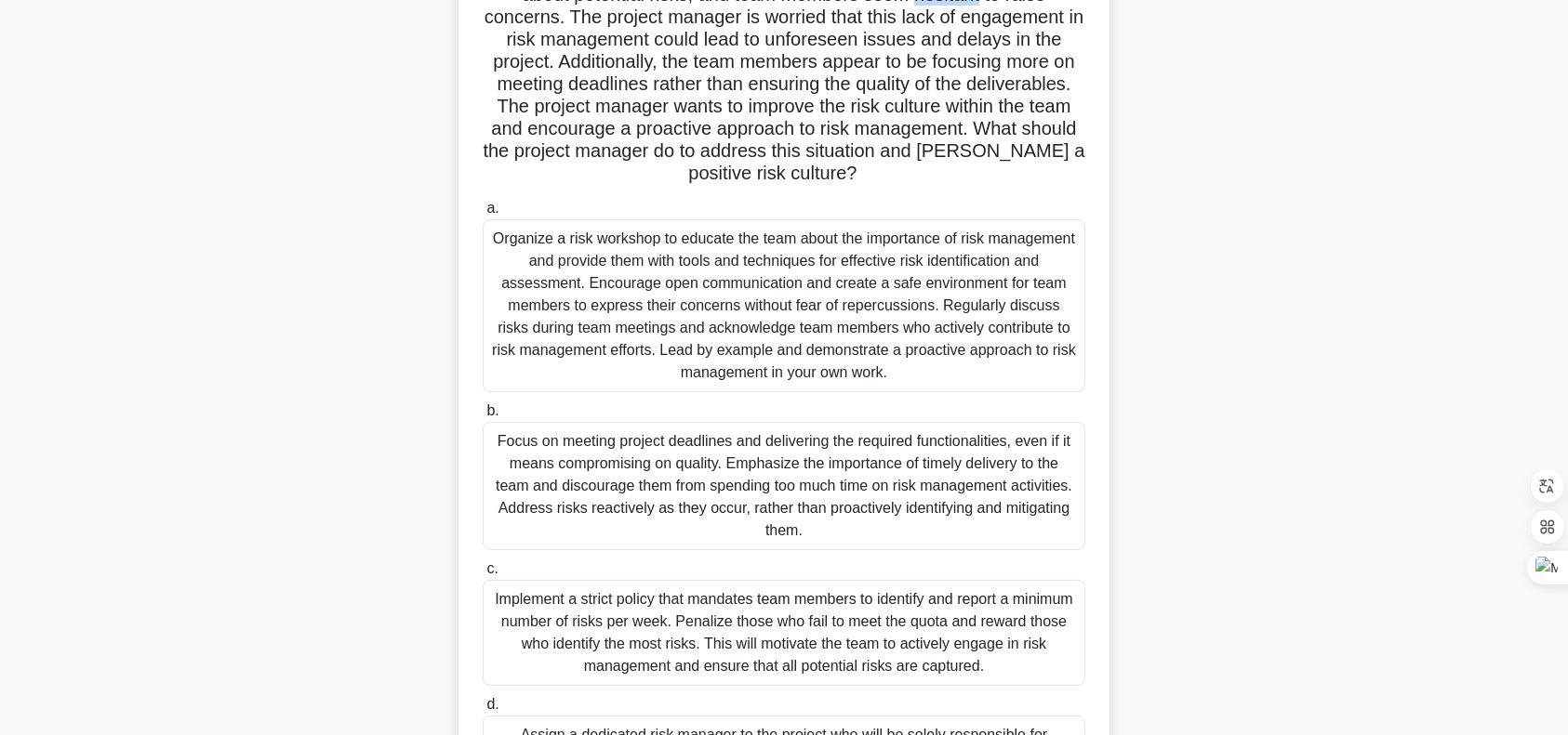
scroll to position [217, 0]
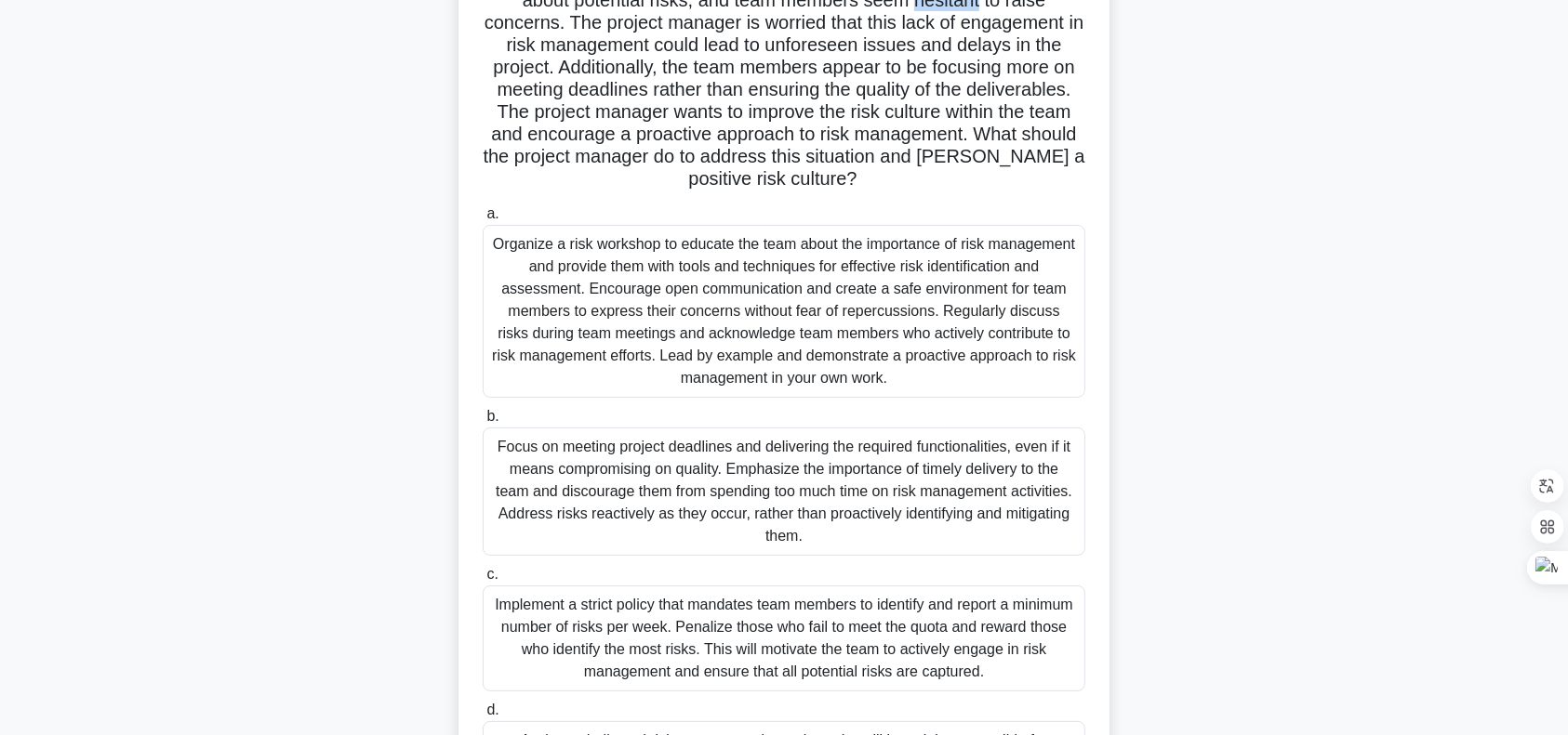
click at [1326, 333] on div "In a software development project, the project manager has noticed that the tea…" at bounding box center [784, 409] width 1228 height 1036
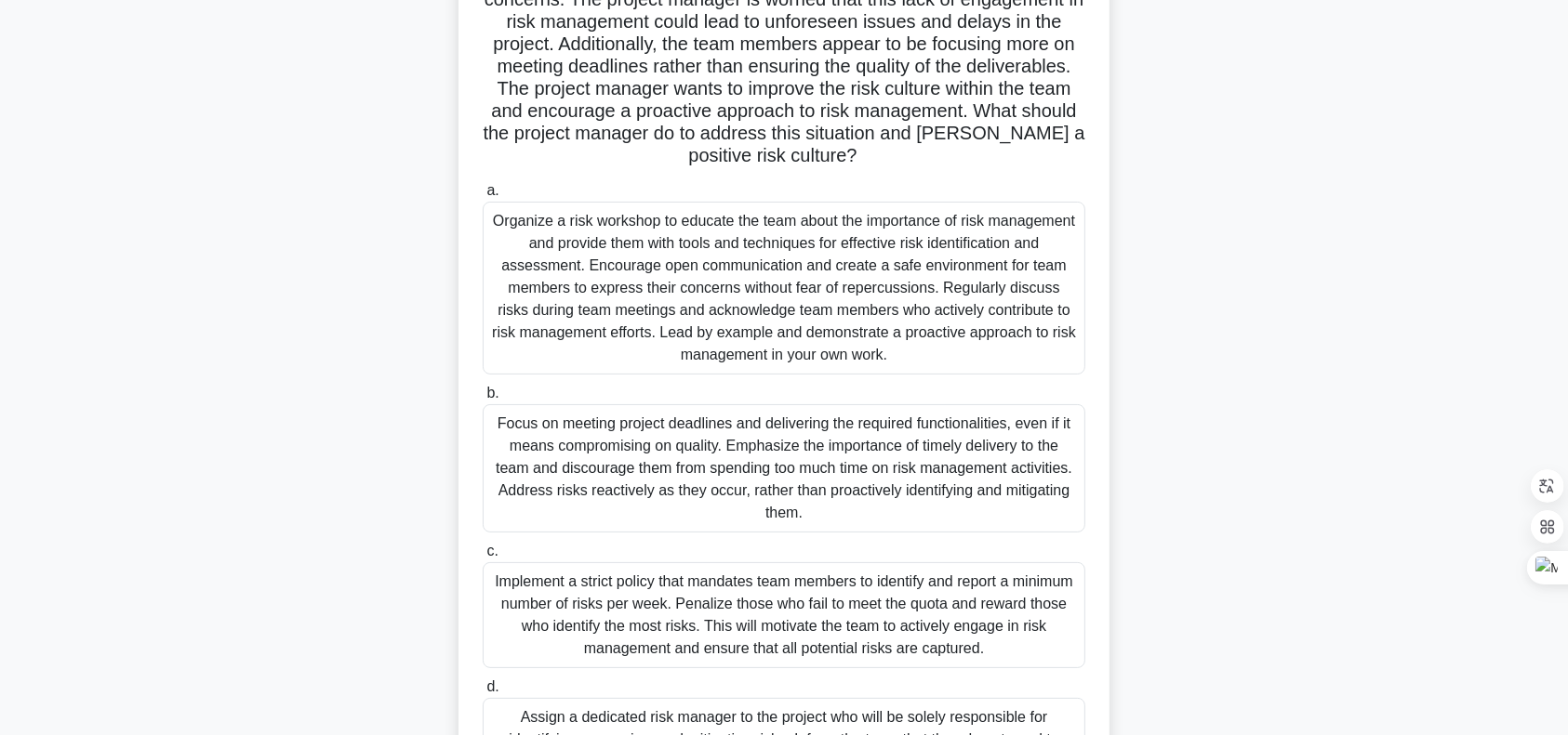
scroll to position [246, 0]
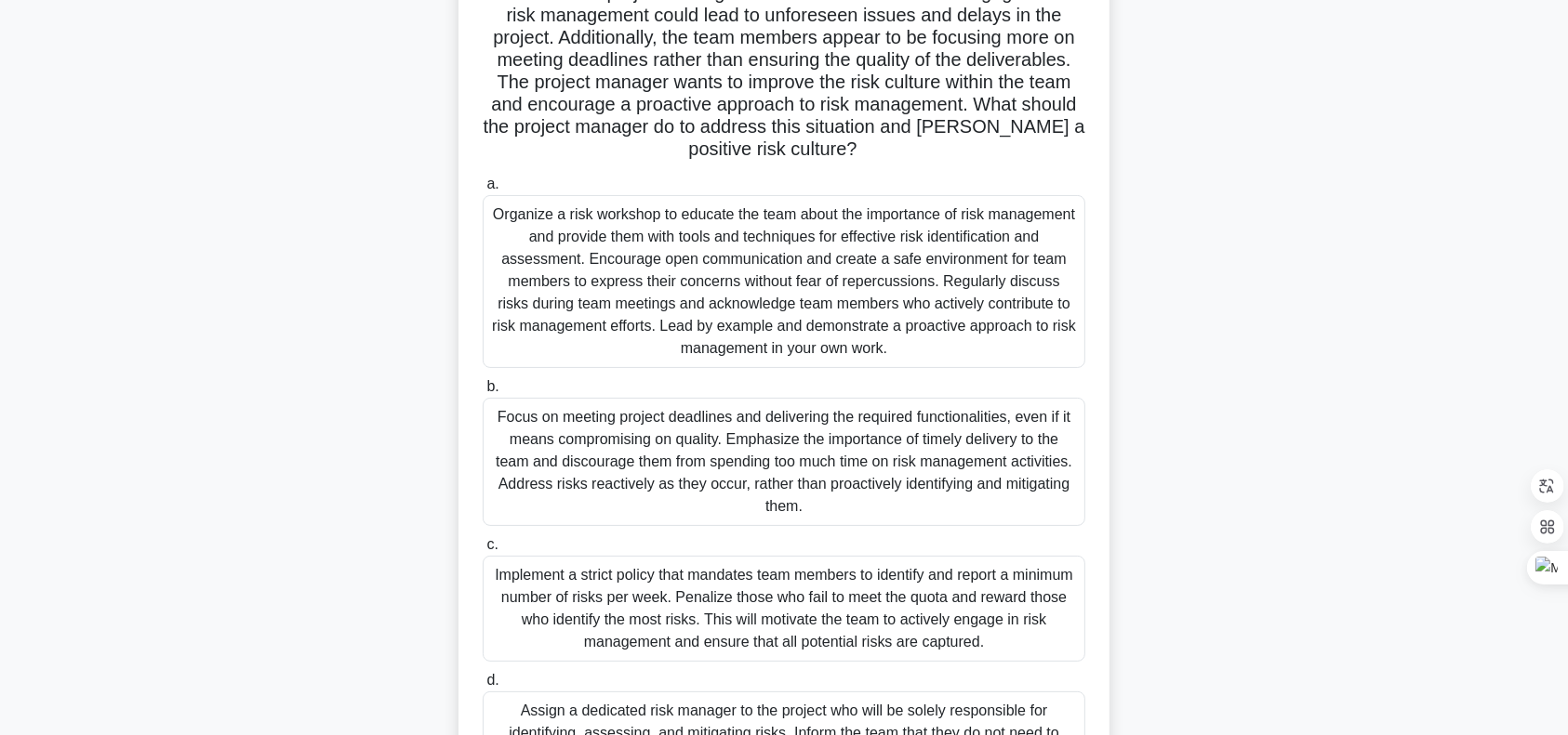
click at [1252, 380] on div "In a software development project, the project manager has noticed that the tea…" at bounding box center [784, 379] width 1228 height 1036
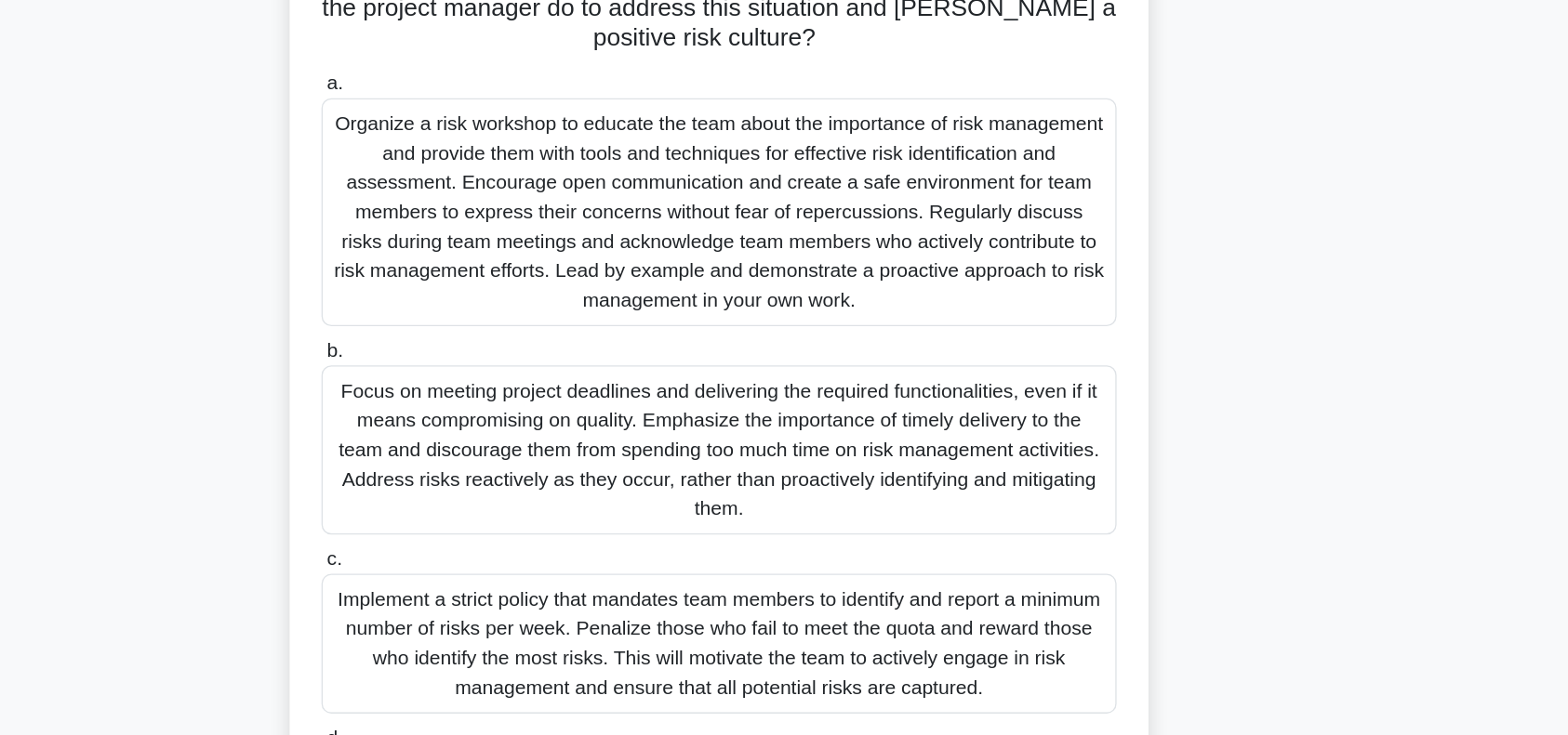
scroll to position [366, 0]
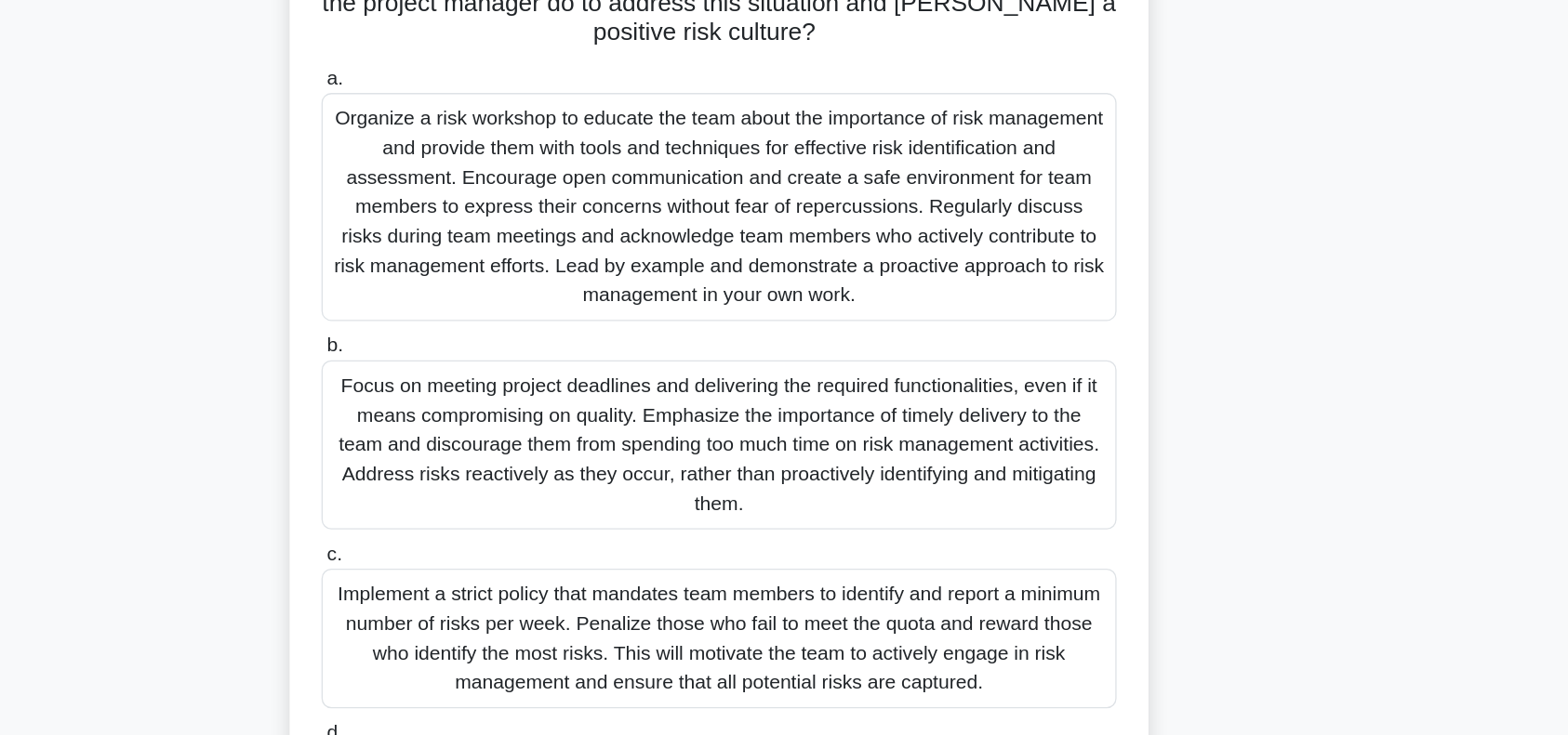
click at [887, 180] on div "Organize a risk workshop to educate the team about the importance of risk manag…" at bounding box center [783, 157] width 603 height 172
click at [482, 66] on input "a. Organize a risk workshop to educate the team about the importance of risk ma…" at bounding box center [482, 59] width 0 height 12
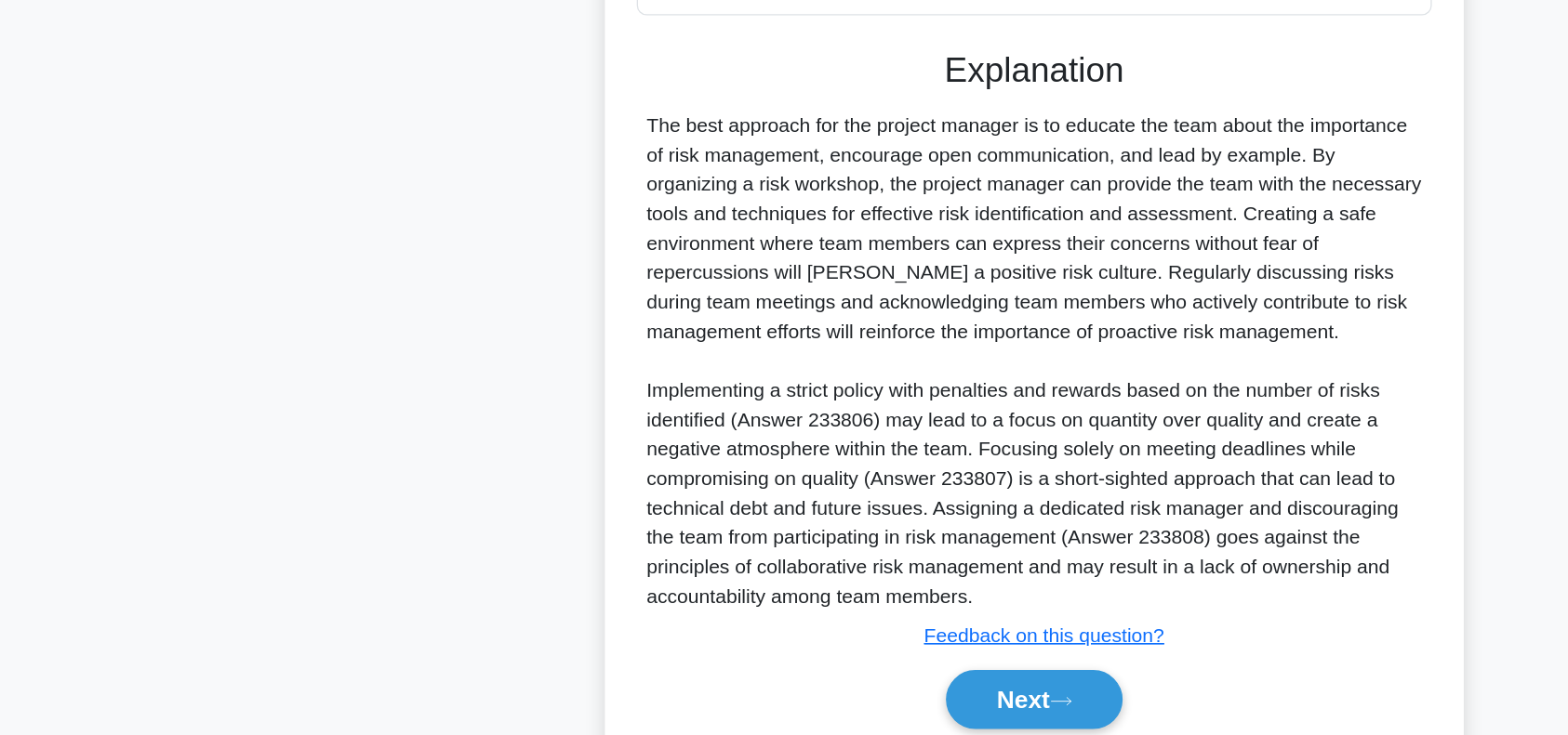
scroll to position [946, 0]
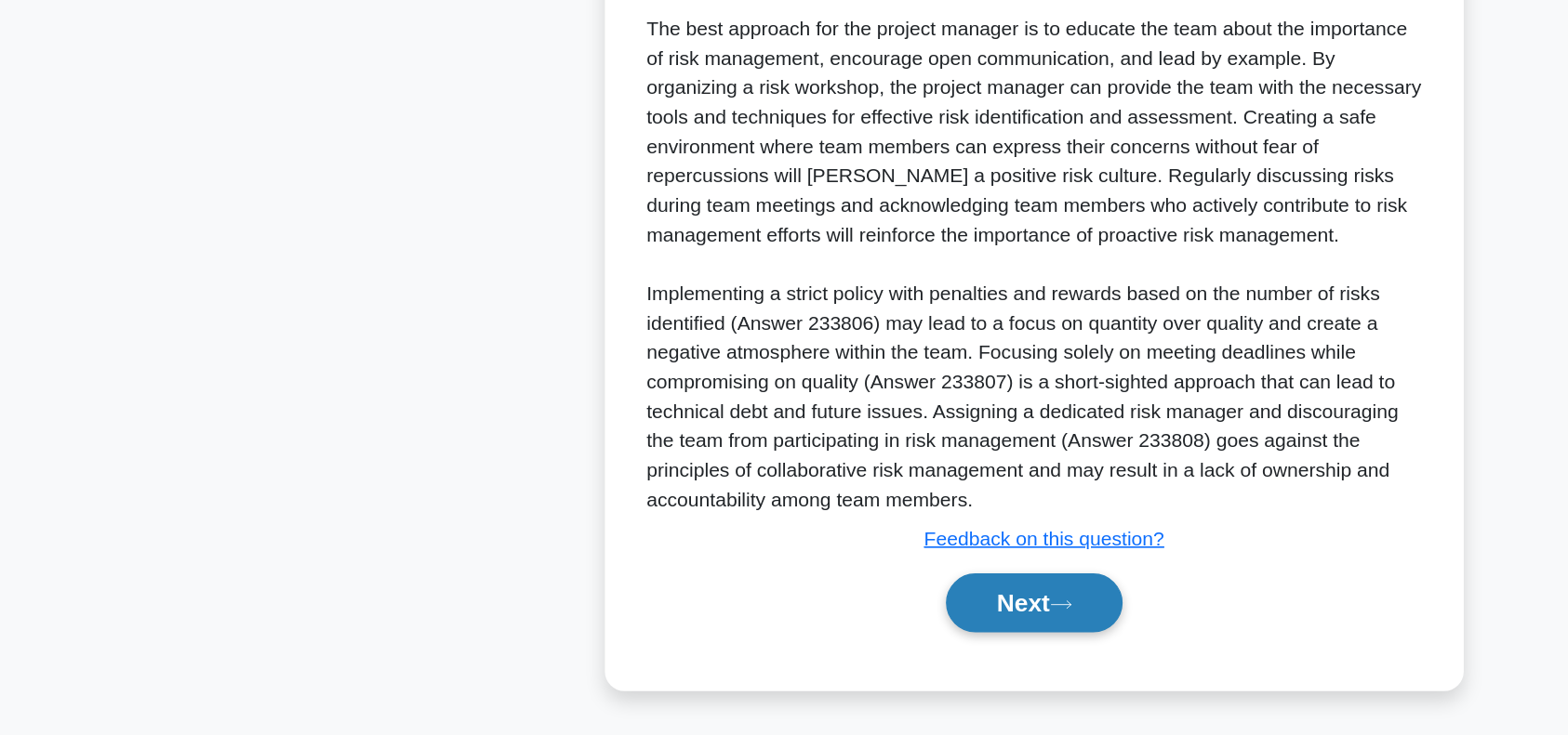
click at [779, 639] on button "Next" at bounding box center [783, 634] width 133 height 45
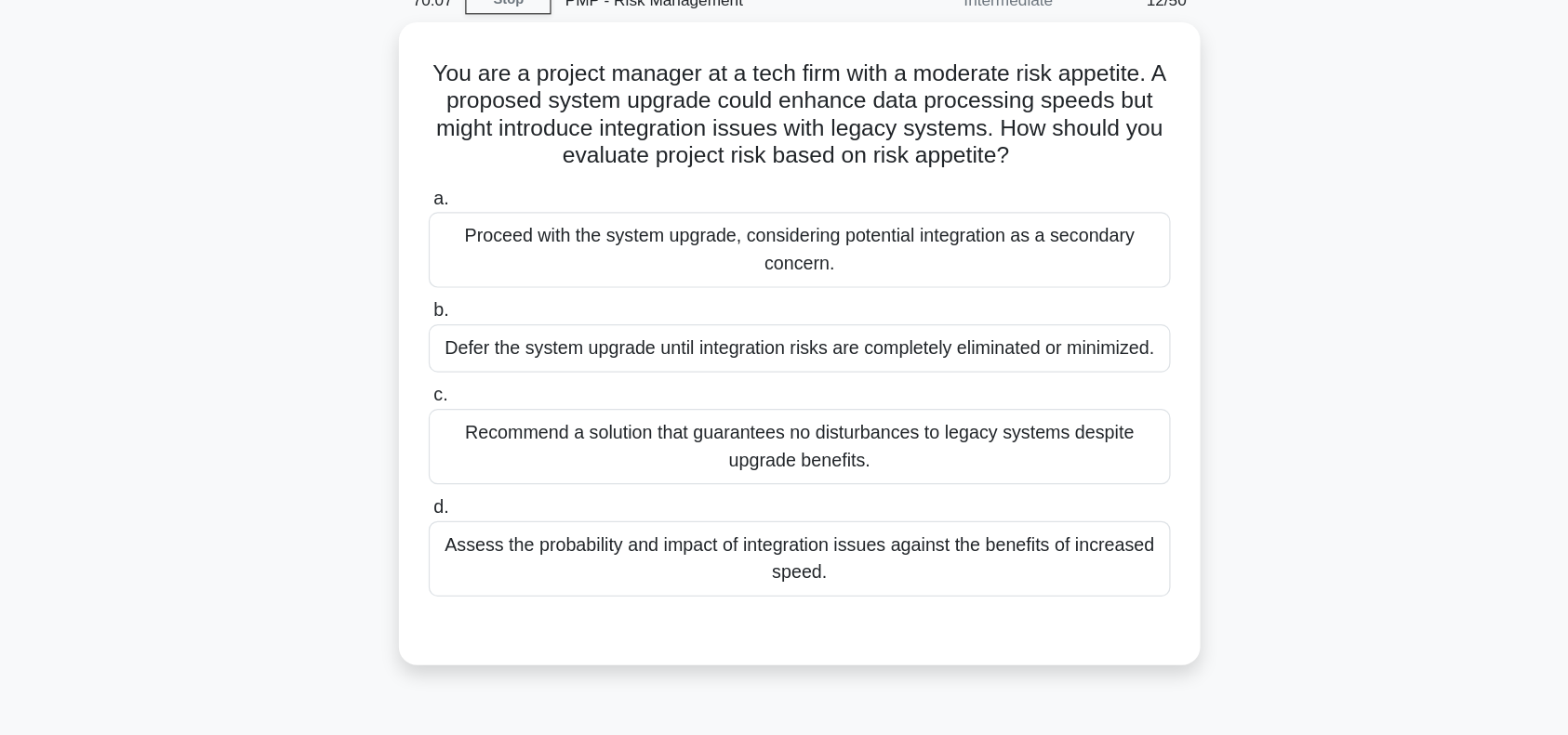
scroll to position [78, 0]
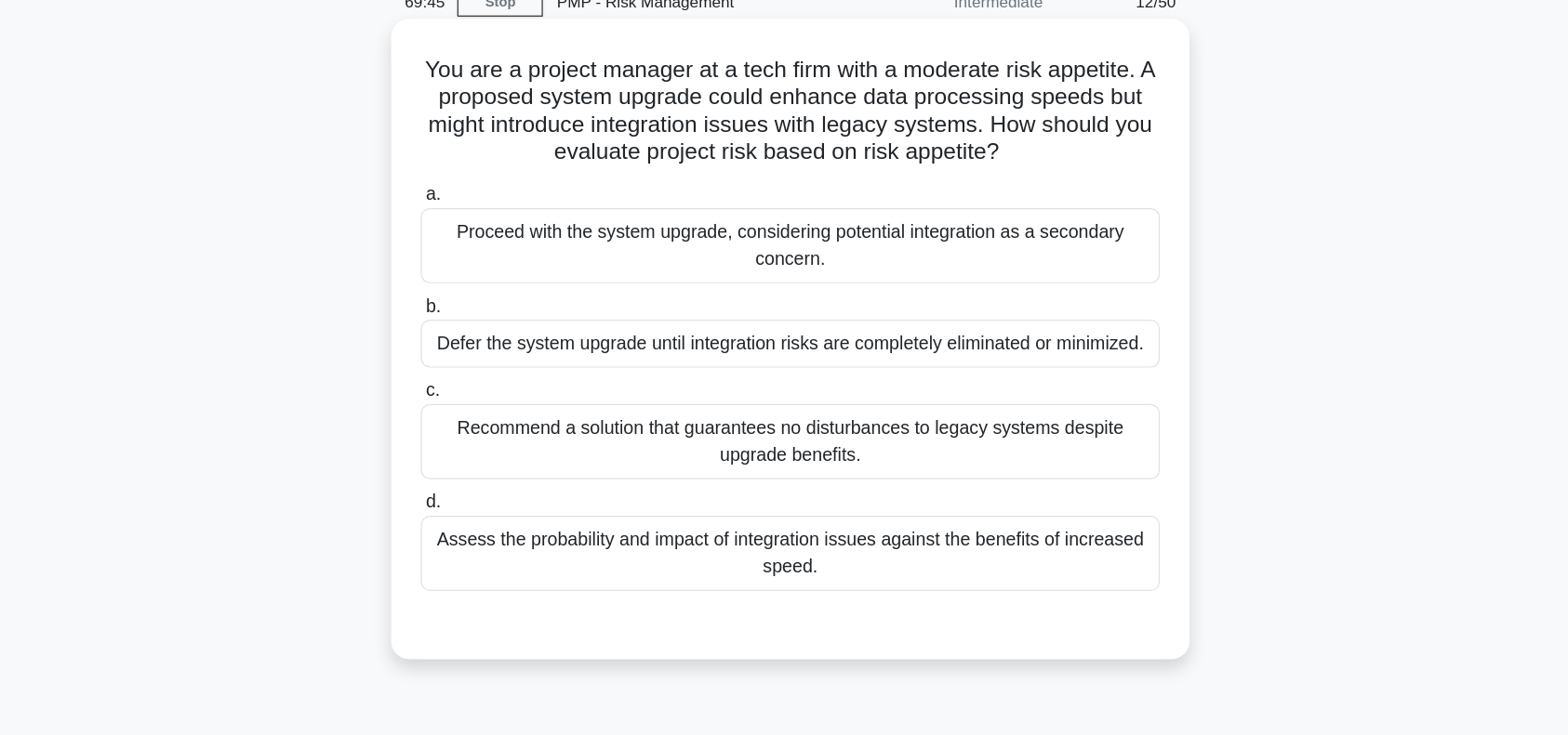
drag, startPoint x: 482, startPoint y: 62, endPoint x: 1003, endPoint y: 131, distance: 525.5
click at [1003, 131] on h5 "You are a project manager at a tech firm with a moderate risk appetite. A propo…" at bounding box center [784, 101] width 607 height 91
copy h5 "You are a project manager at a tech firm with a moderate risk appetite. A propo…"
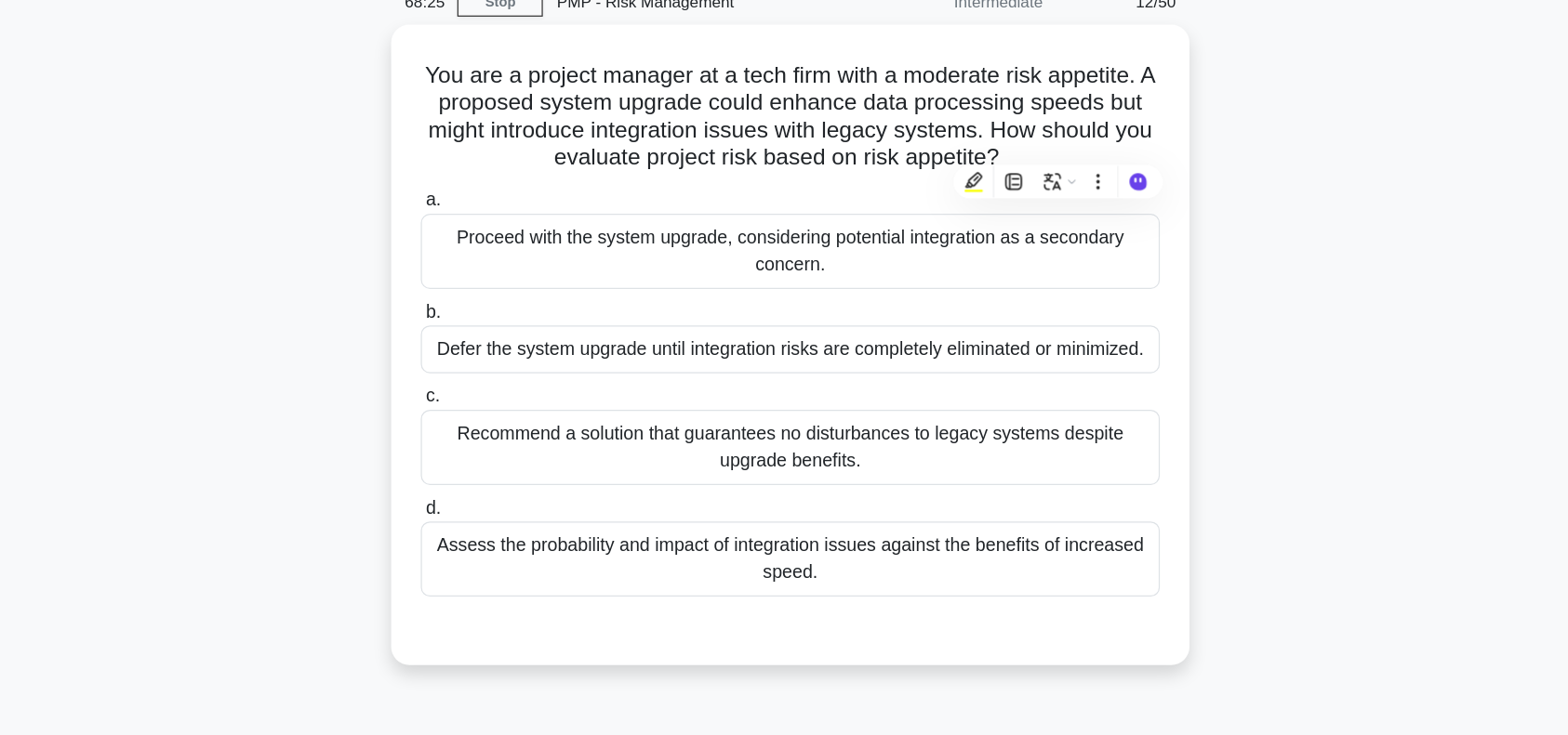
click at [364, 261] on div "You are a project manager at a tech firm with a moderate risk appetite. A propo…" at bounding box center [784, 303] width 1228 height 544
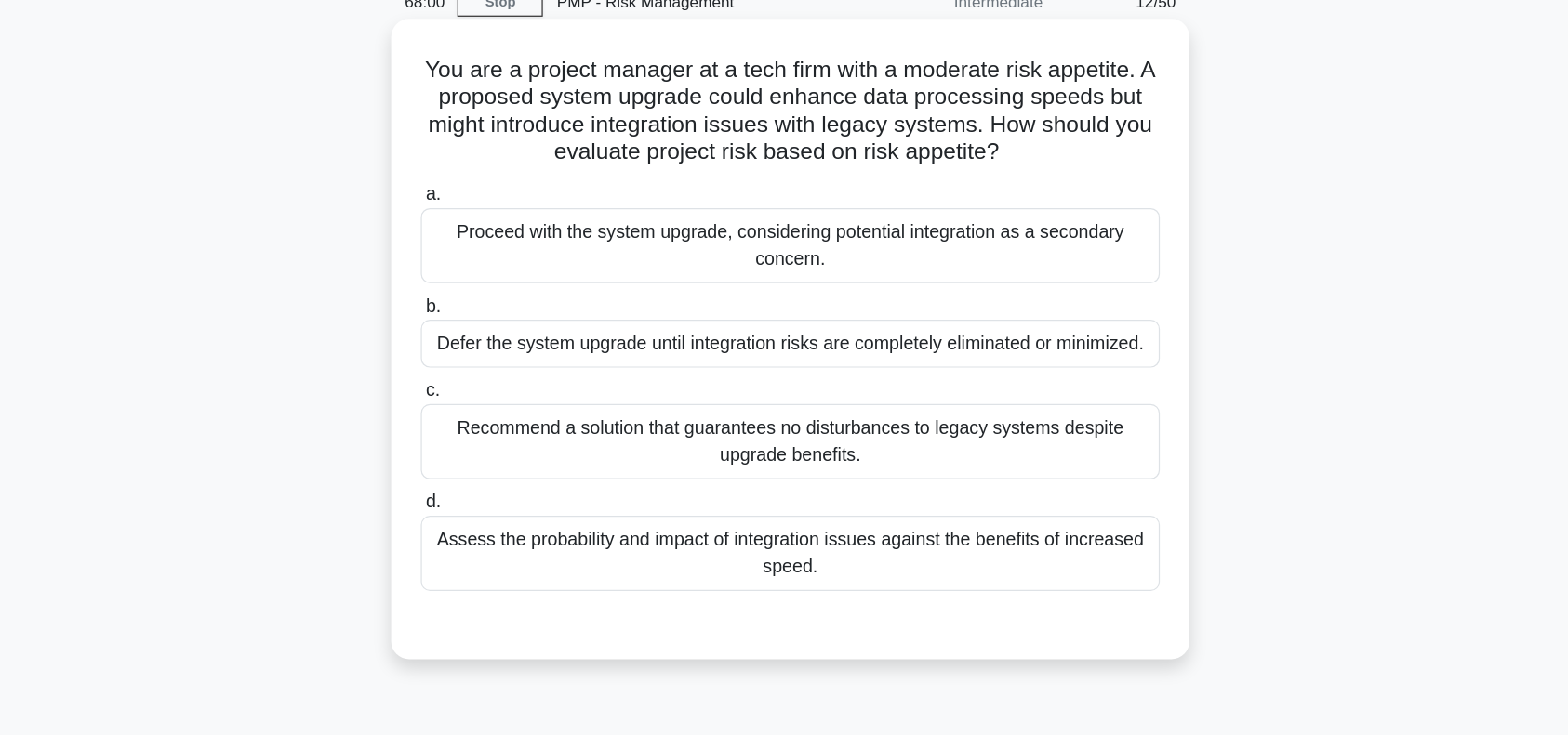
click at [510, 484] on div "Assess the probability and impact of integration issues against the benefits of…" at bounding box center [783, 462] width 603 height 61
click at [482, 426] on input "d. Assess the probability and impact of integration issues against the benefits…" at bounding box center [482, 421] width 0 height 12
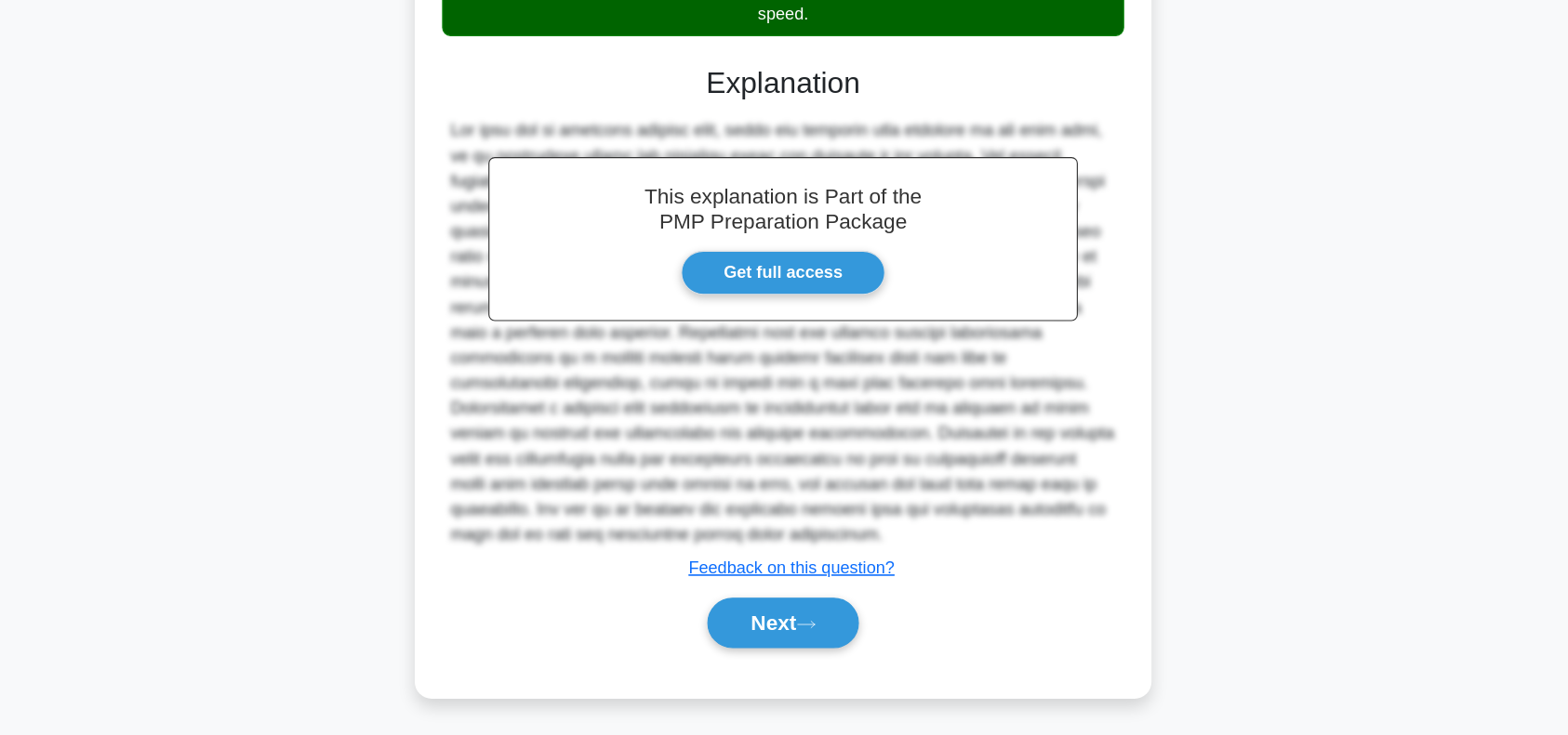
scroll to position [454, 0]
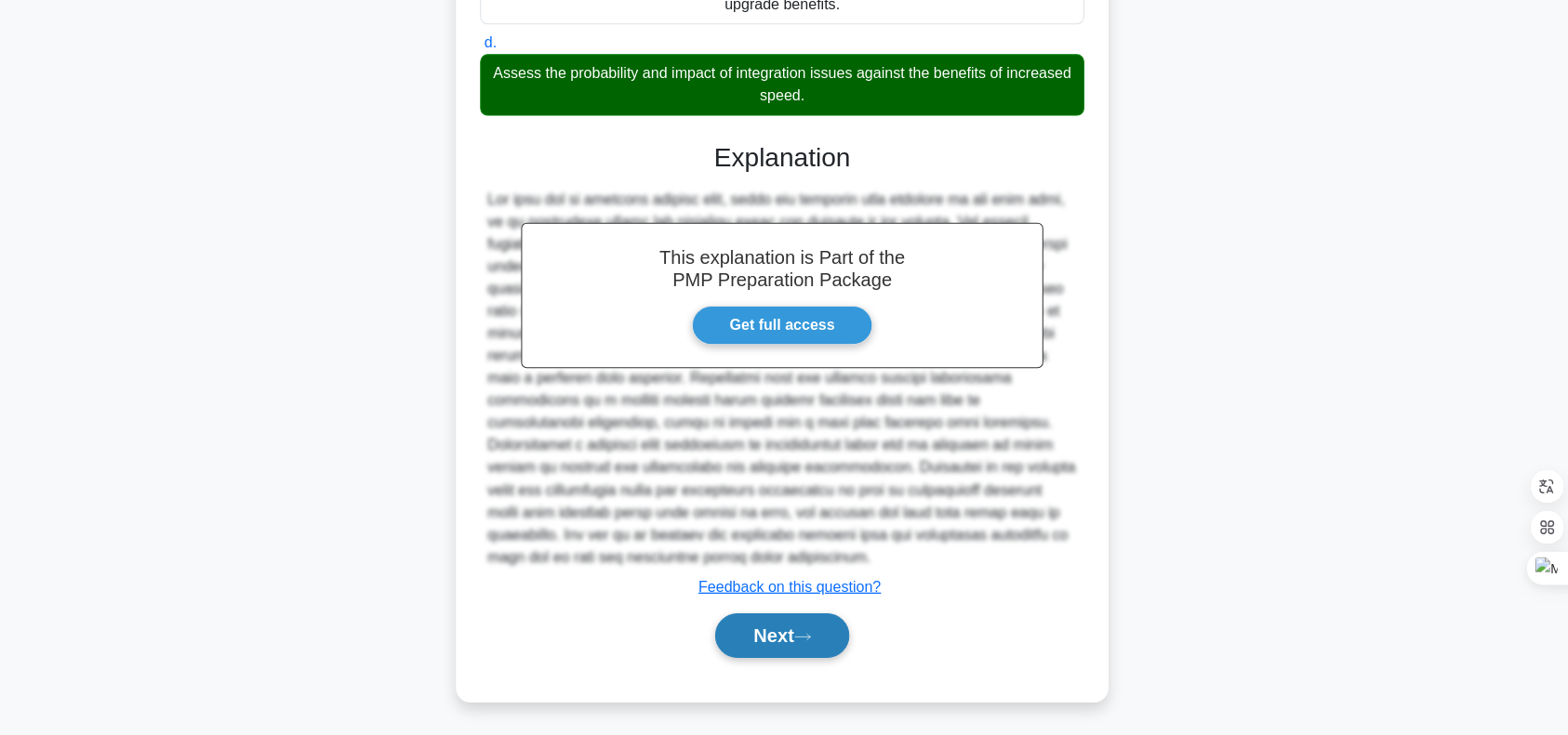
click at [767, 634] on button "Next" at bounding box center [783, 634] width 133 height 45
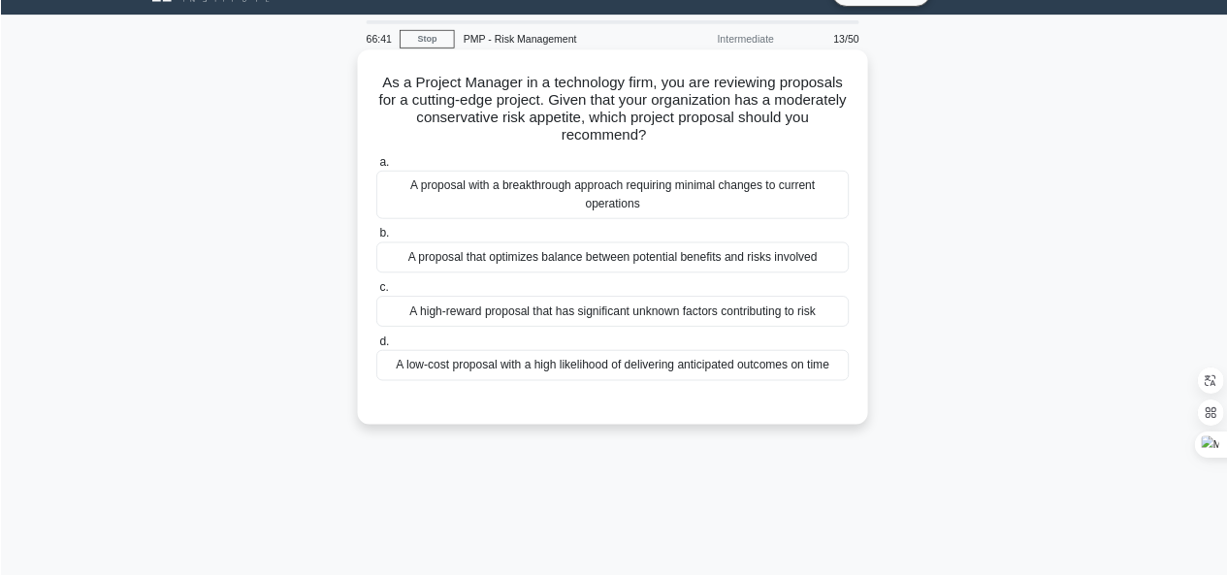
scroll to position [42, 0]
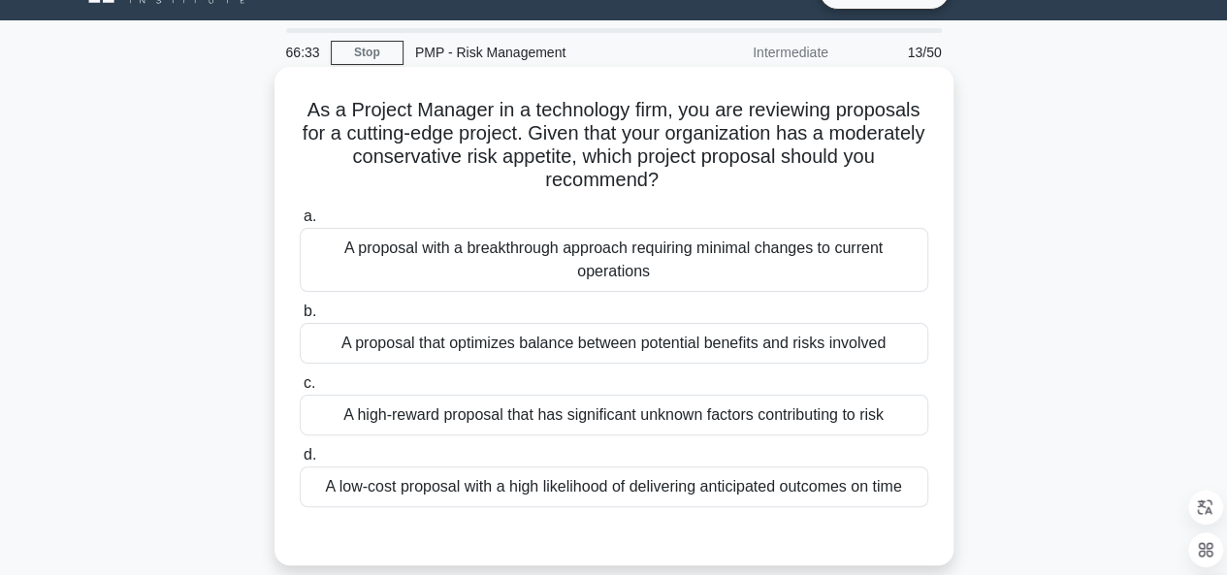
drag, startPoint x: 297, startPoint y: 110, endPoint x: 722, endPoint y: 185, distance: 431.6
click at [722, 185] on h5 "As a Project Manager in a technology firm, you are reviewing proposals for a cu…" at bounding box center [614, 145] width 633 height 95
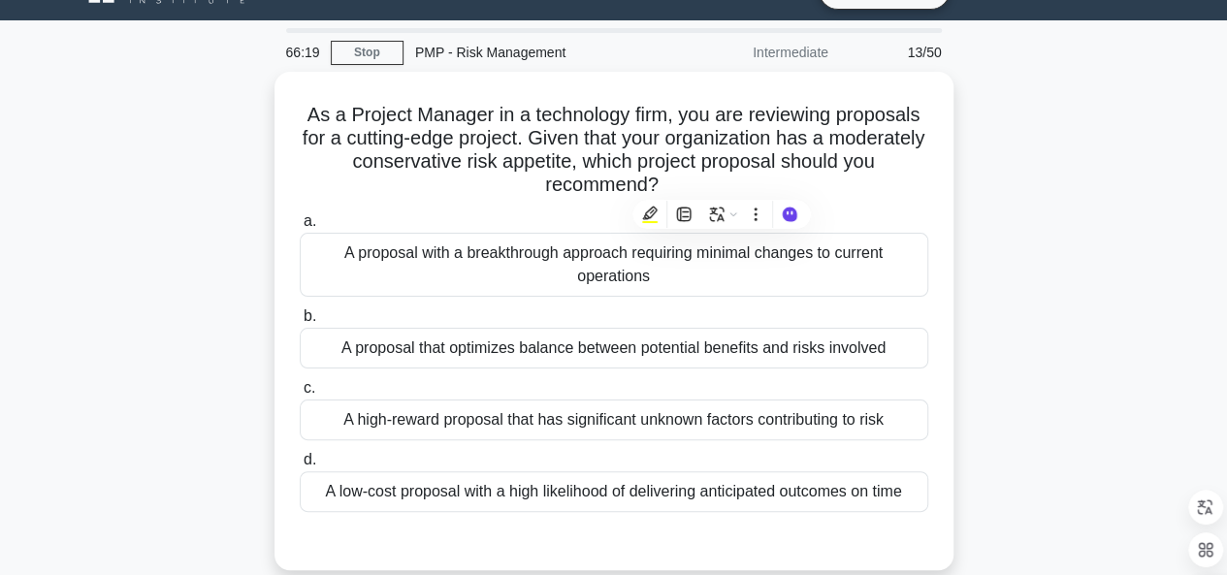
click at [1088, 305] on div "As a Project Manager in a technology firm, you are reviewing proposals for a cu…" at bounding box center [614, 333] width 1106 height 522
click at [197, 324] on div "As a Project Manager in a technology firm, you are reviewing proposals for a cu…" at bounding box center [614, 333] width 1106 height 522
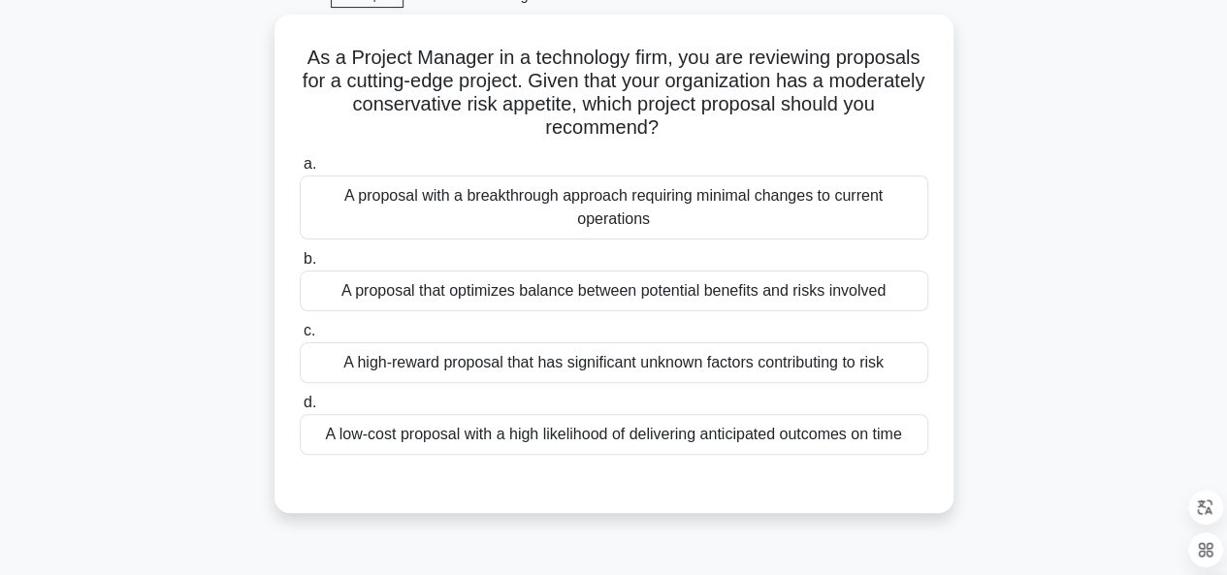
scroll to position [64, 0]
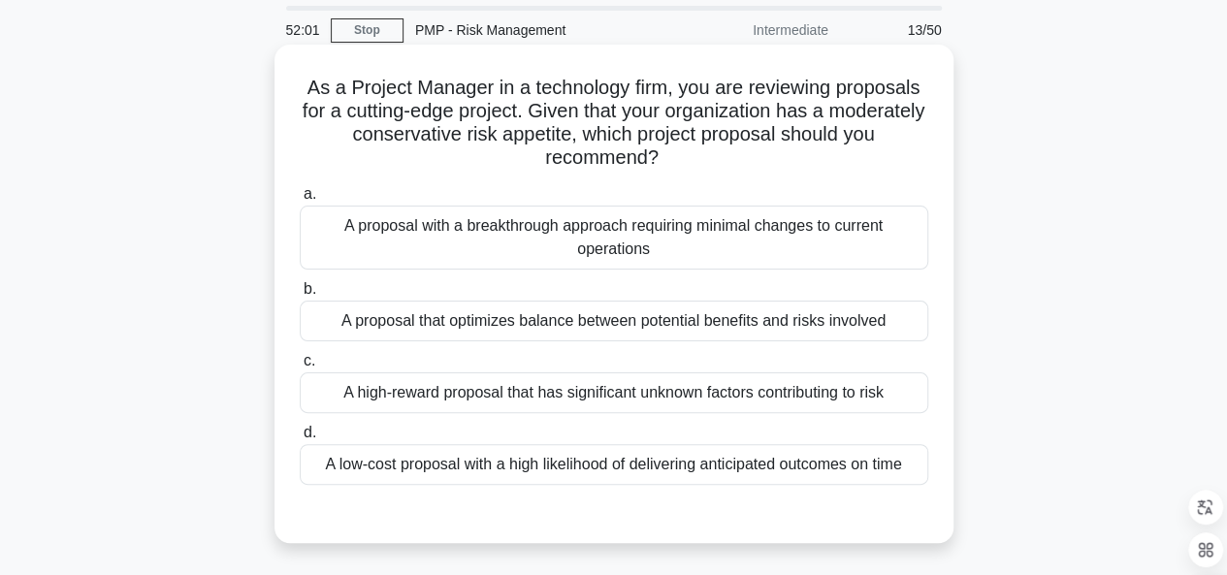
click at [555, 334] on div "A proposal that optimizes balance between potential benefits and risks involved" at bounding box center [614, 321] width 629 height 41
click at [300, 296] on input "b. A proposal that optimizes balance between potential benefits and risks invol…" at bounding box center [300, 289] width 0 height 13
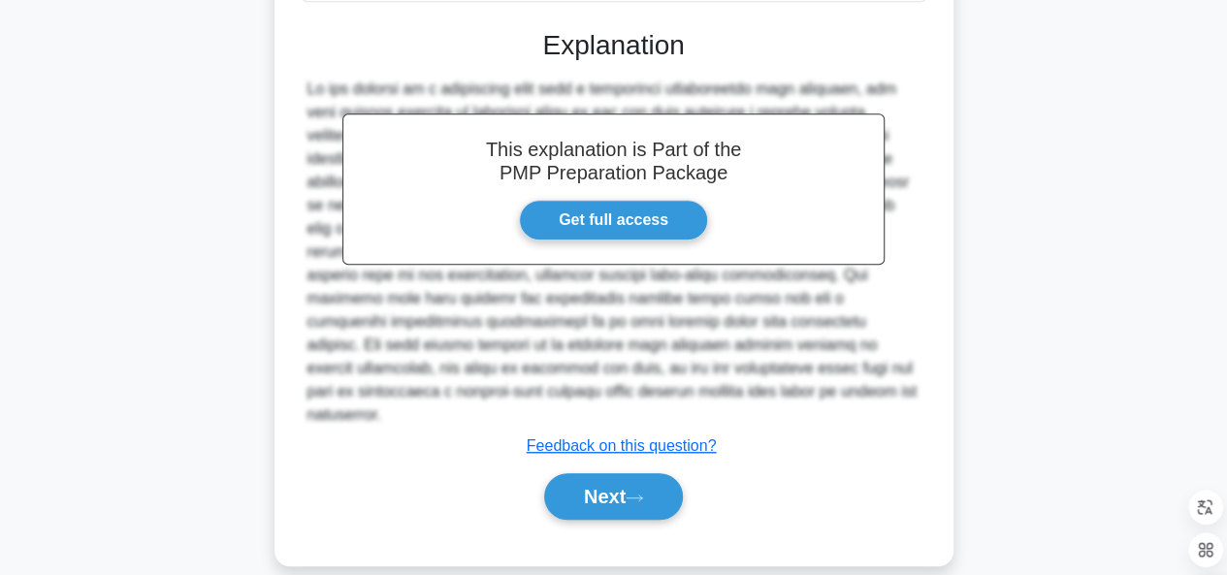
scroll to position [548, 0]
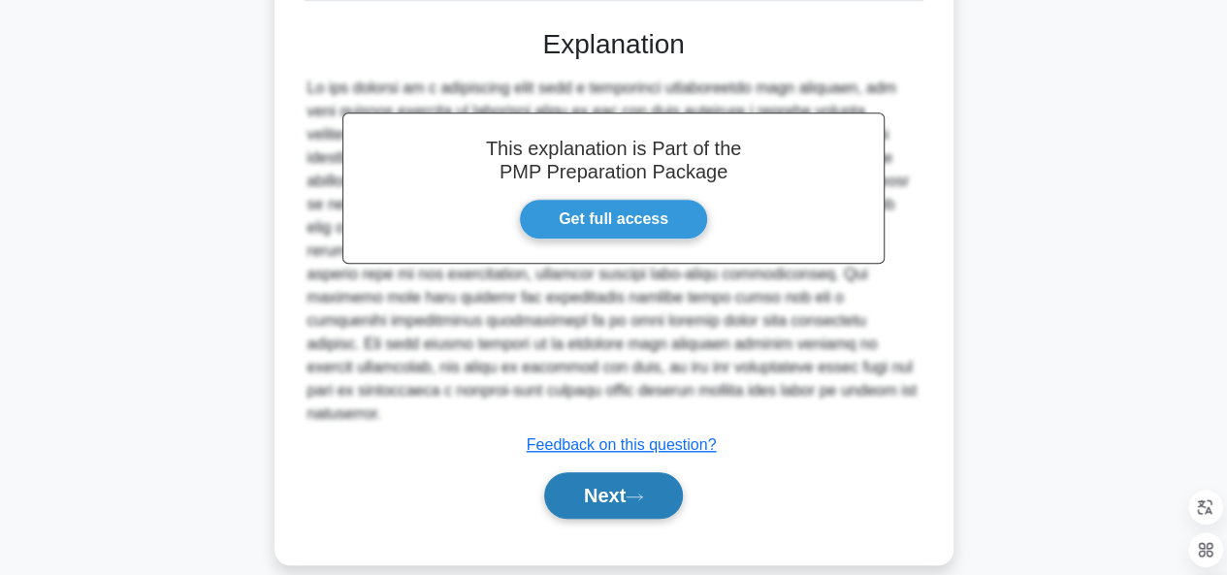
click at [608, 476] on button "Next" at bounding box center [613, 495] width 139 height 47
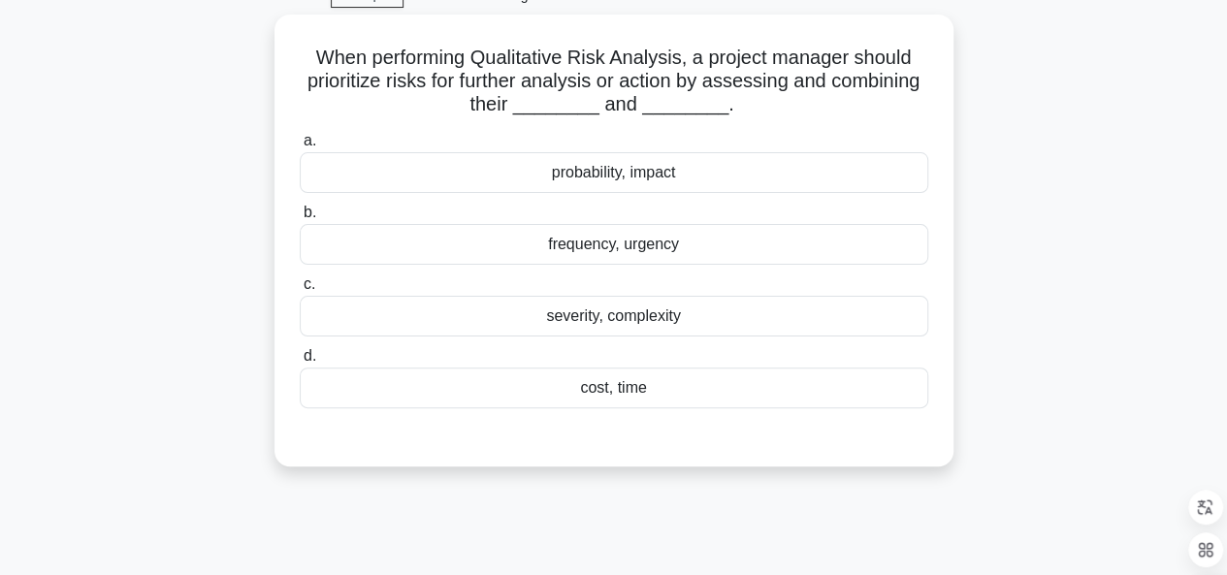
scroll to position [0, 0]
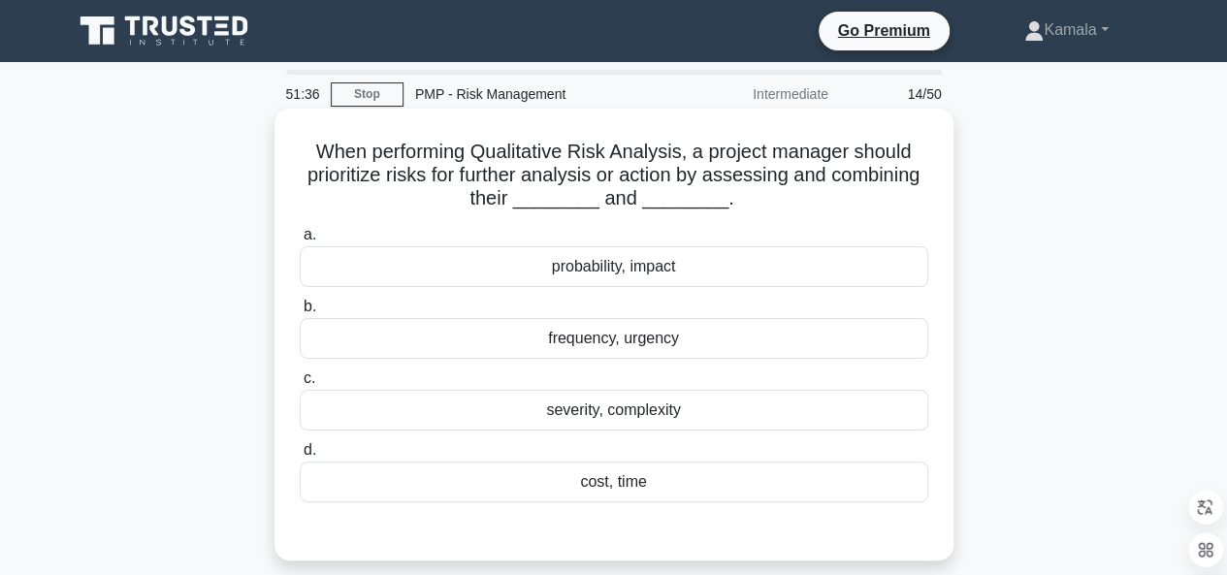
click at [658, 281] on div "probability, impact" at bounding box center [614, 266] width 629 height 41
click at [300, 242] on input "a. probability, impact" at bounding box center [300, 235] width 0 height 13
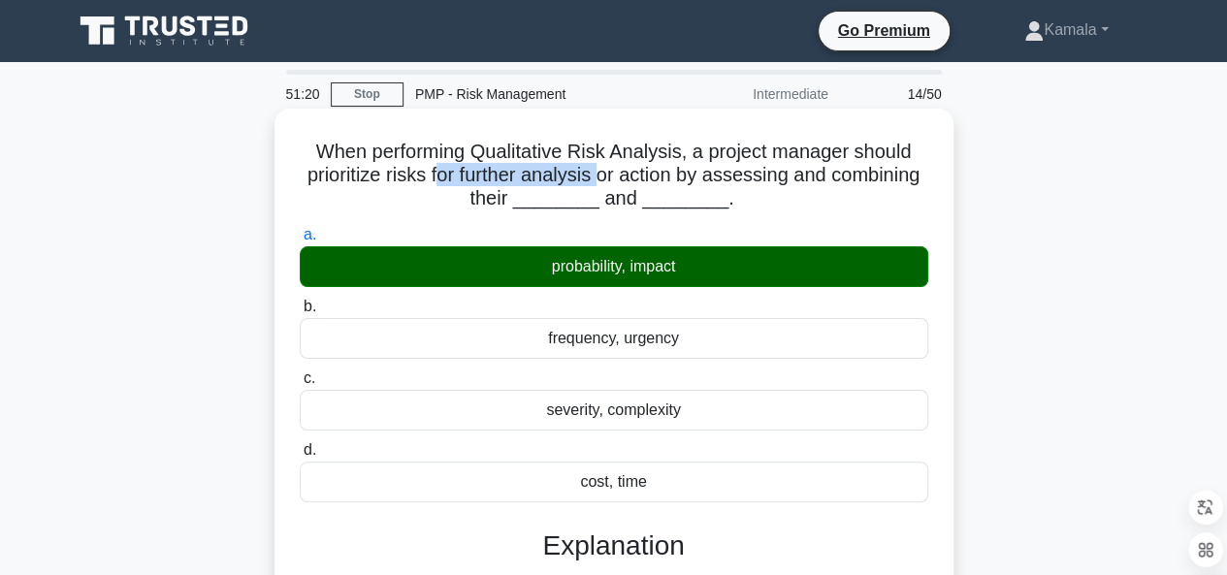
drag, startPoint x: 438, startPoint y: 175, endPoint x: 600, endPoint y: 168, distance: 162.1
click at [600, 168] on h5 "When performing Qualitative Risk Analysis, a project manager should prioritize …" at bounding box center [614, 176] width 633 height 72
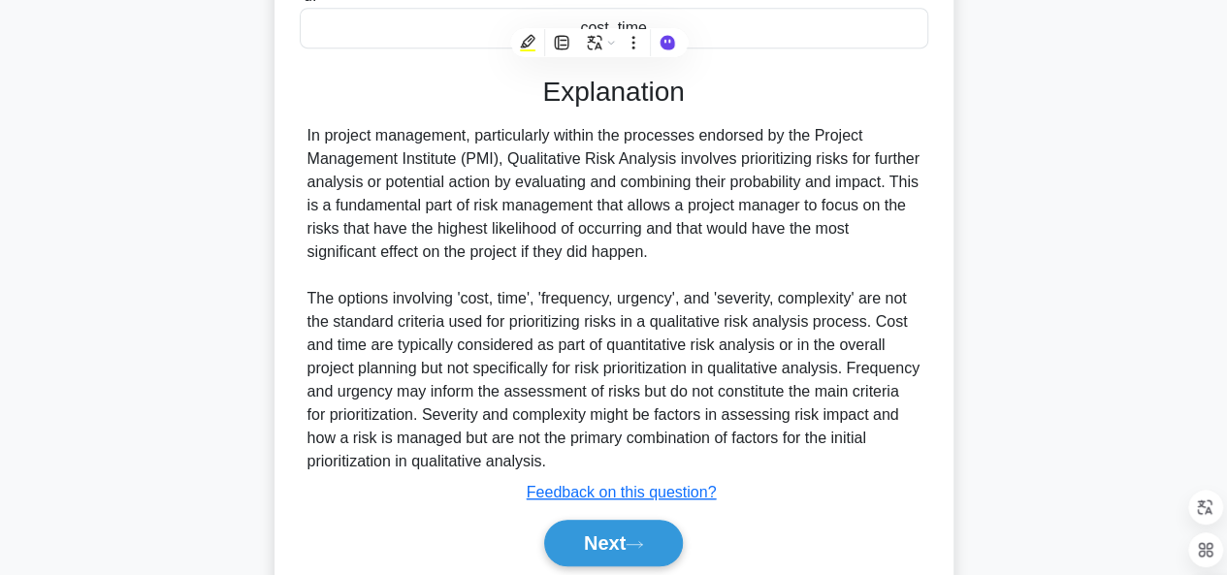
scroll to position [453, 0]
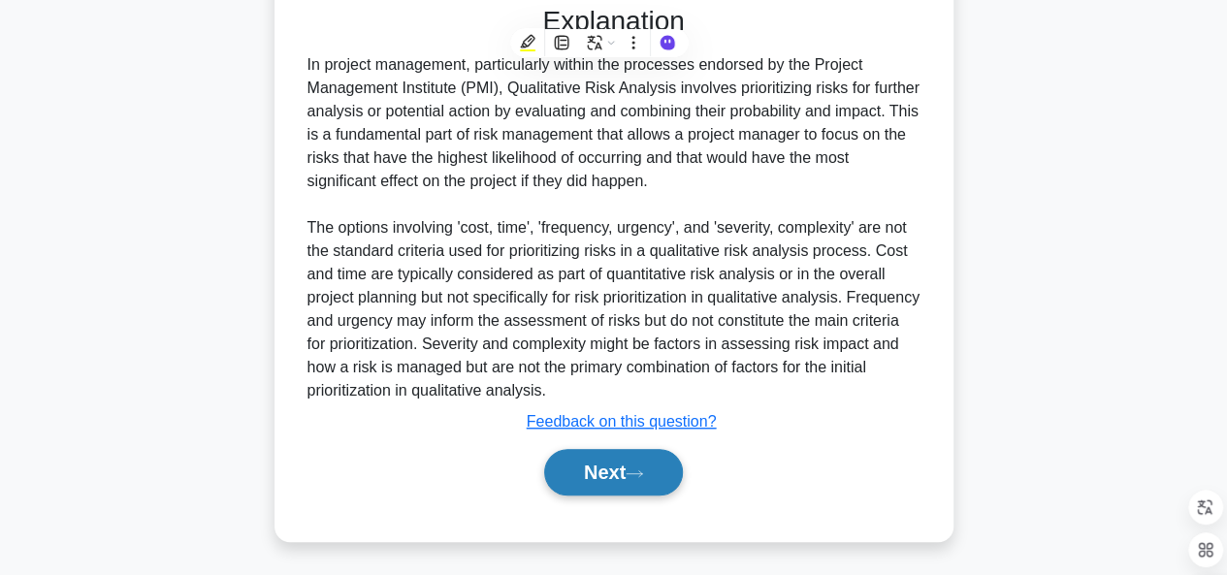
click at [621, 477] on button "Next" at bounding box center [613, 472] width 139 height 47
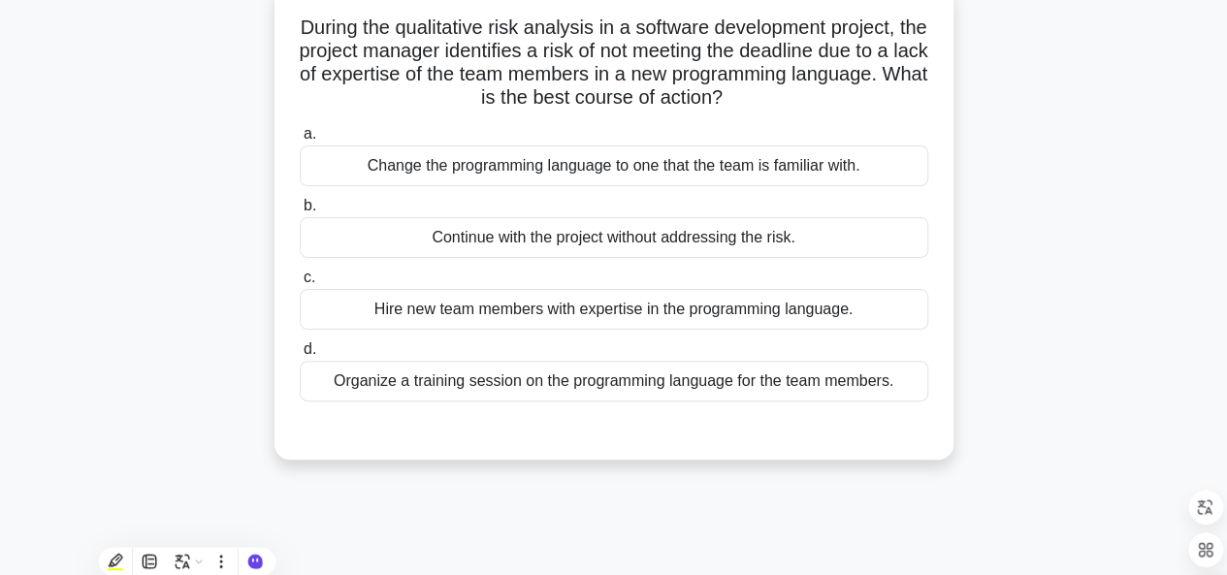
scroll to position [120, 0]
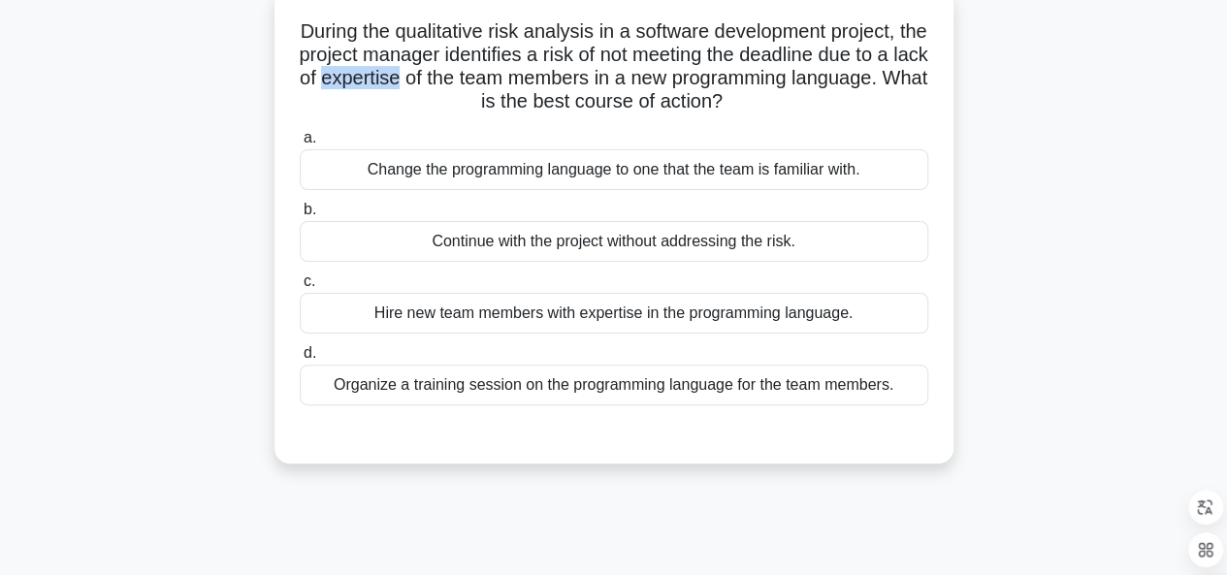
drag, startPoint x: 413, startPoint y: 74, endPoint x: 492, endPoint y: 72, distance: 78.6
click at [492, 72] on h5 "During the qualitative risk analysis in a software development project, the pro…" at bounding box center [614, 66] width 633 height 95
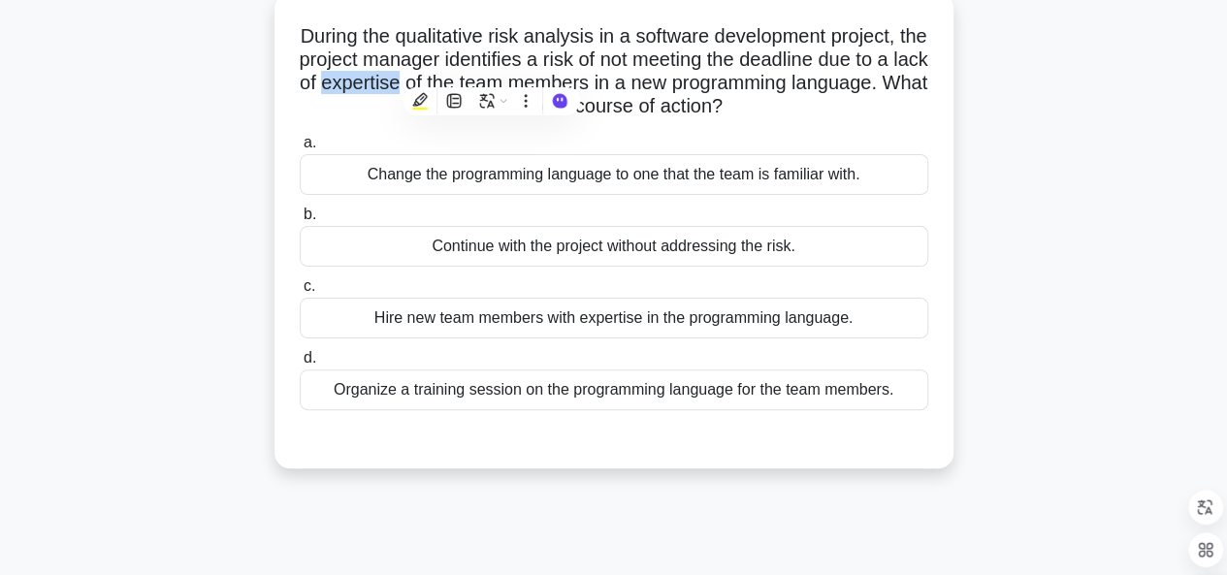
click at [219, 169] on div "During the qualitative risk analysis in a software development project, the pro…" at bounding box center [614, 242] width 1106 height 499
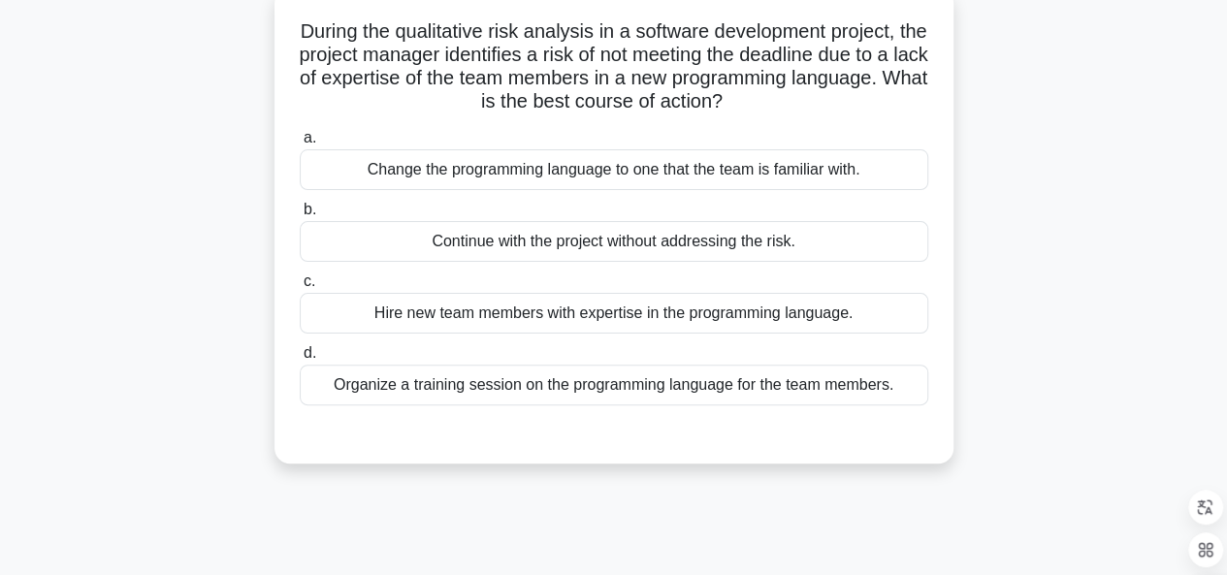
click at [380, 399] on div "Organize a training session on the programming language for the team members." at bounding box center [614, 385] width 629 height 41
click at [300, 360] on input "d. Organize a training session on the programming language for the team members." at bounding box center [300, 353] width 0 height 13
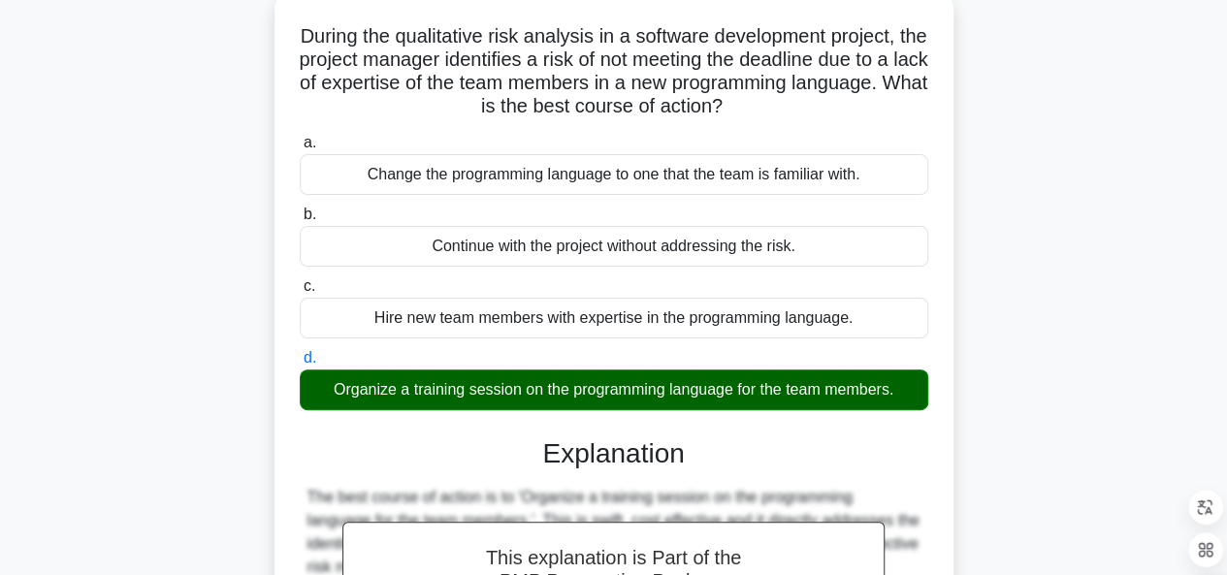
click at [1090, 102] on div "During the qualitative risk analysis in a software development project, the pro…" at bounding box center [614, 437] width 1106 height 888
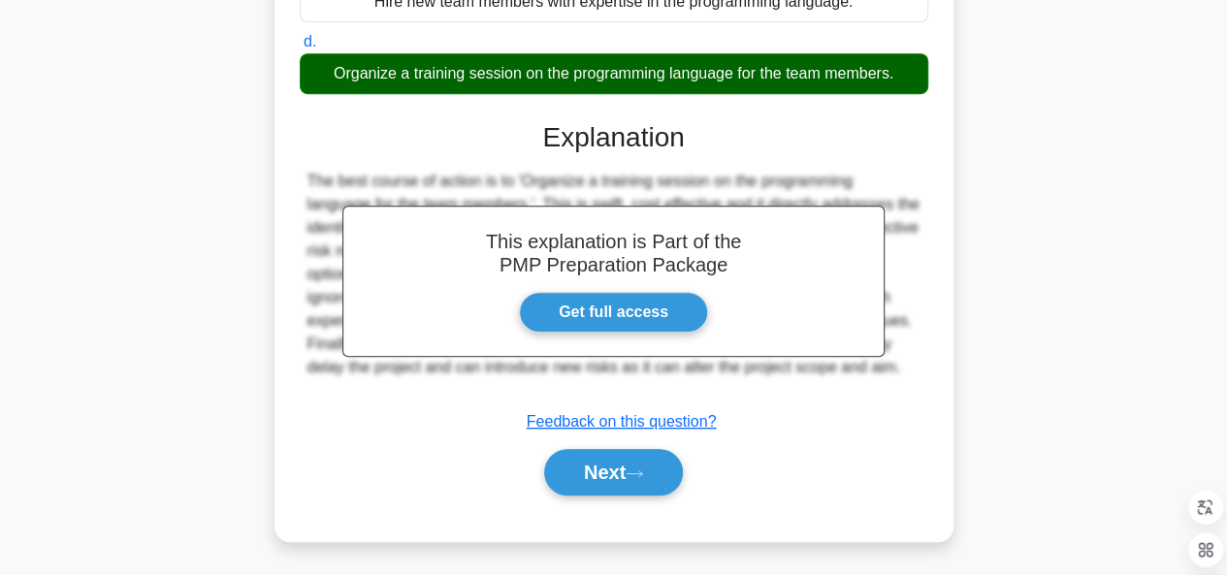
scroll to position [448, 0]
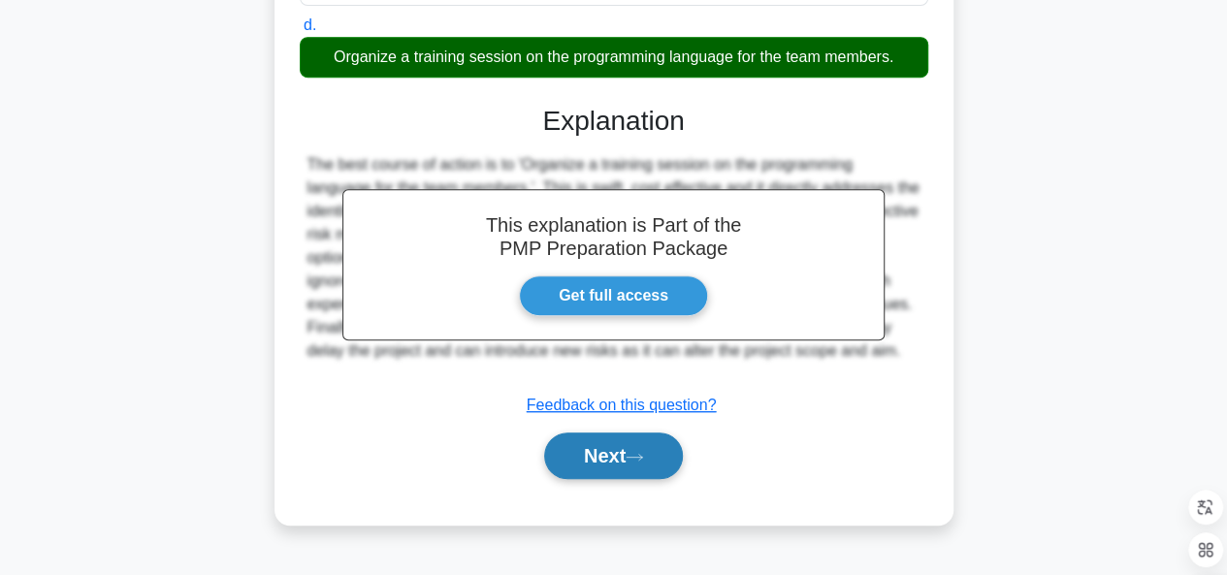
click at [603, 460] on button "Next" at bounding box center [613, 456] width 139 height 47
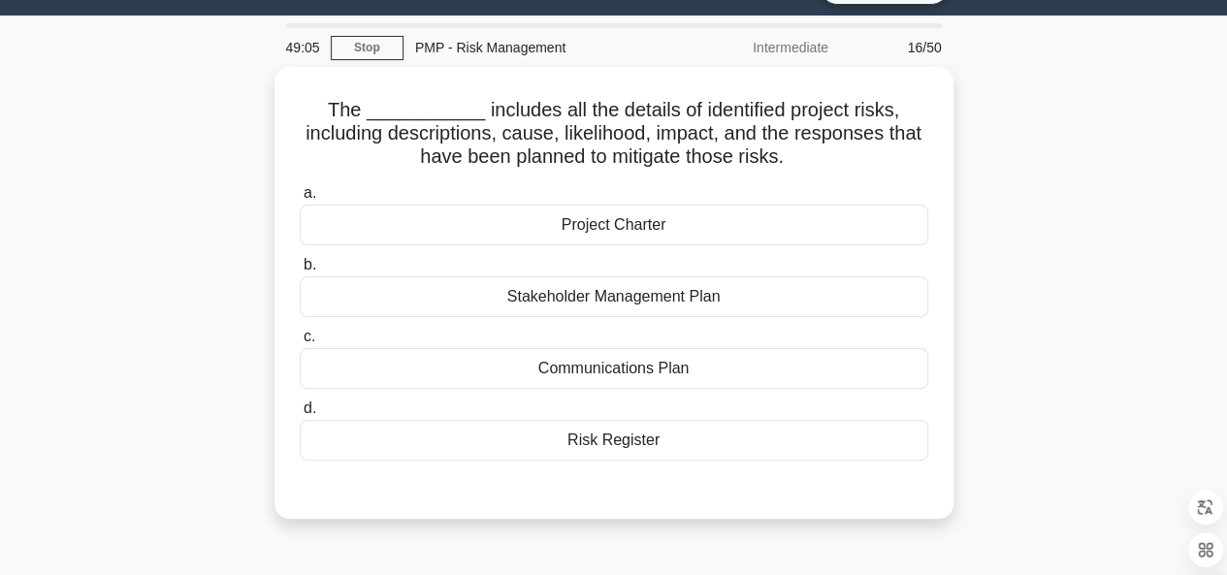
scroll to position [49, 0]
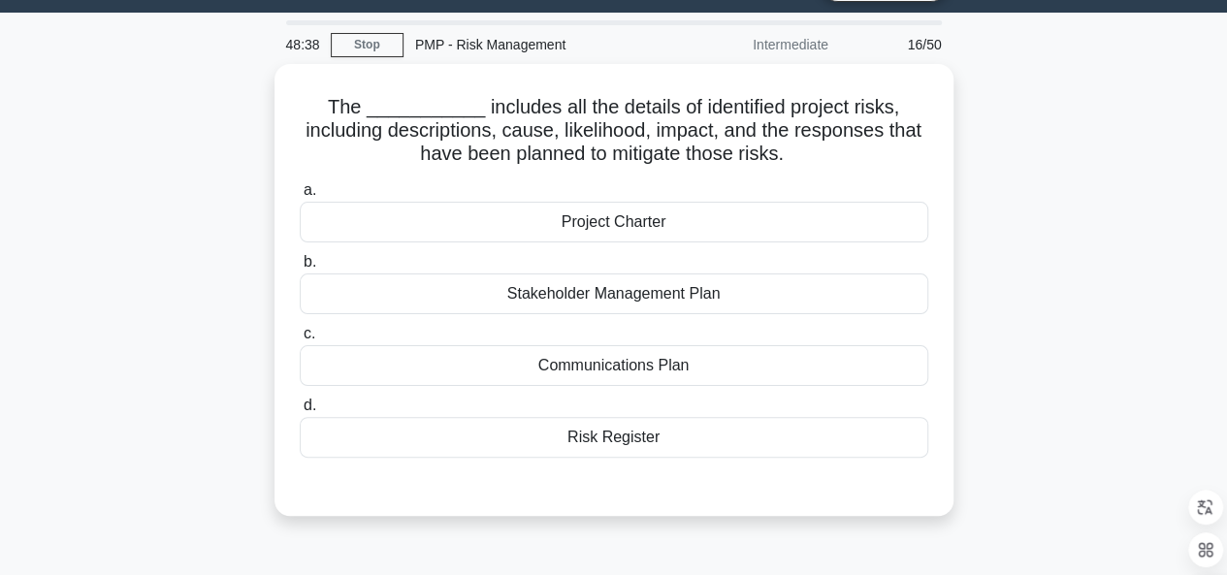
click at [492, 72] on div "The ___________ includes all the details of identified project risks, including…" at bounding box center [614, 290] width 664 height 437
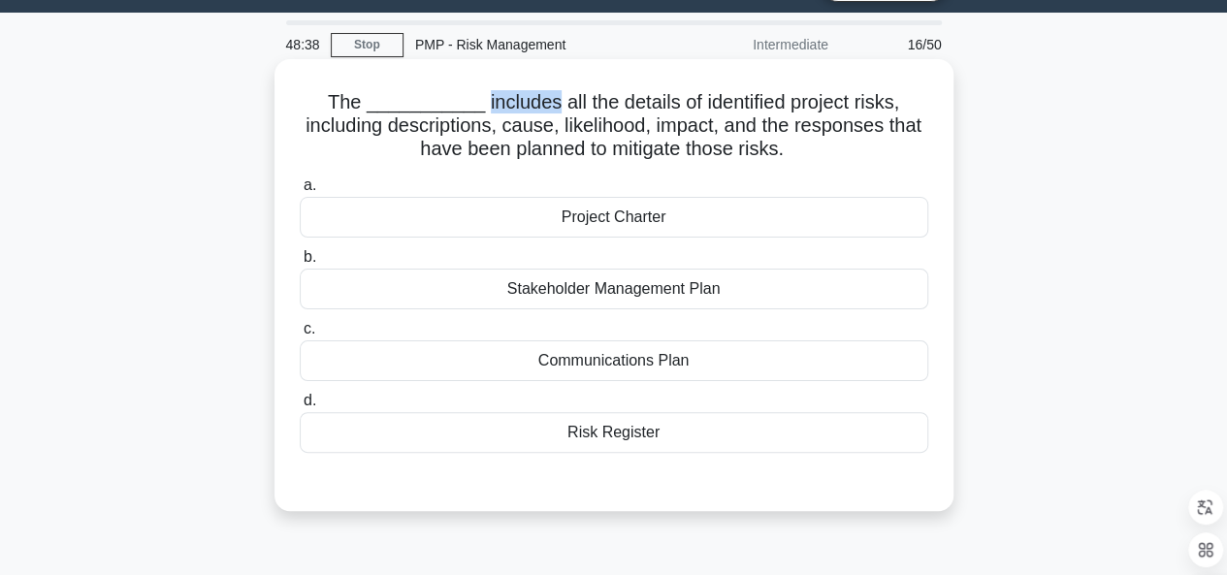
drag, startPoint x: 603, startPoint y: 460, endPoint x: 492, endPoint y: 72, distance: 403.8
click at [492, 72] on div "The ___________ includes all the details of identified project risks, including…" at bounding box center [614, 285] width 664 height 437
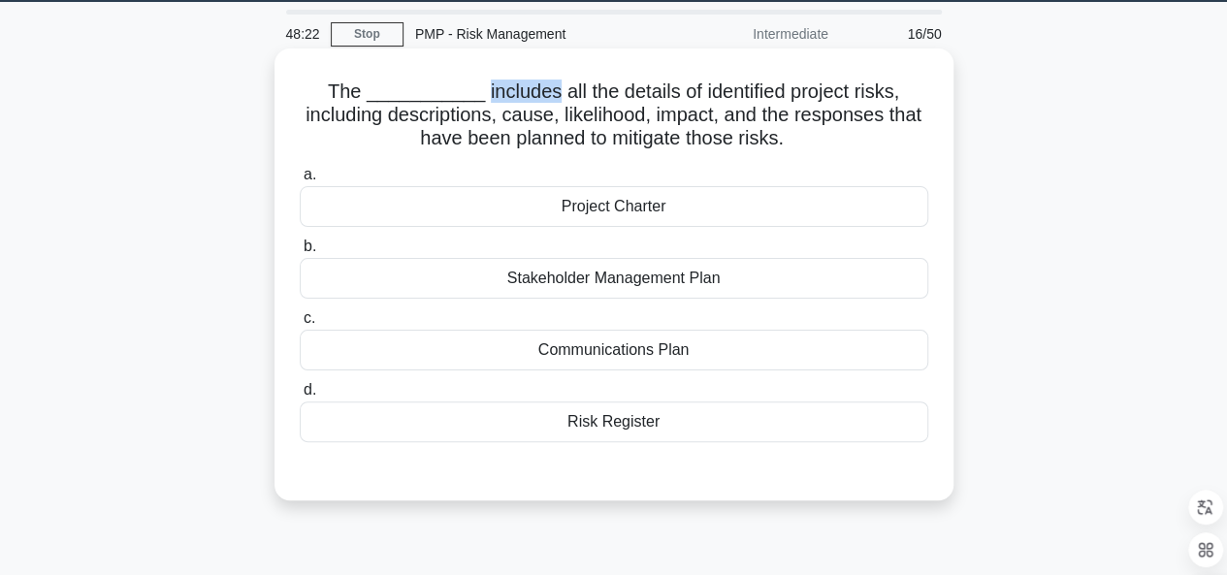
scroll to position [0, 0]
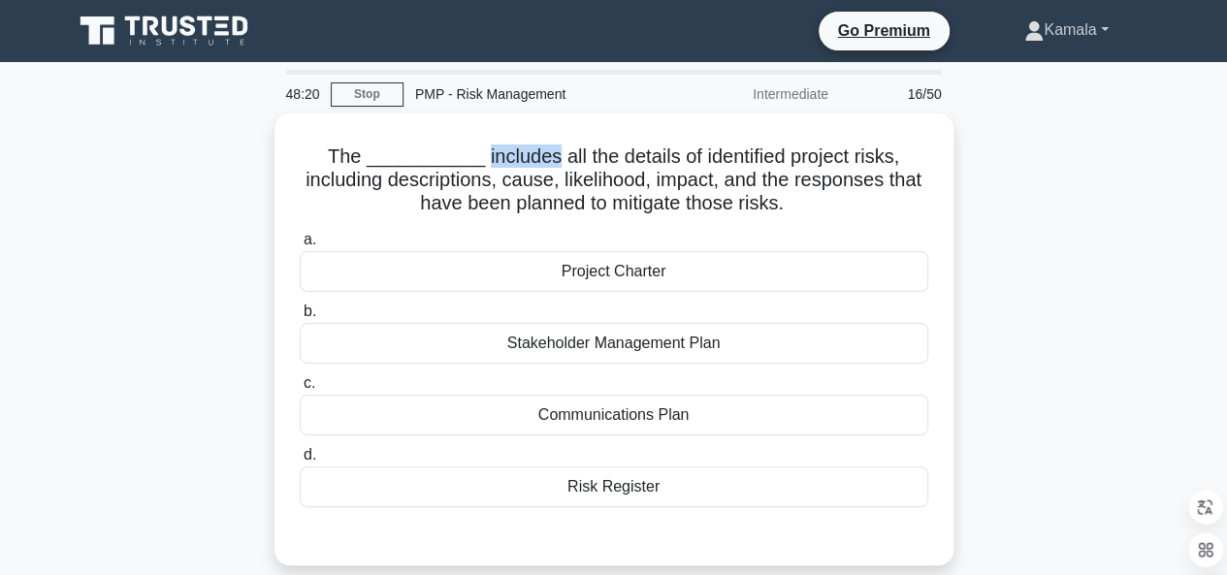
click at [1091, 39] on link "Kamala" at bounding box center [1066, 30] width 177 height 39
click at [1032, 226] on div "The ___________ includes all the details of identified project risks, including…" at bounding box center [614, 351] width 1106 height 475
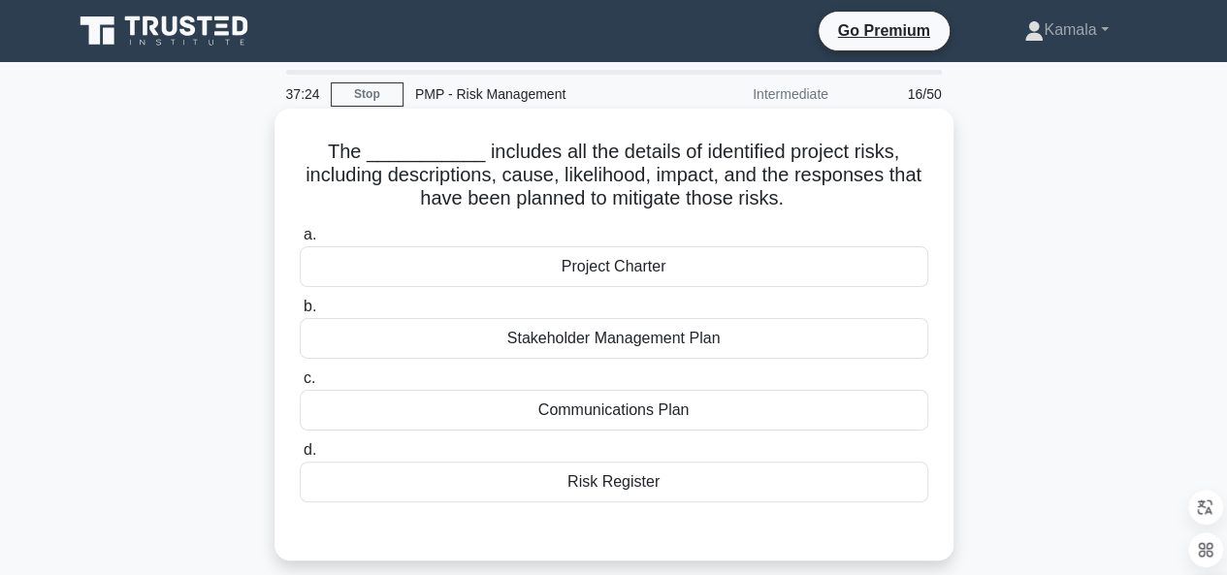
click at [626, 494] on div "Risk Register" at bounding box center [614, 482] width 629 height 41
click at [300, 457] on input "d. Risk Register" at bounding box center [300, 450] width 0 height 13
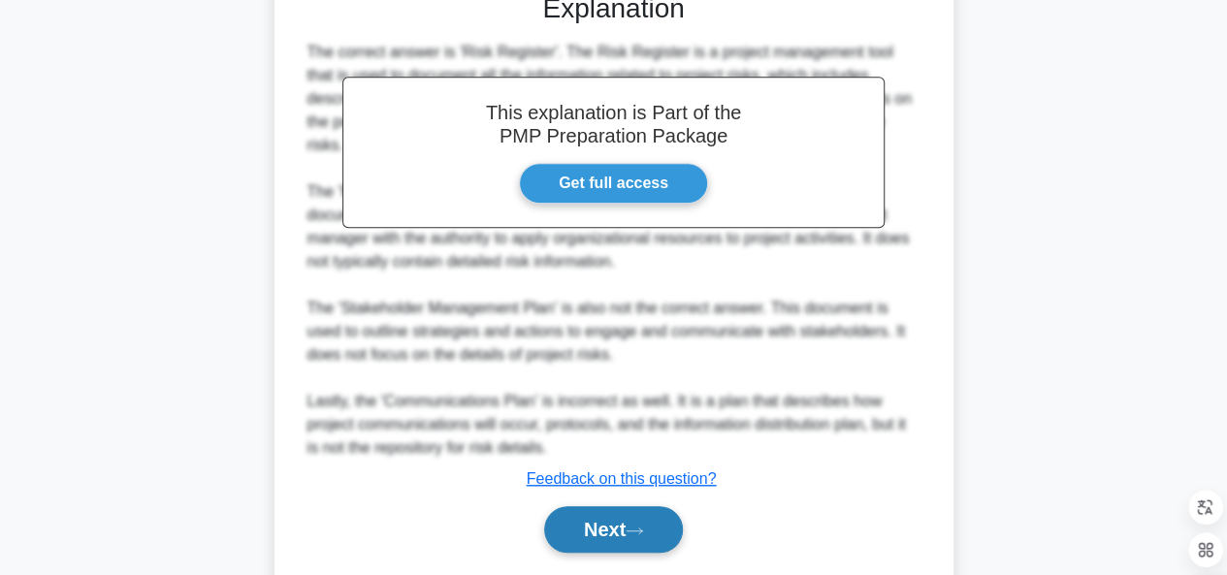
click at [588, 537] on button "Next" at bounding box center [613, 529] width 139 height 47
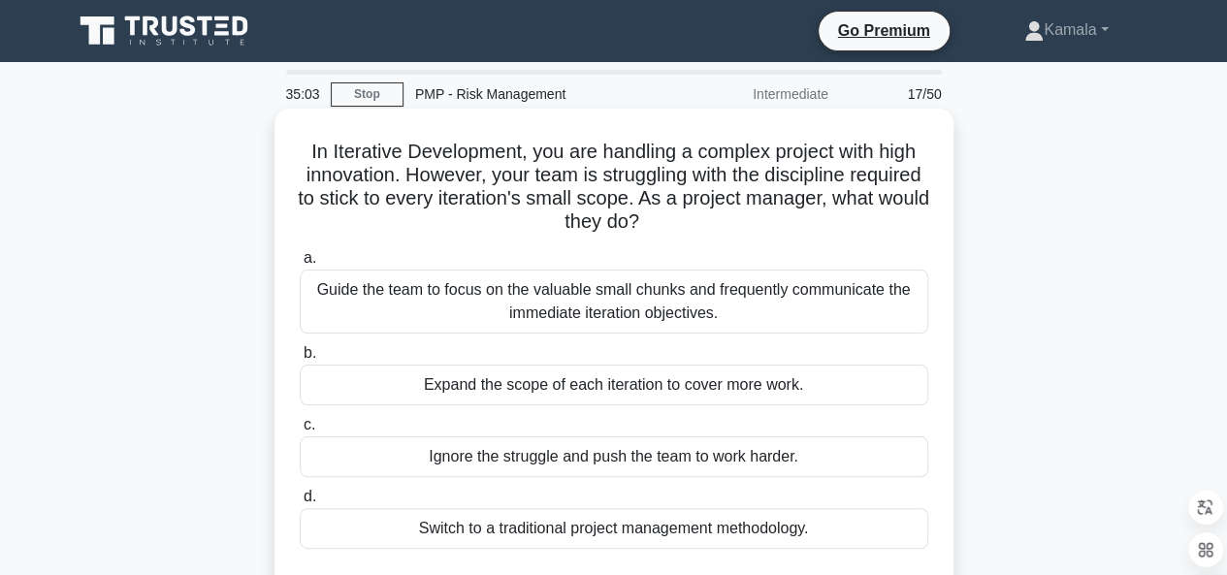
click at [646, 178] on h5 "In Iterative Development, you are handling a complex project with high innovati…" at bounding box center [614, 187] width 633 height 95
click at [427, 199] on h5 "In Iterative Development, you are handling a complex project with high innovati…" at bounding box center [614, 187] width 633 height 95
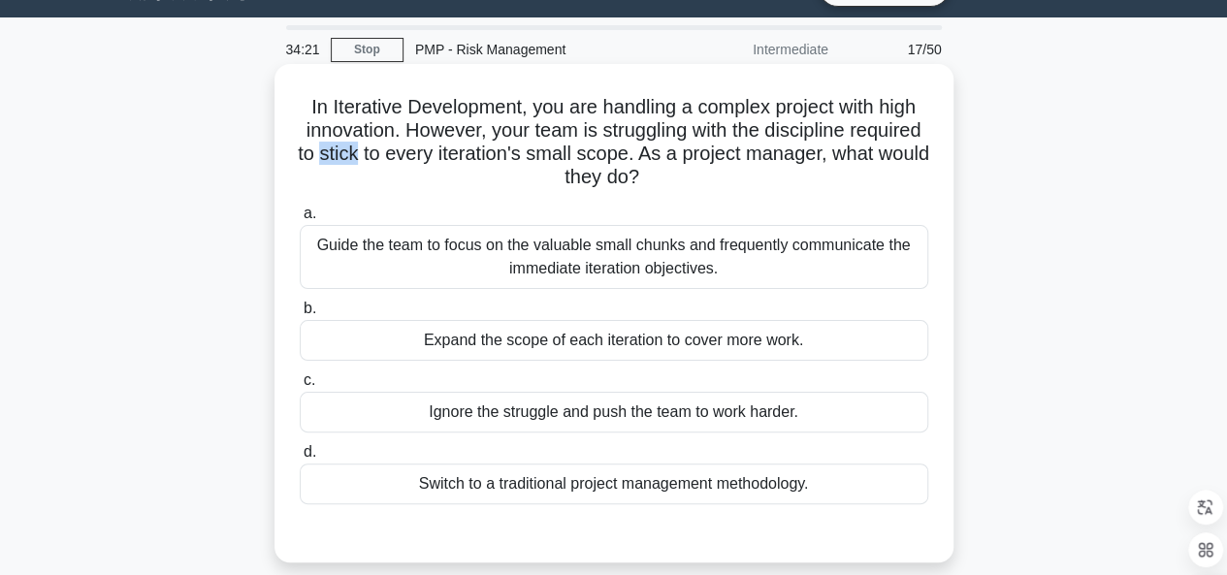
scroll to position [74, 0]
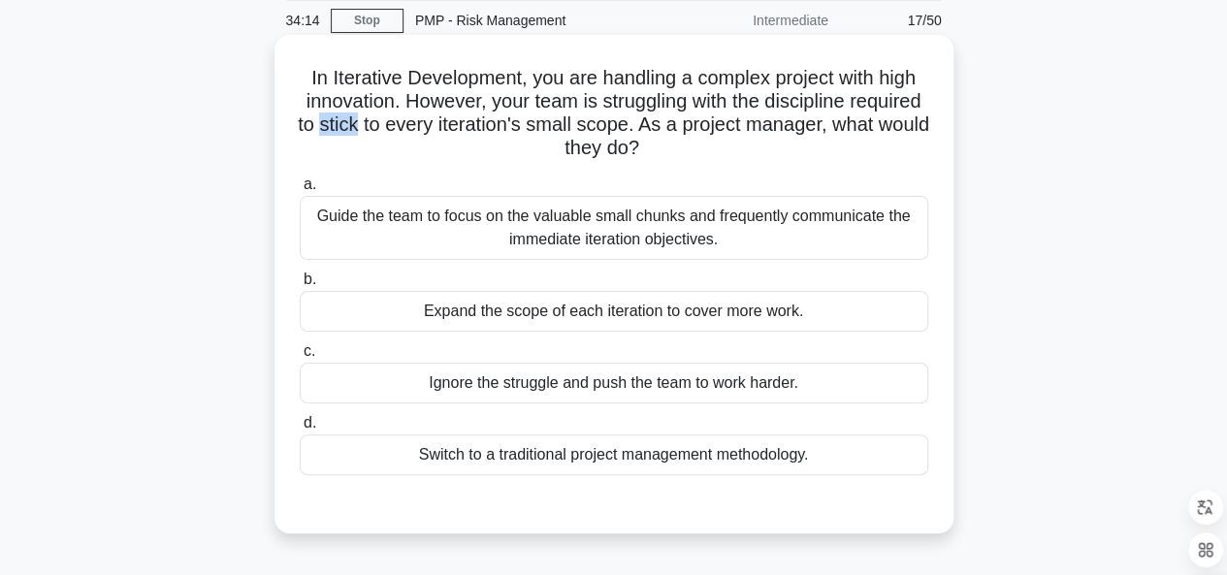
click at [706, 232] on div "Guide the team to focus on the valuable small chunks and frequently communicate…" at bounding box center [614, 228] width 629 height 64
click at [300, 191] on input "a. Guide the team to focus on the valuable small chunks and frequently communic…" at bounding box center [300, 184] width 0 height 13
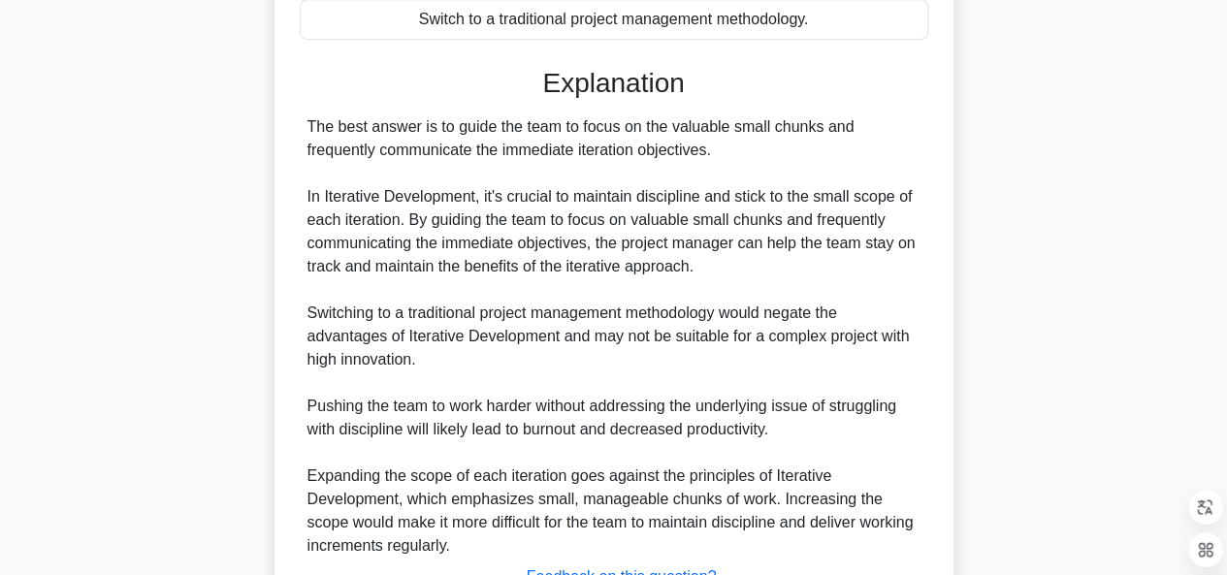
scroll to position [665, 0]
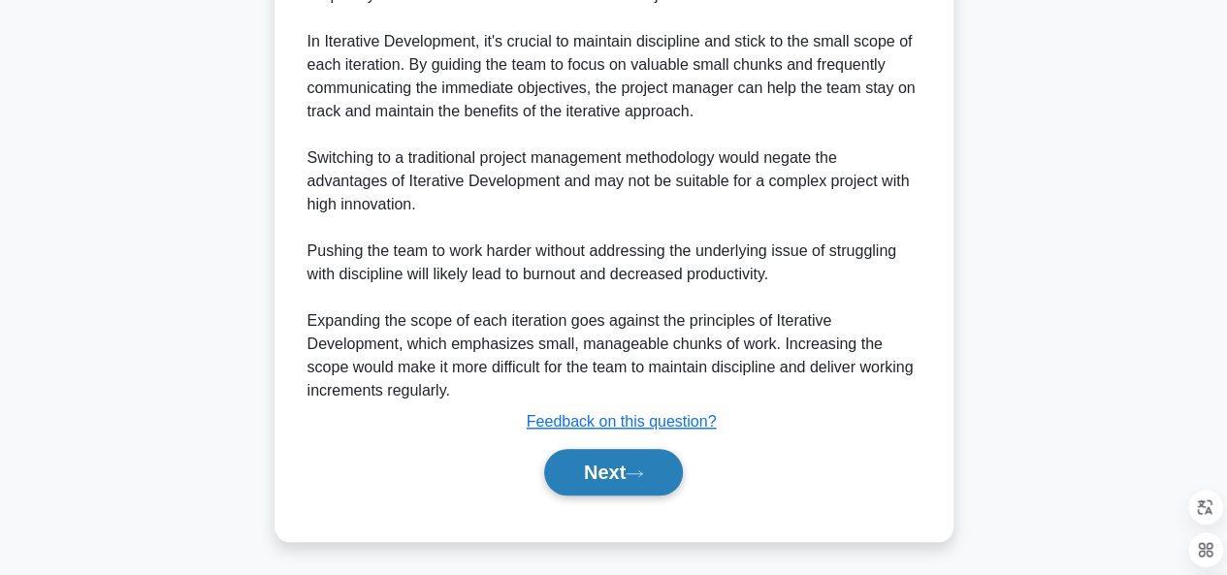
click at [634, 475] on icon at bounding box center [634, 474] width 17 height 11
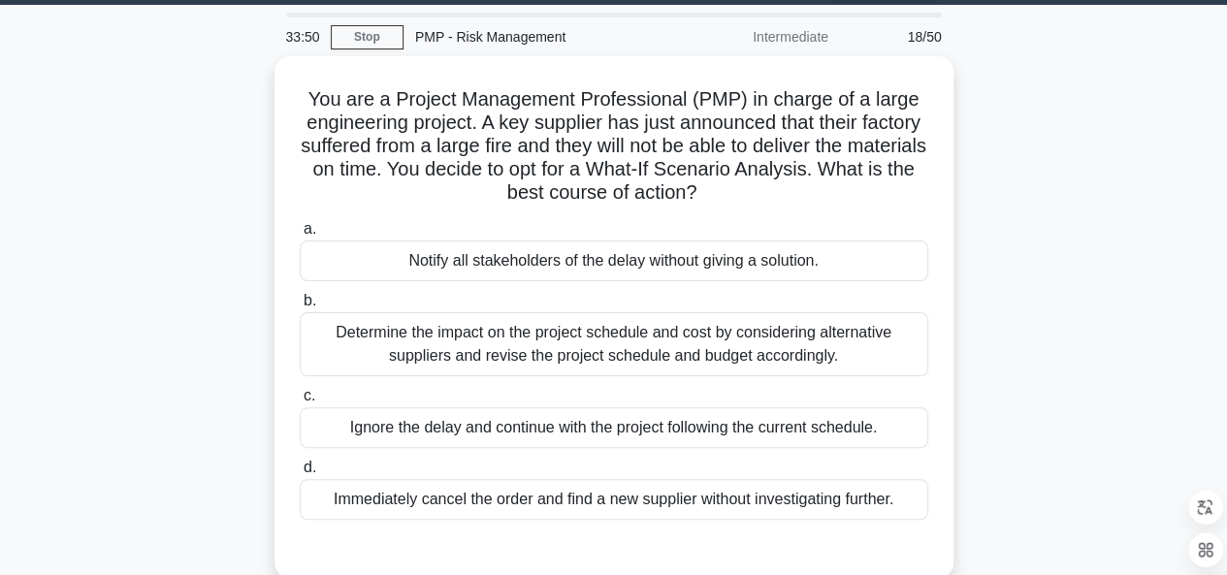
scroll to position [65, 0]
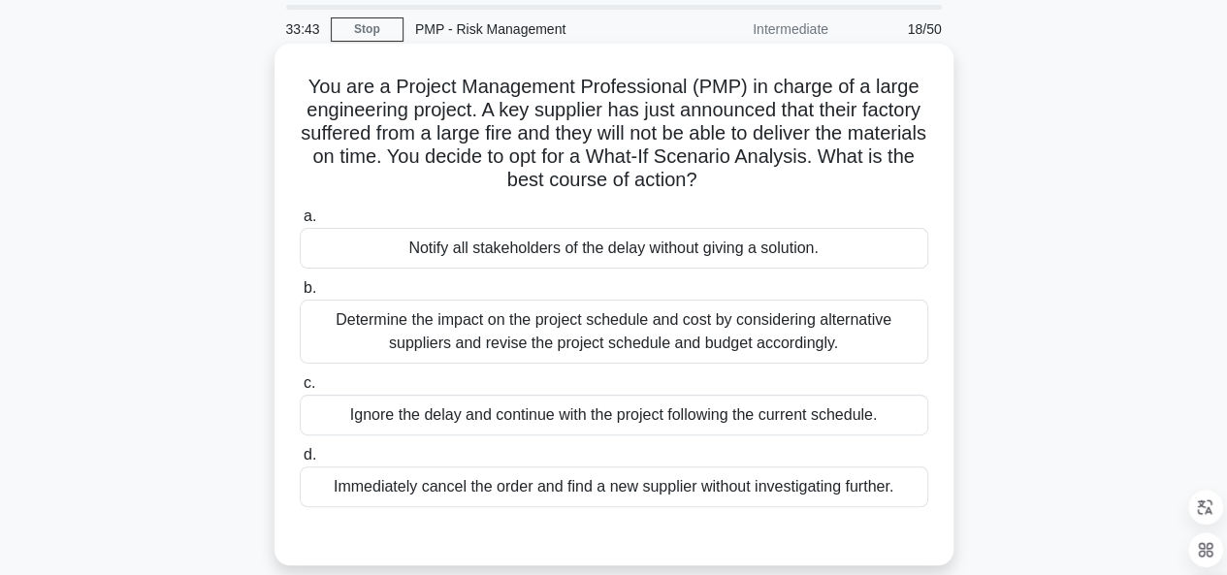
click at [511, 133] on h5 "You are a Project Management Professional (PMP) in charge of a large engineerin…" at bounding box center [614, 134] width 633 height 118
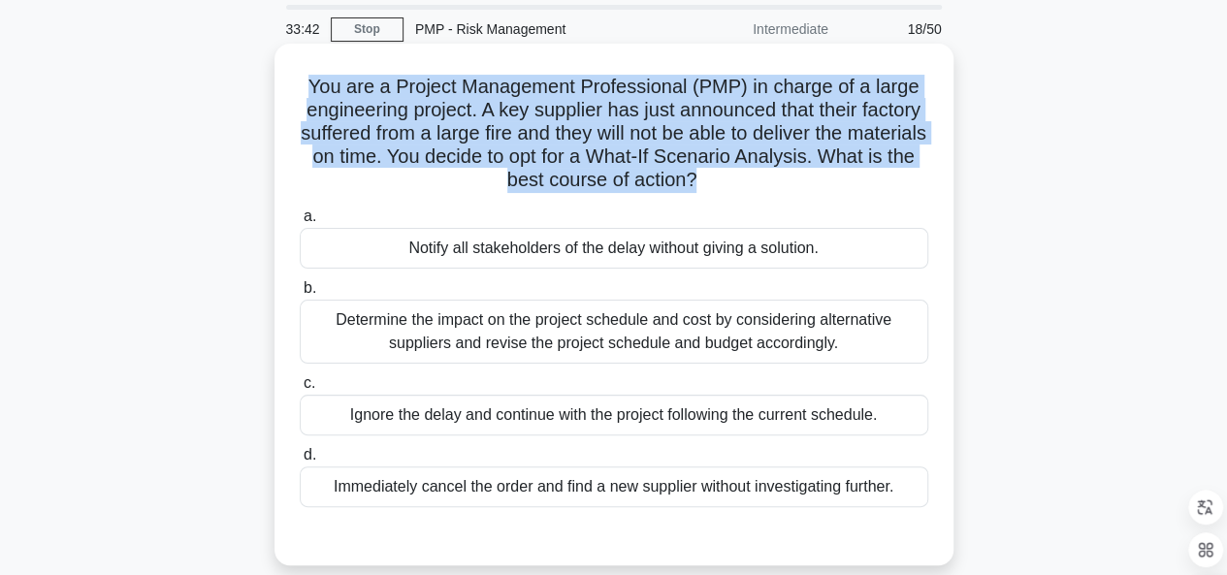
click at [511, 133] on h5 "You are a Project Management Professional (PMP) in charge of a large engineerin…" at bounding box center [614, 134] width 633 height 118
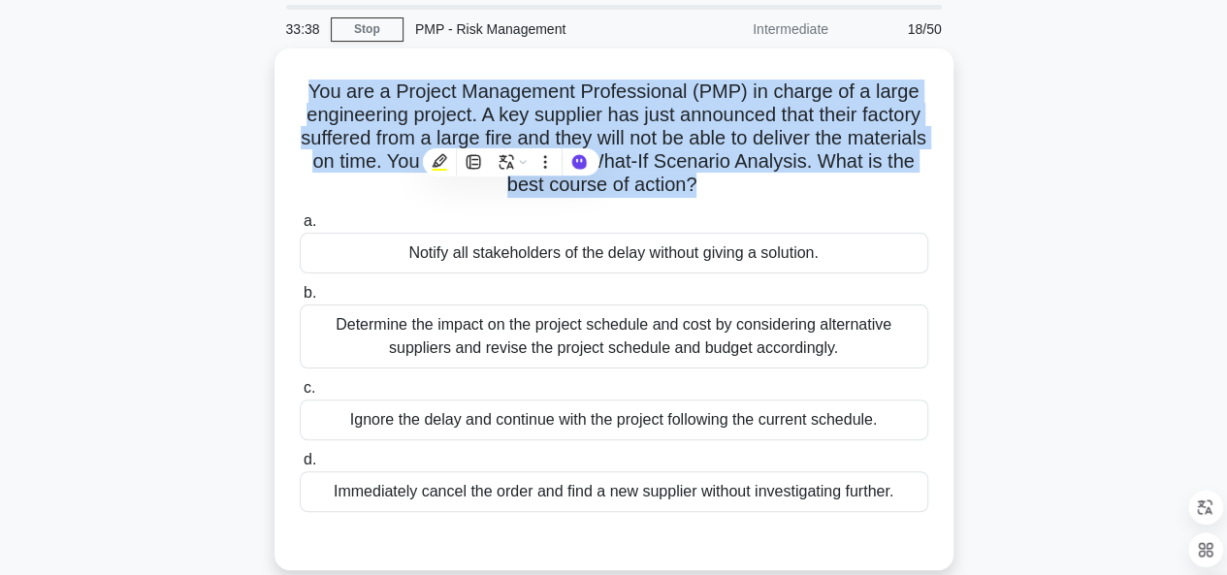
click at [134, 222] on div "You are a Project Management Professional (PMP) in charge of a large engineerin…" at bounding box center [614, 321] width 1106 height 545
click at [1122, 367] on div "You are a Project Management Professional (PMP) in charge of a large engineerin…" at bounding box center [614, 321] width 1106 height 545
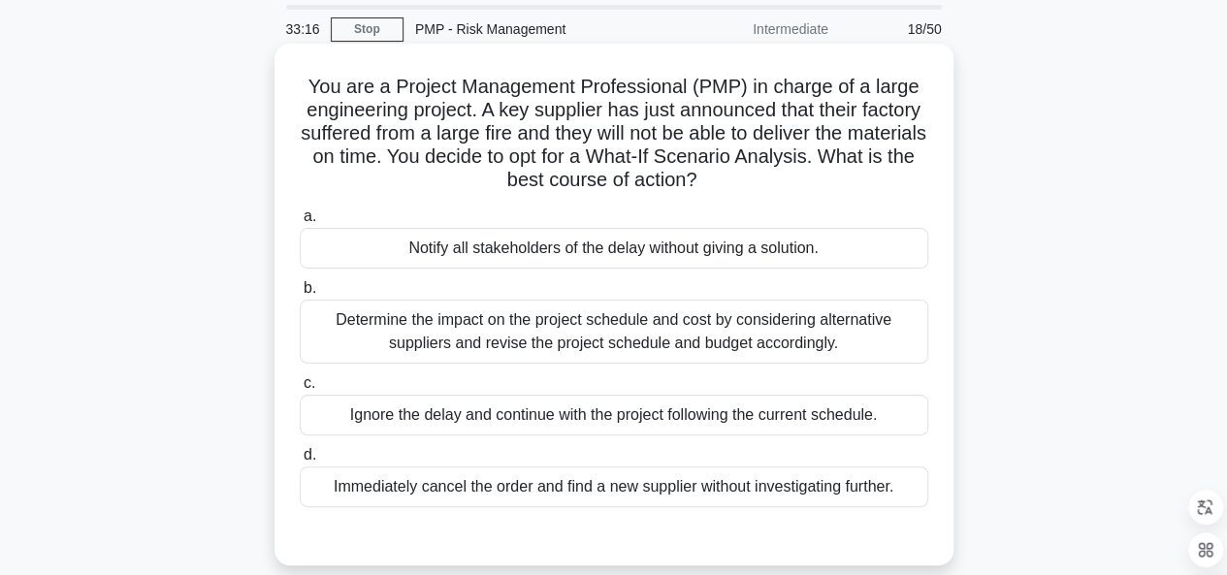
click at [764, 335] on div "Determine the impact on the project schedule and cost by considering alternativ…" at bounding box center [614, 332] width 629 height 64
click at [300, 295] on input "b. Determine the impact on the project schedule and cost by considering alterna…" at bounding box center [300, 288] width 0 height 13
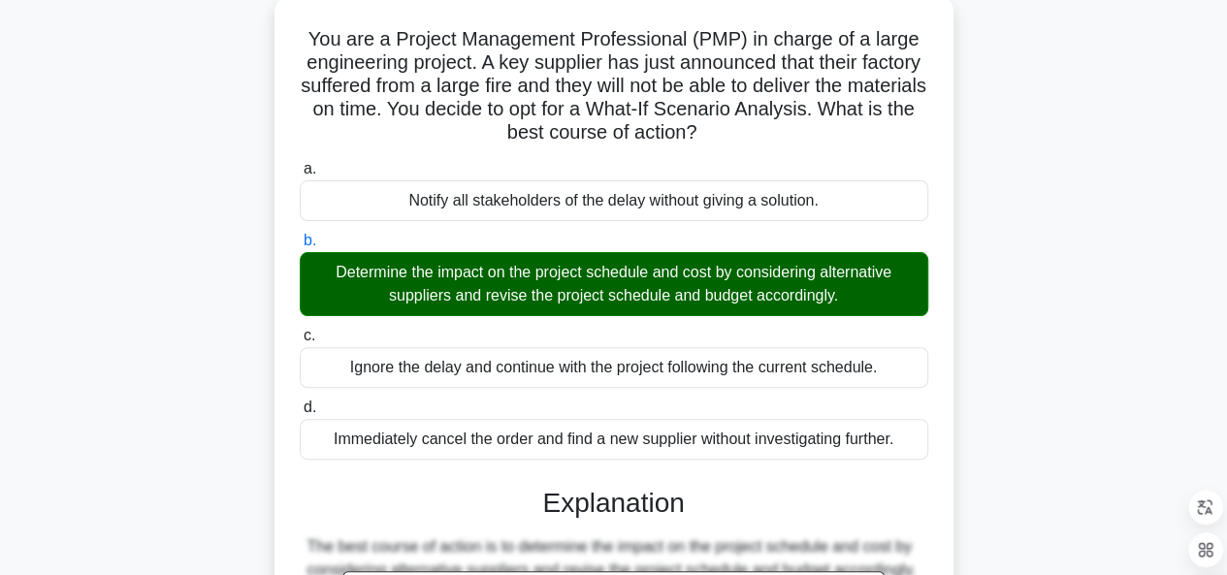
scroll to position [0, 0]
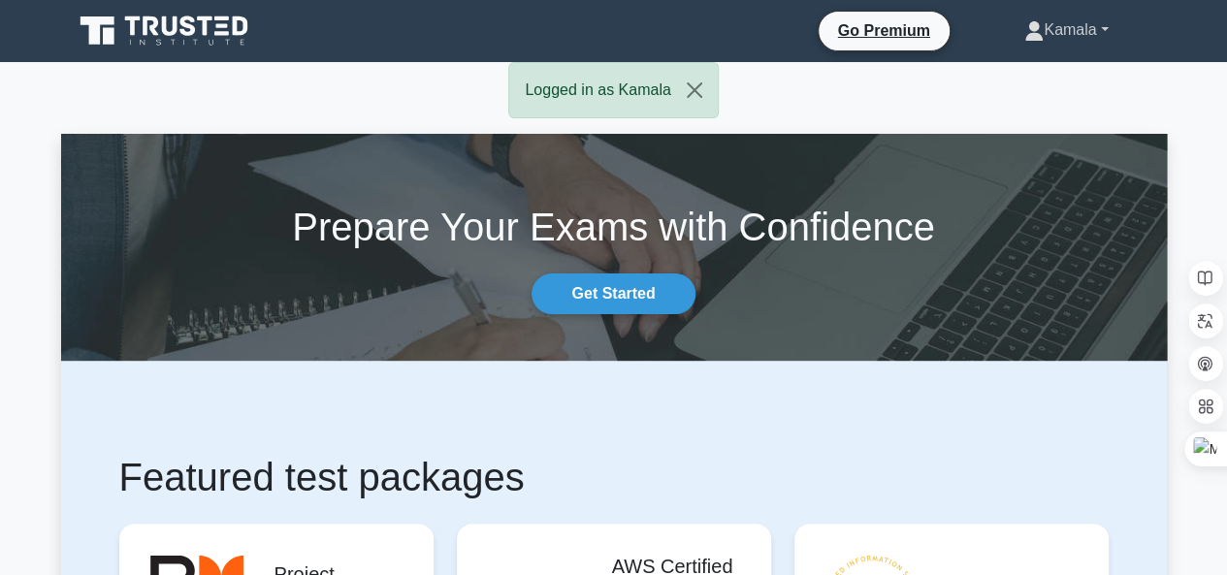
click at [1100, 33] on link "Kamala" at bounding box center [1066, 30] width 177 height 39
click at [1010, 83] on link "Profile" at bounding box center [1055, 75] width 153 height 31
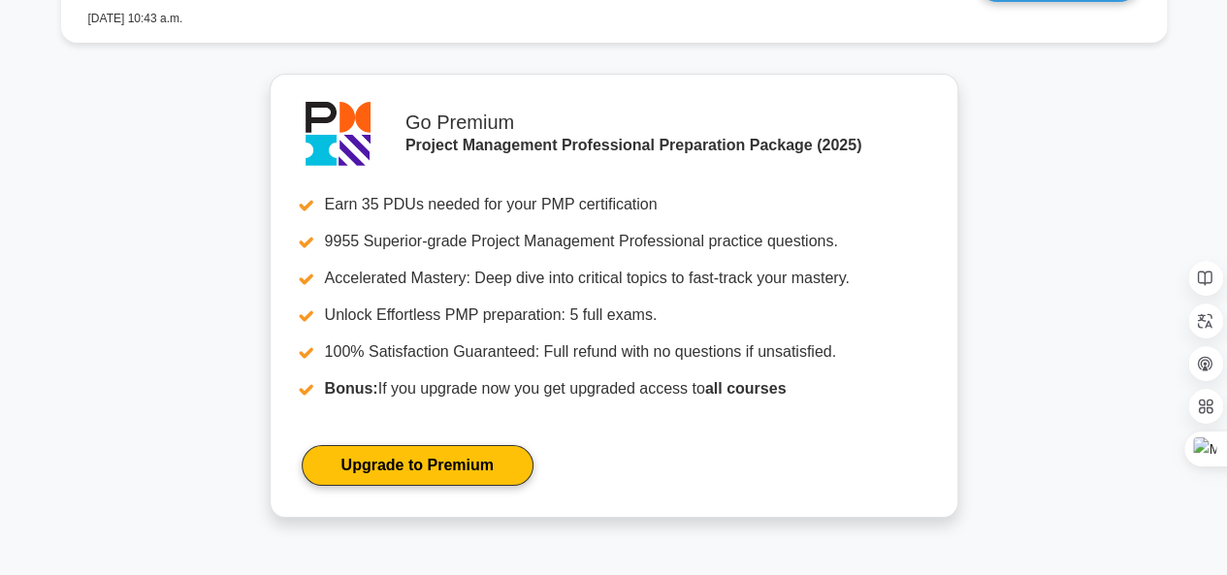
scroll to position [3963, 0]
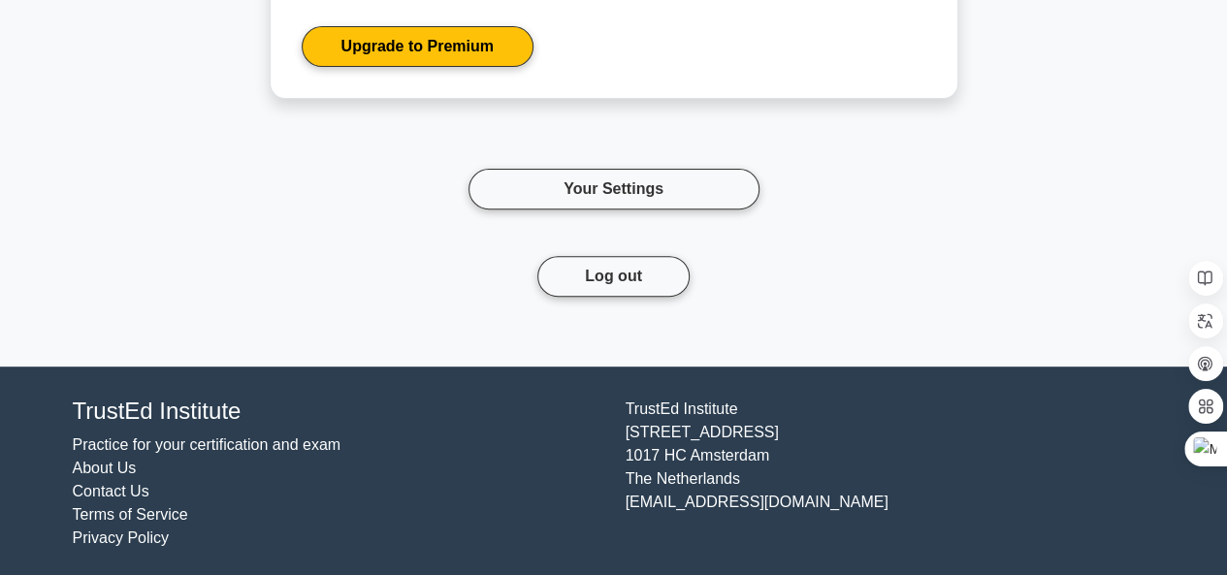
click at [111, 465] on link "About Us" at bounding box center [105, 468] width 64 height 16
